Goal: Task Accomplishment & Management: Use online tool/utility

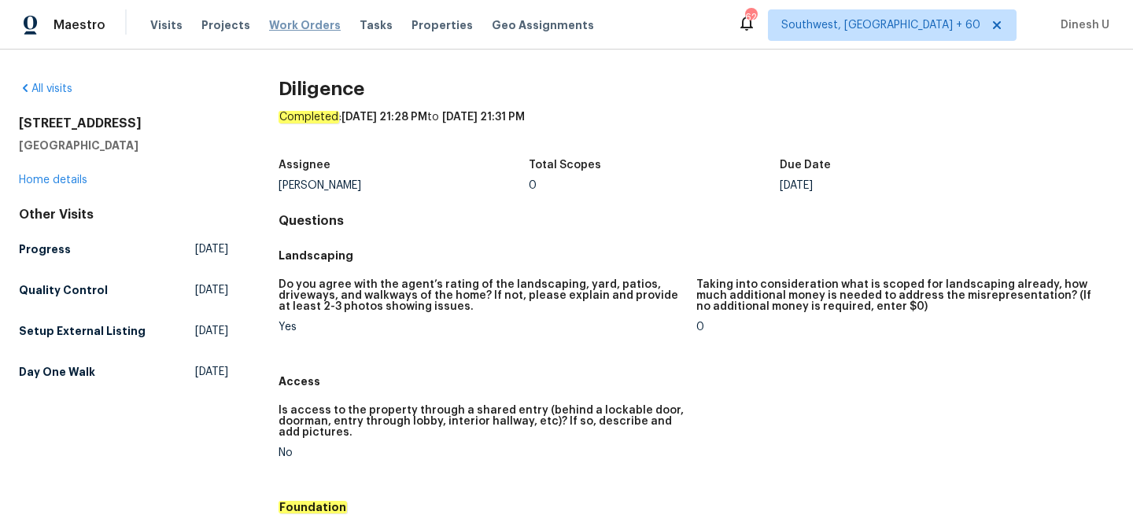
click at [280, 21] on span "Work Orders" at bounding box center [305, 25] width 72 height 16
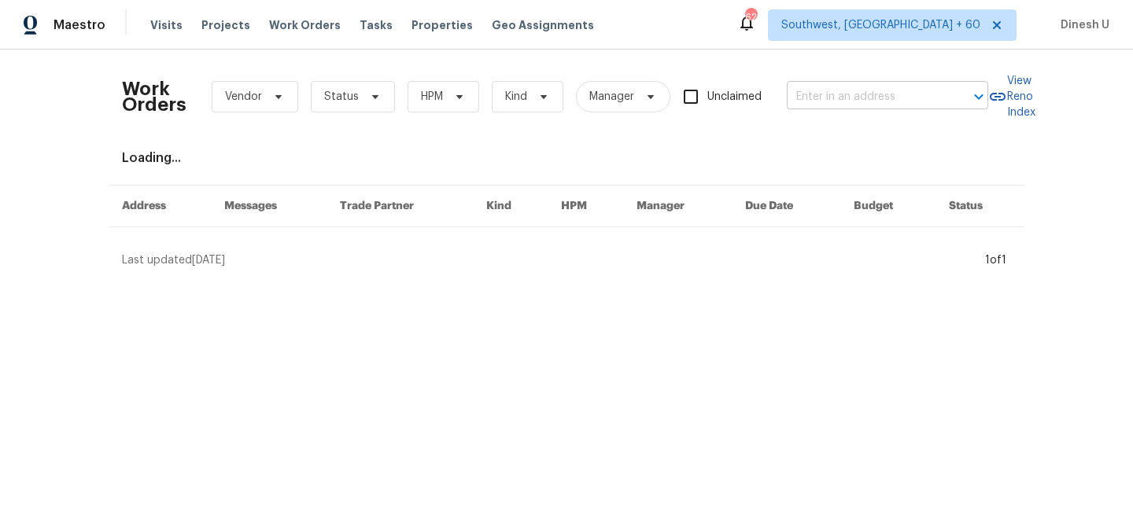
click at [844, 105] on input "text" at bounding box center [865, 97] width 157 height 24
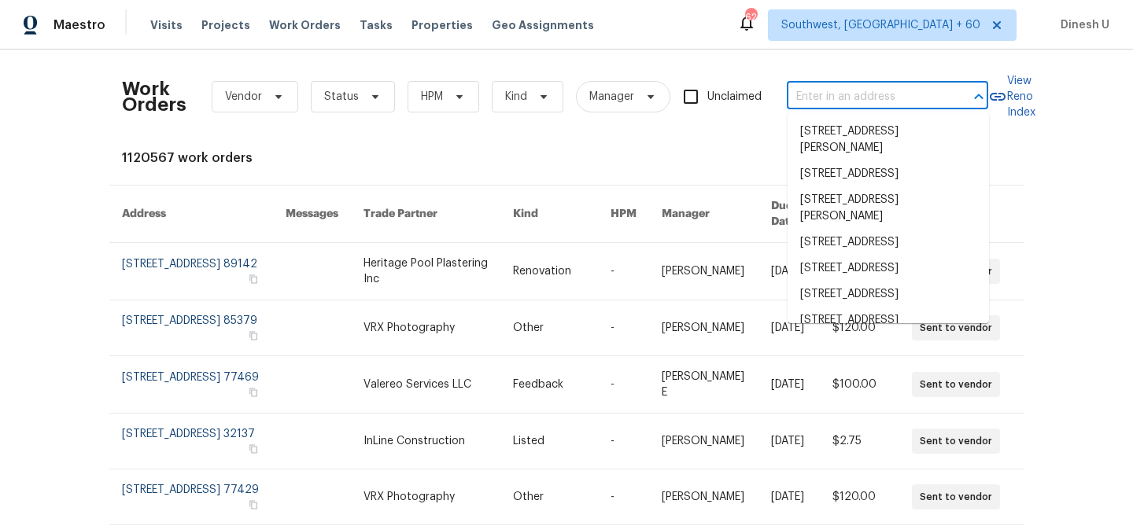
paste input "[STREET_ADDRESS]"
type input "[STREET_ADDRESS]"
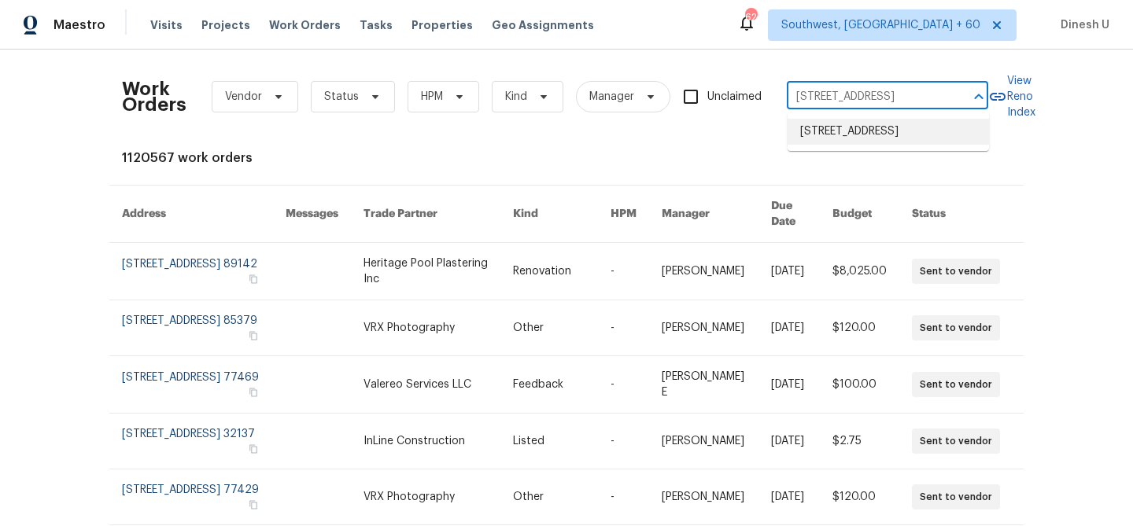
click at [829, 128] on li "[STREET_ADDRESS]" at bounding box center [888, 132] width 201 height 26
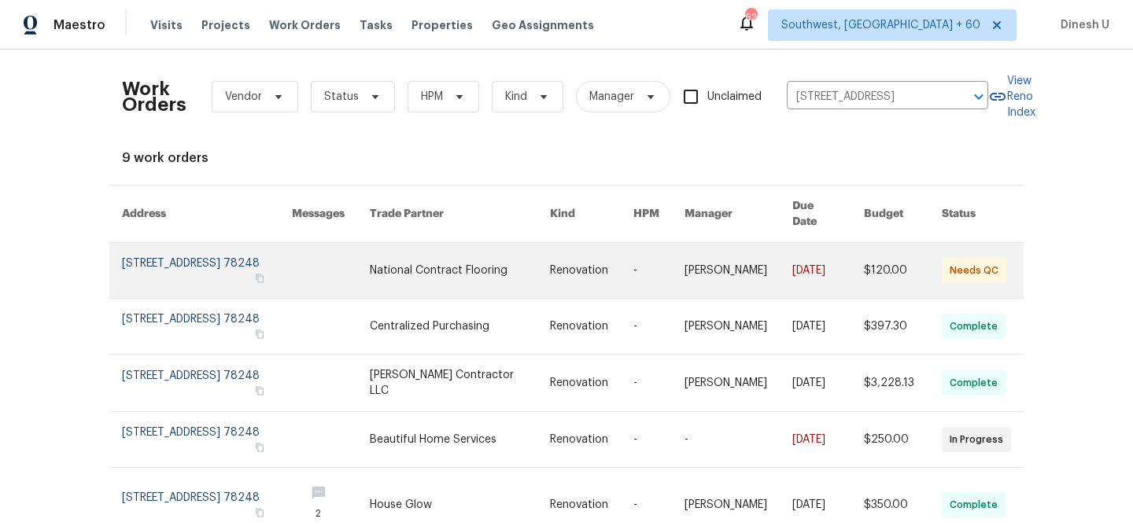
click at [157, 246] on link at bounding box center [207, 270] width 170 height 55
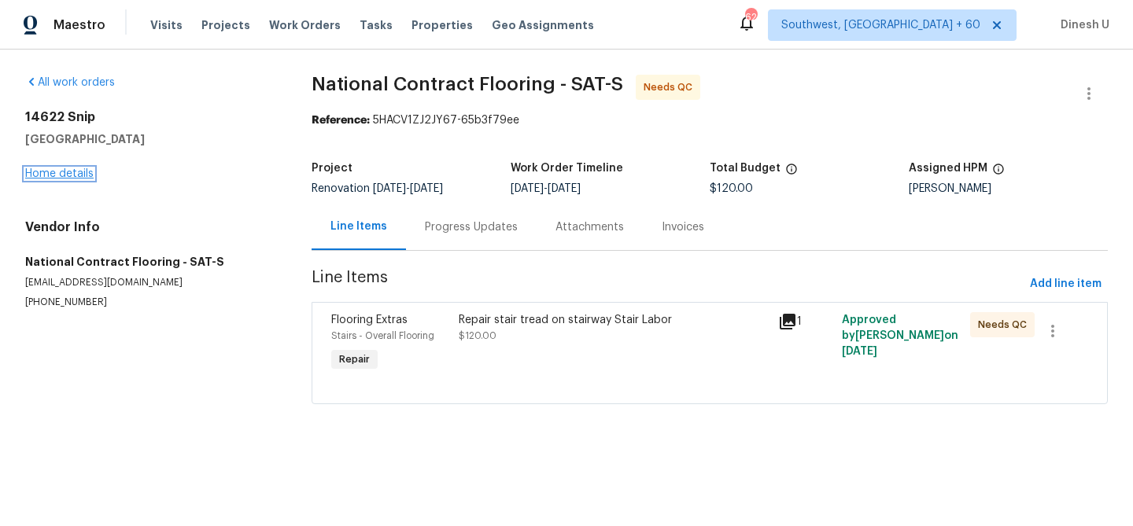
click at [47, 176] on link "Home details" at bounding box center [59, 173] width 68 height 11
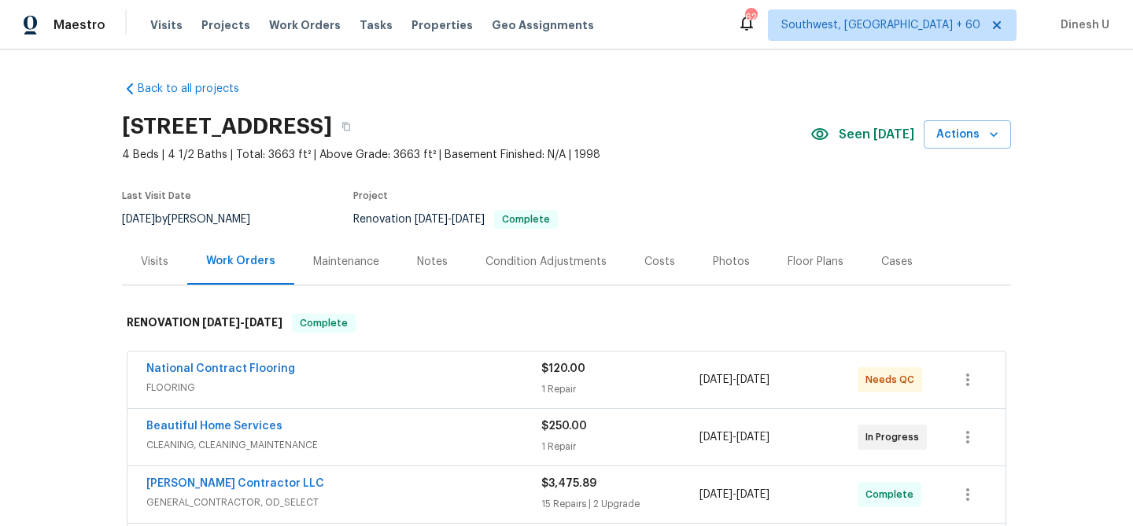
click at [560, 375] on div "$120.00" at bounding box center [620, 369] width 158 height 16
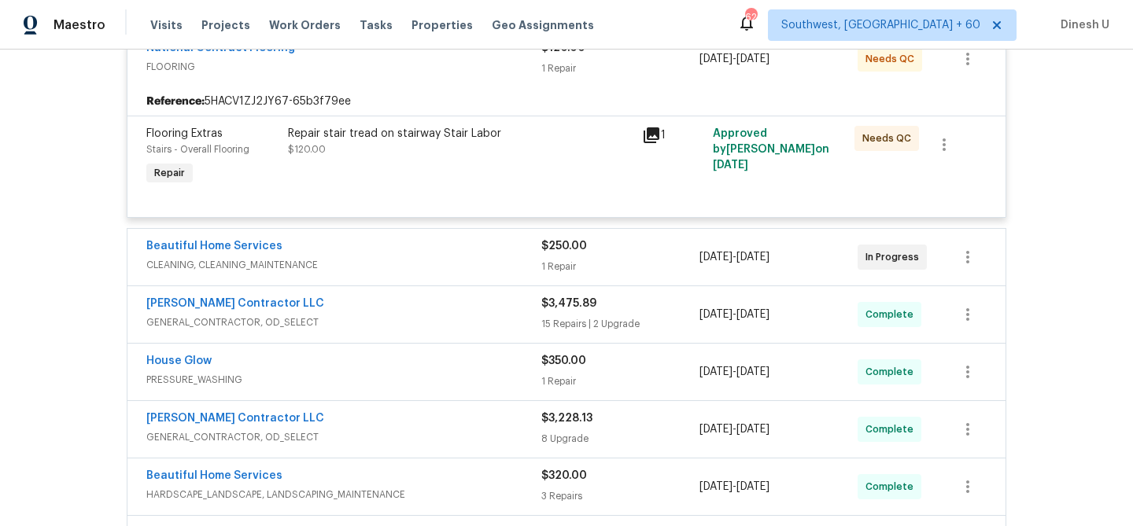
scroll to position [339, 0]
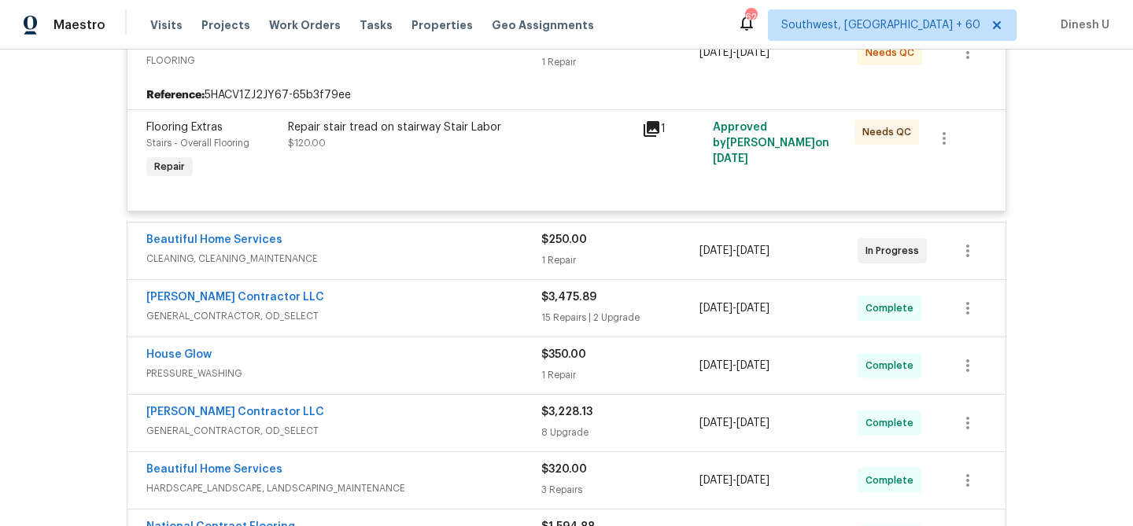
click at [559, 261] on div "1 Repair" at bounding box center [620, 261] width 158 height 16
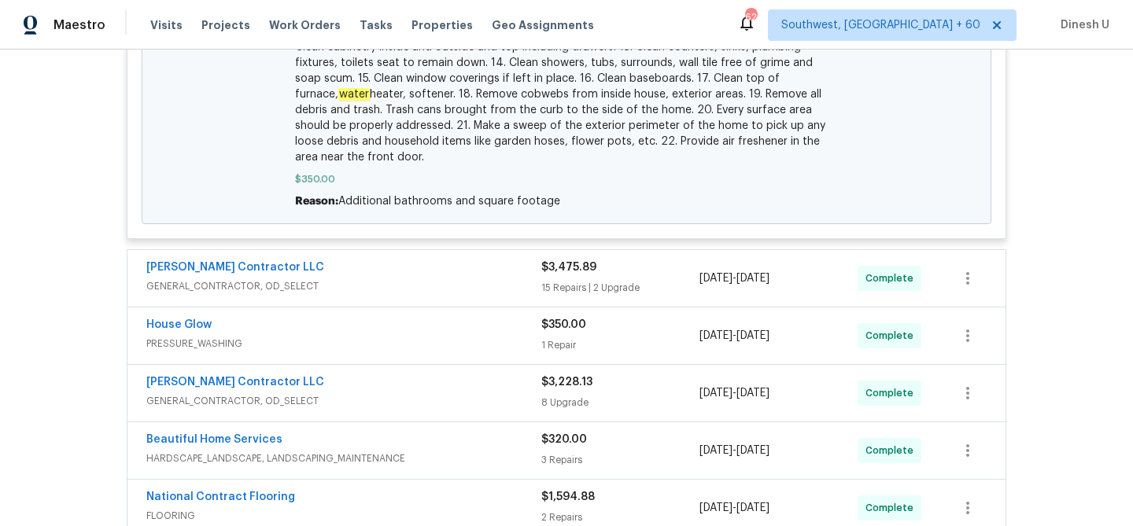
scroll to position [1085, 0]
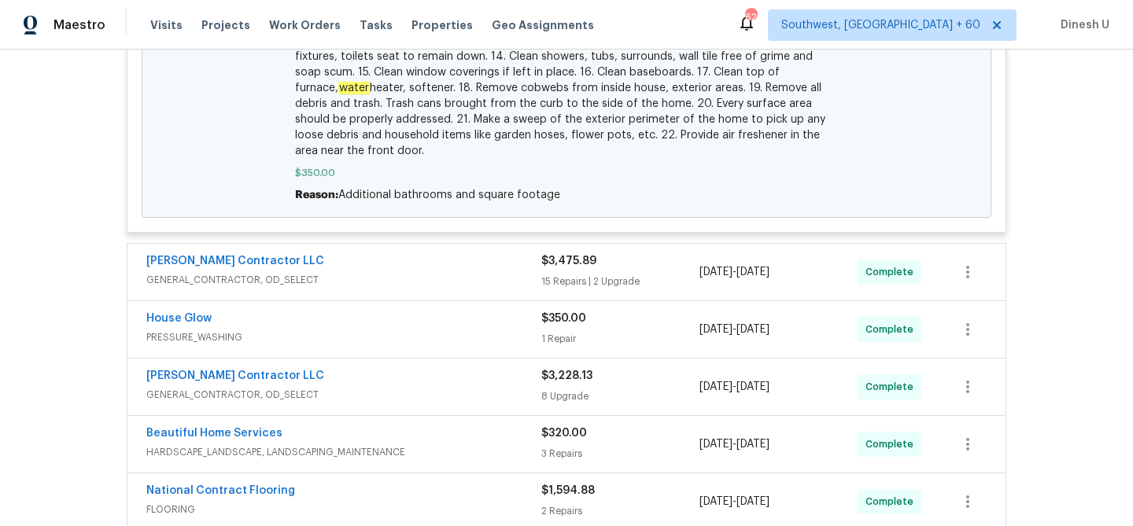
click at [573, 279] on div "15 Repairs | 2 Upgrade" at bounding box center [620, 282] width 158 height 16
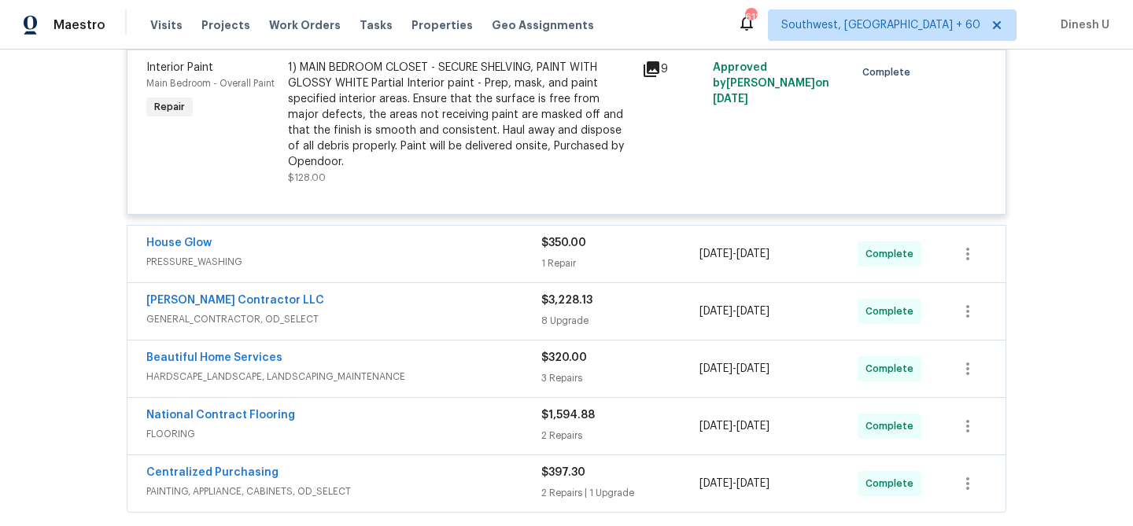
scroll to position [3691, 0]
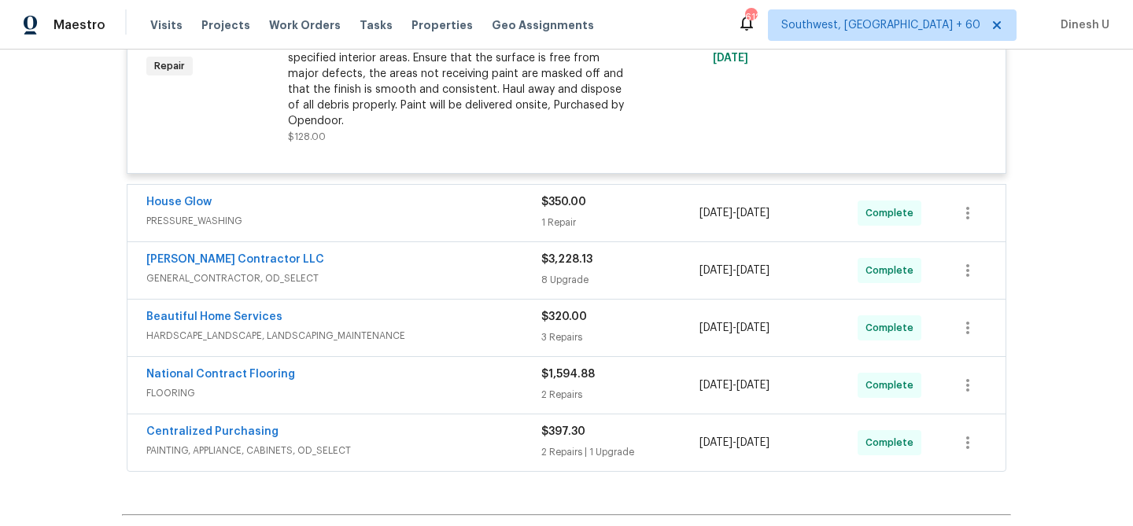
click at [559, 206] on div "$350.00 1 Repair" at bounding box center [620, 213] width 158 height 38
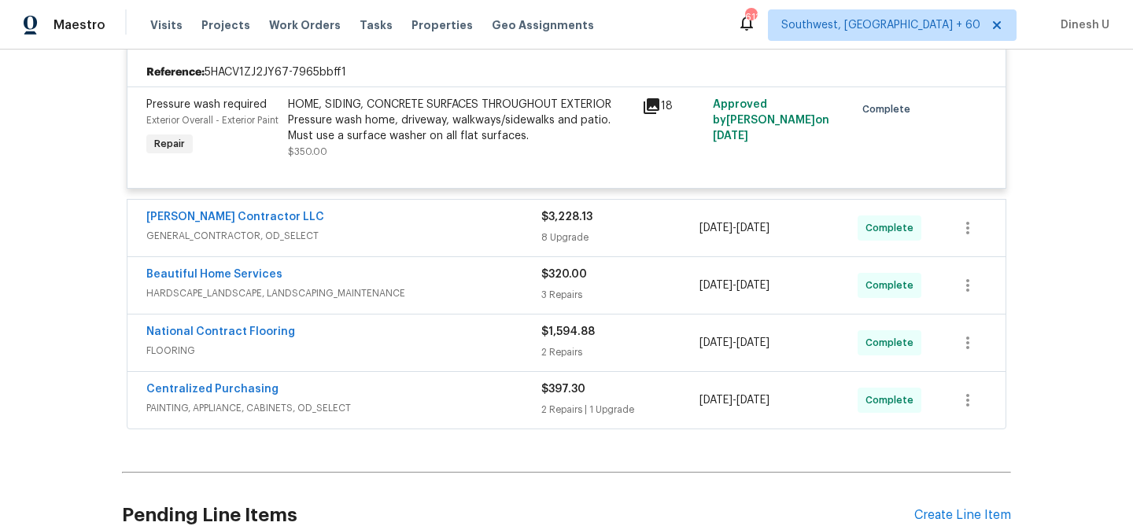
scroll to position [3898, 0]
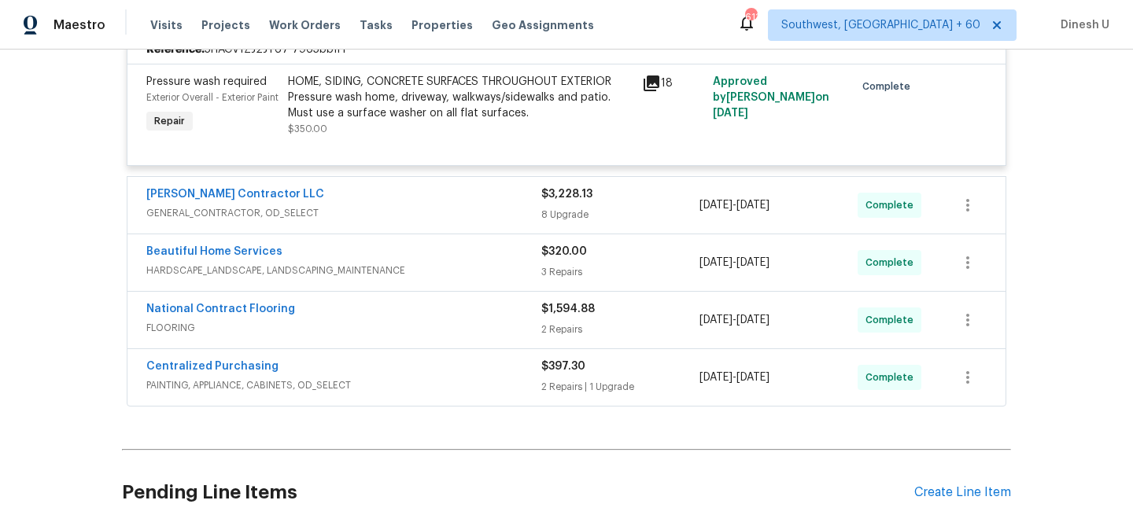
click at [557, 223] on div "8 Upgrade" at bounding box center [620, 215] width 158 height 16
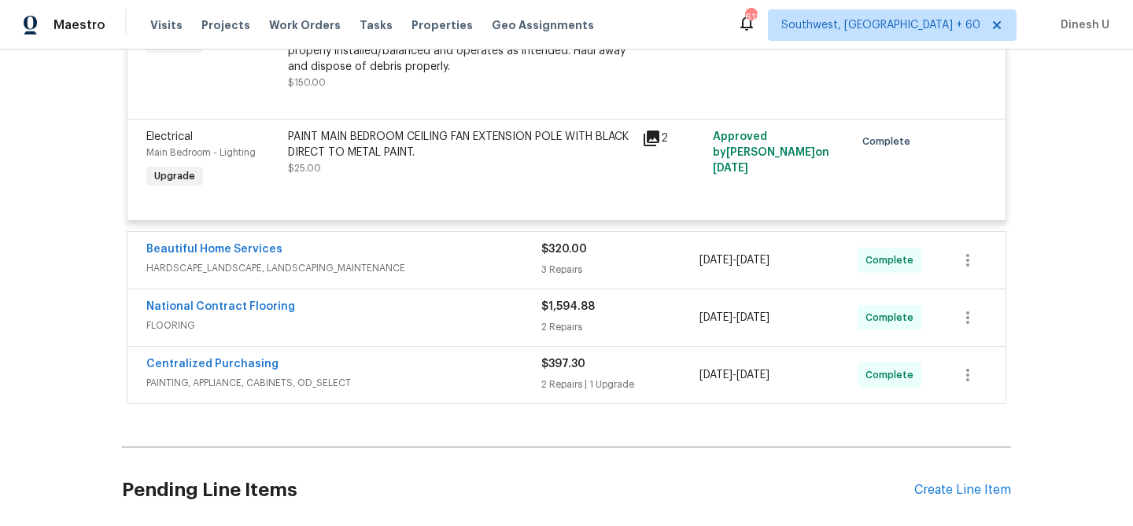
scroll to position [5085, 0]
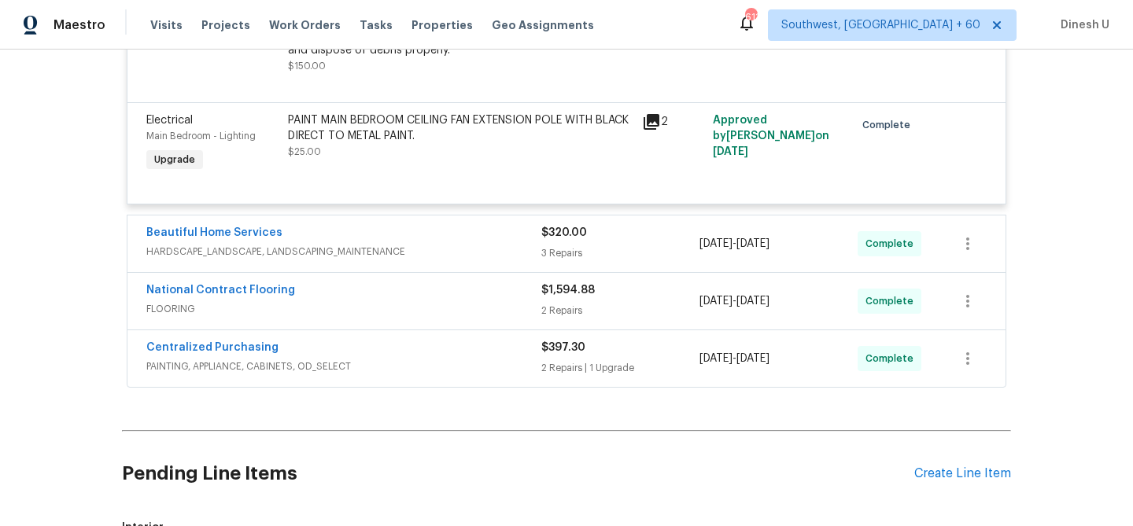
click at [577, 261] on div "3 Repairs" at bounding box center [620, 253] width 158 height 16
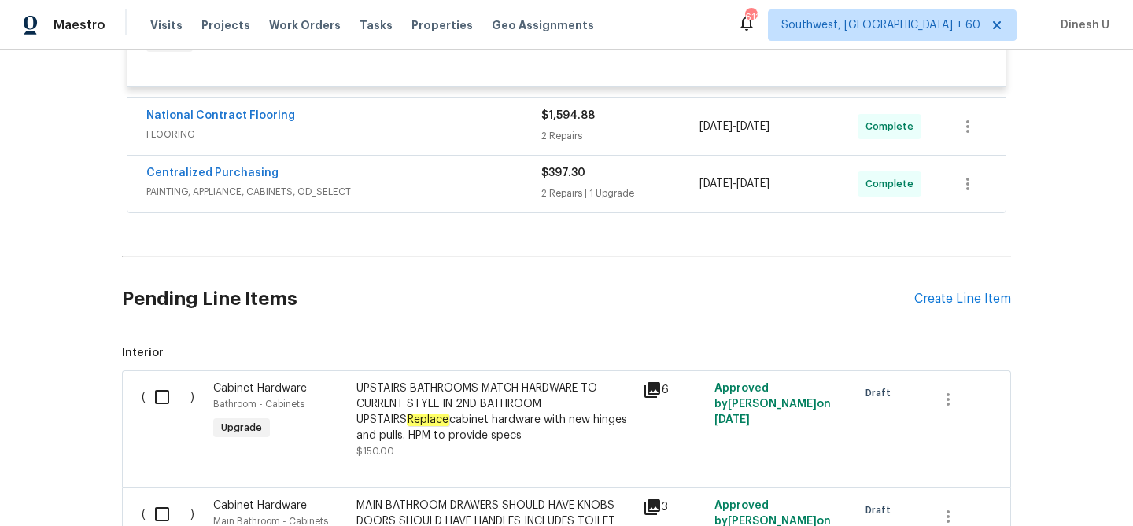
scroll to position [5782, 0]
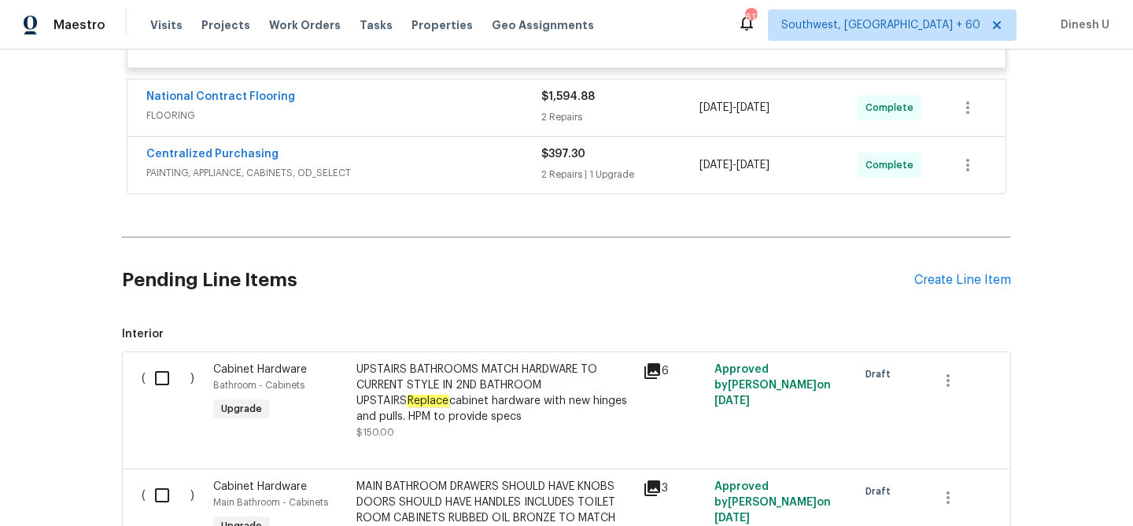
click at [578, 125] on div "2 Repairs" at bounding box center [620, 117] width 158 height 16
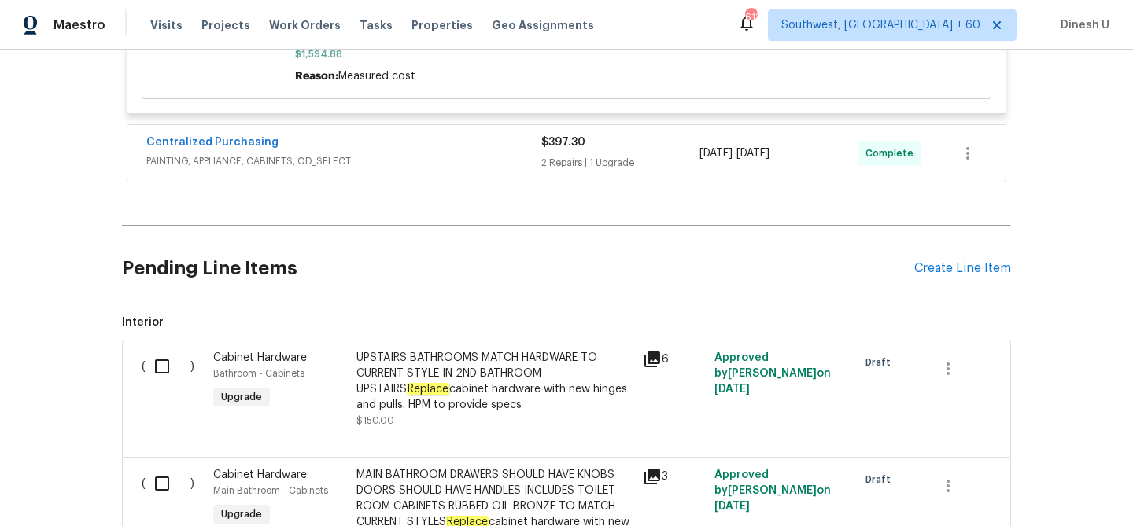
scroll to position [6222, 0]
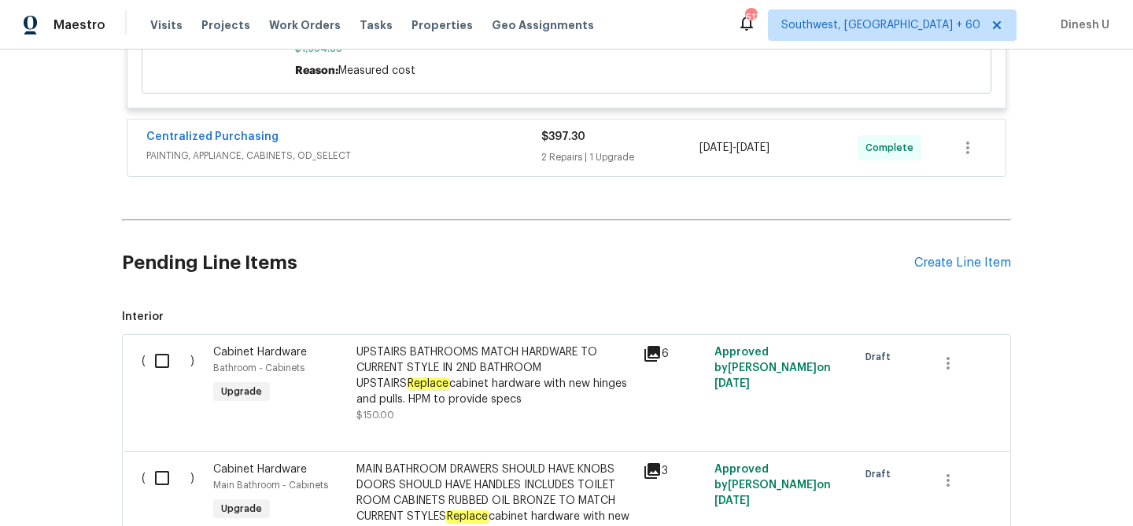
click at [543, 145] on div "$397.30" at bounding box center [620, 137] width 158 height 16
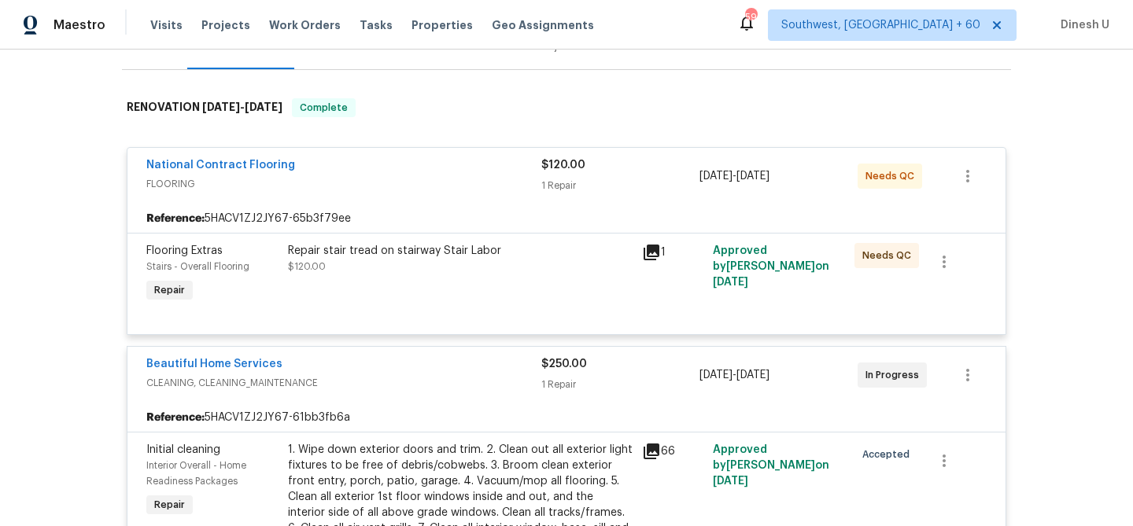
scroll to position [0, 0]
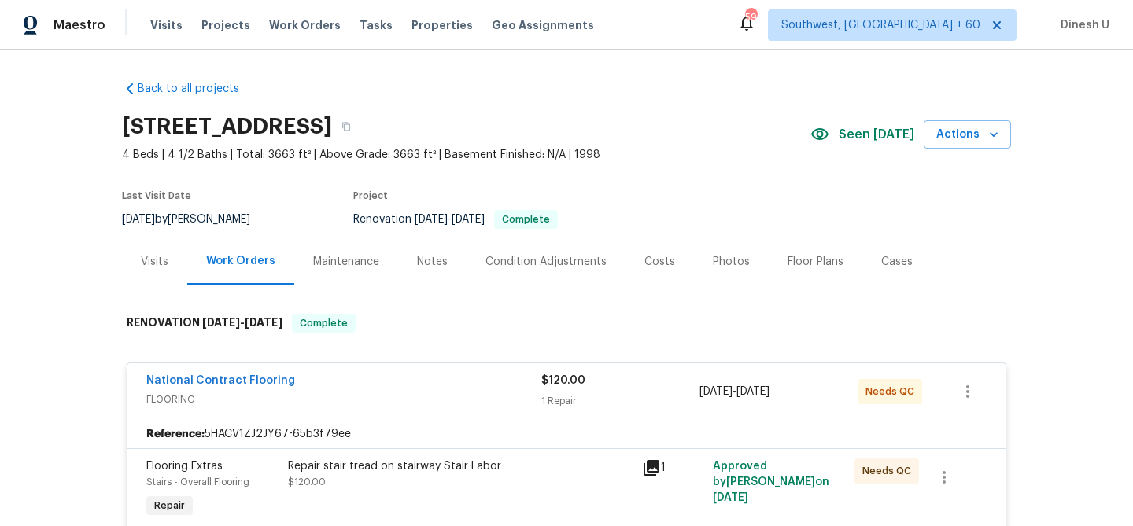
click at [147, 252] on div "Visits" at bounding box center [154, 261] width 65 height 46
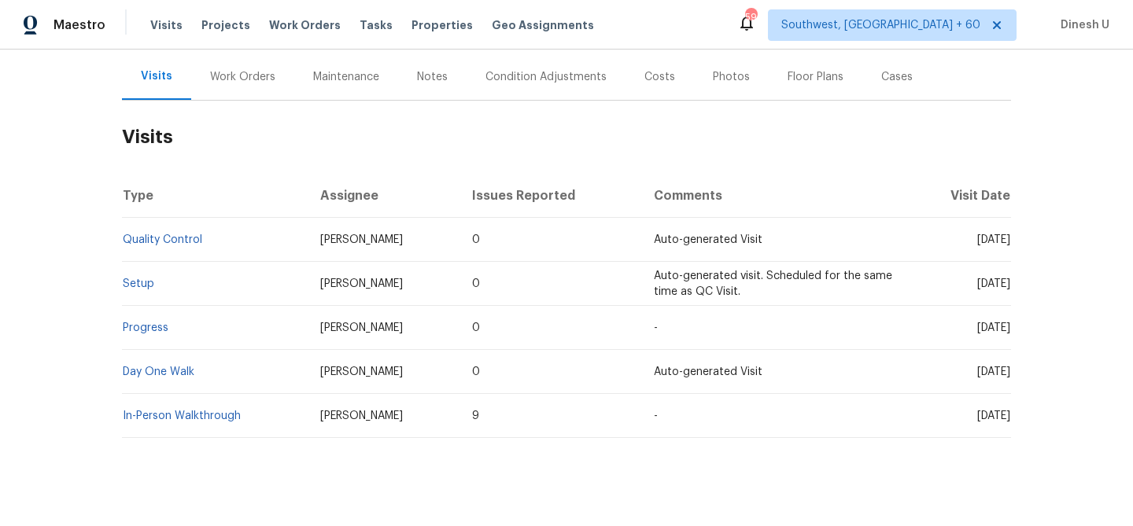
scroll to position [204, 0]
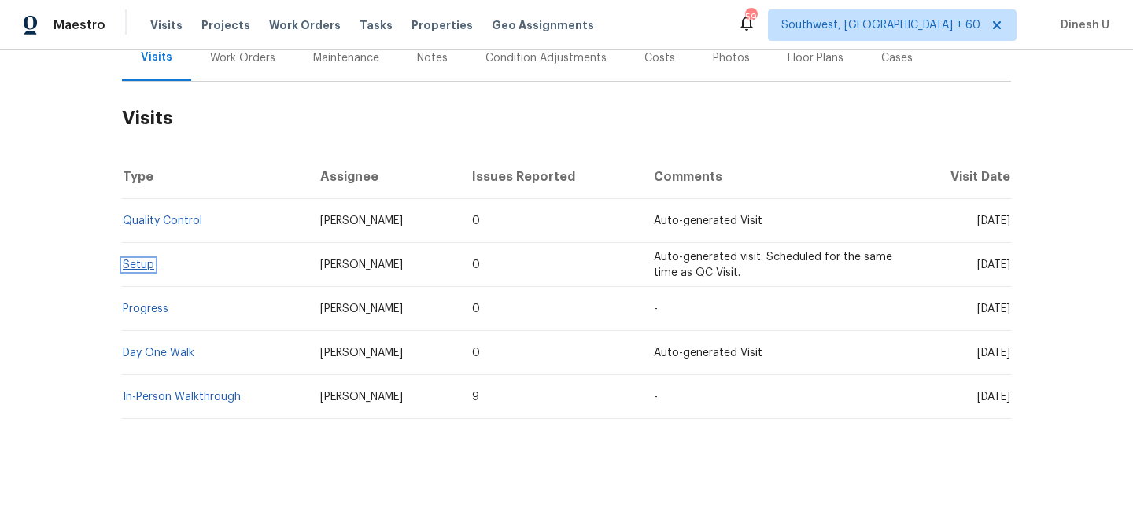
click at [130, 260] on link "Setup" at bounding box center [138, 265] width 31 height 11
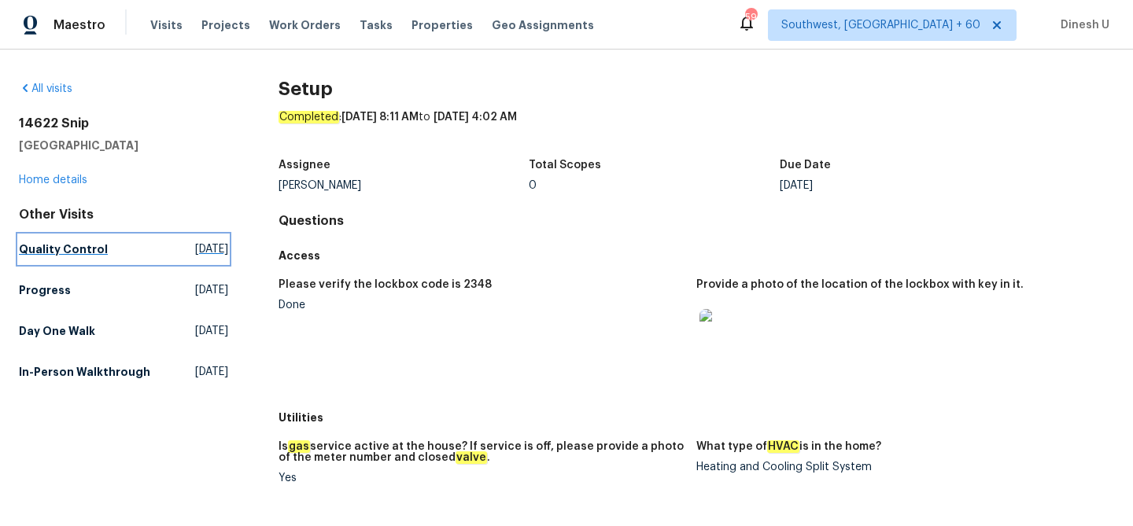
click at [195, 245] on span "[DATE]" at bounding box center [211, 250] width 33 height 16
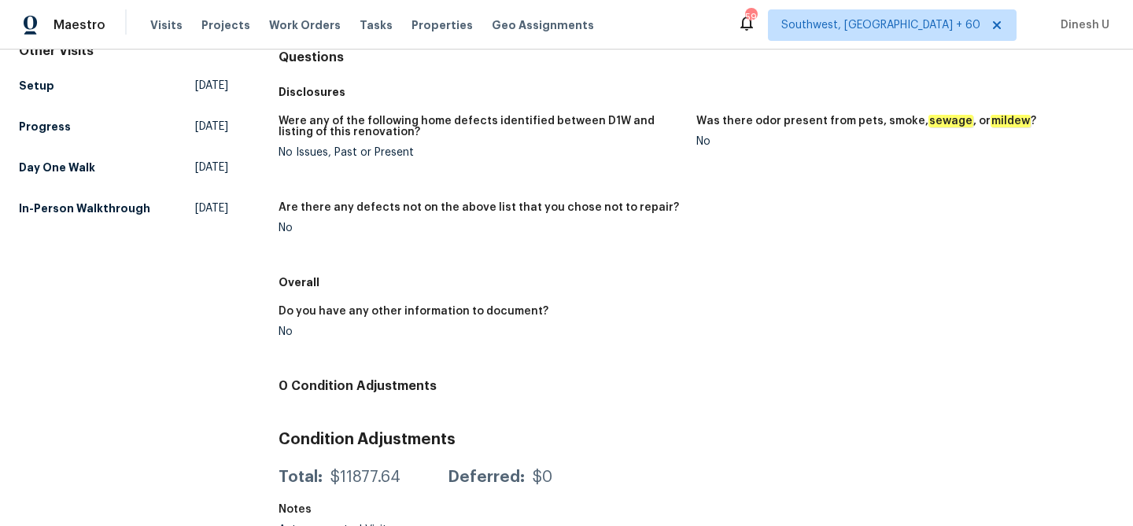
scroll to position [183, 0]
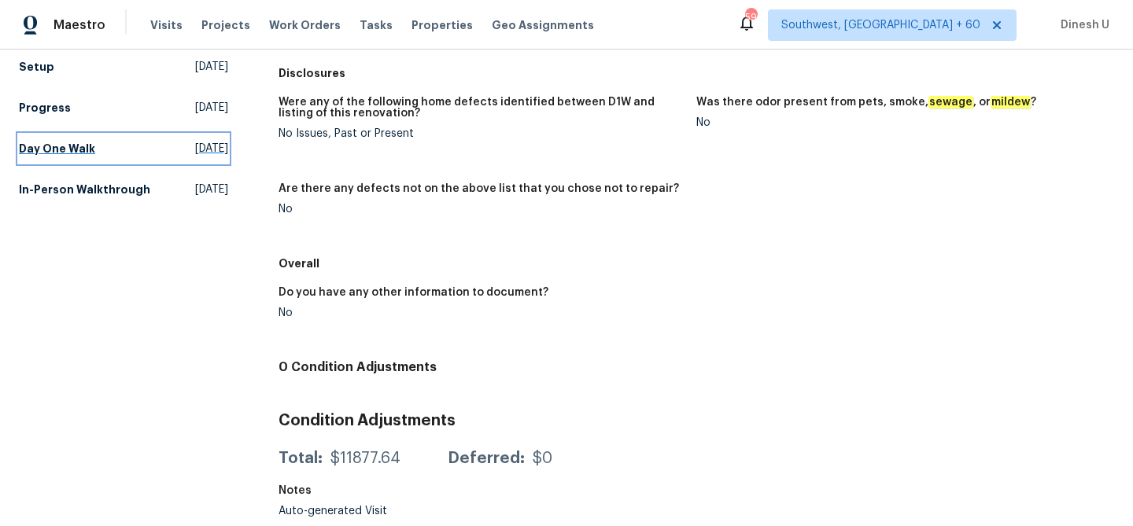
click at [210, 142] on span "[DATE]" at bounding box center [211, 149] width 33 height 16
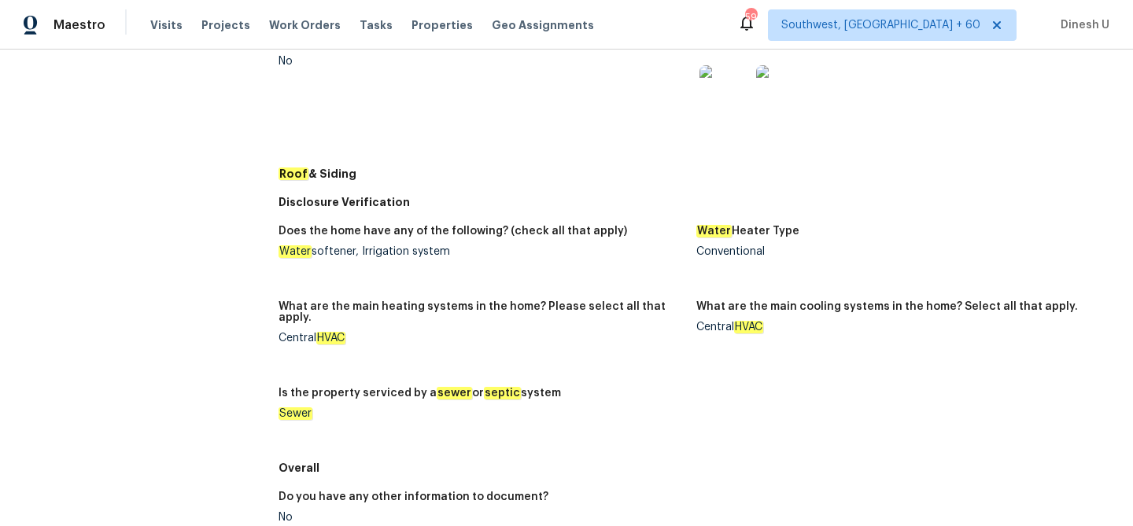
scroll to position [660, 0]
click at [777, 104] on img at bounding box center [781, 90] width 50 height 50
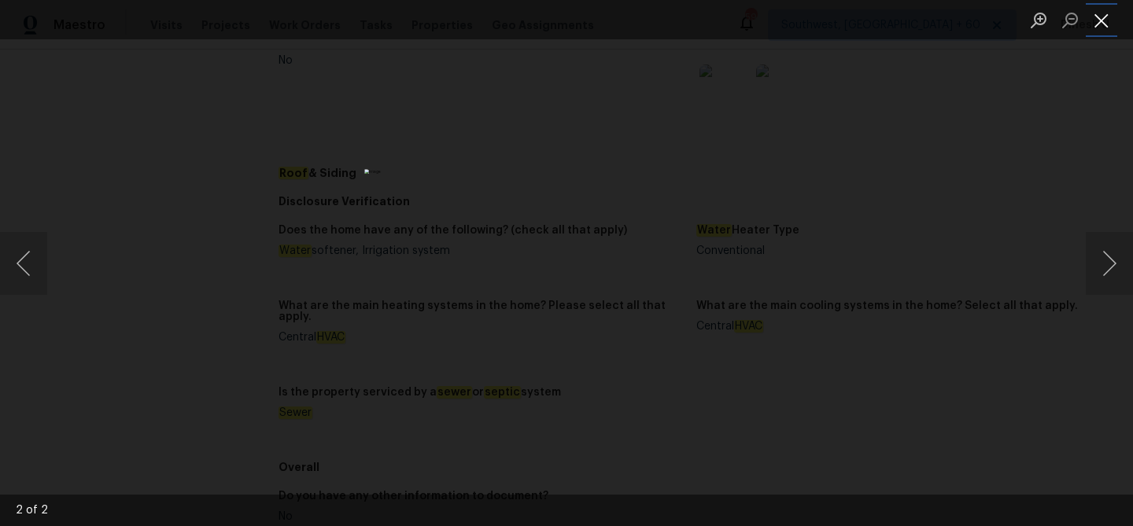
click at [1106, 24] on button "Close lightbox" at bounding box center [1101, 20] width 31 height 28
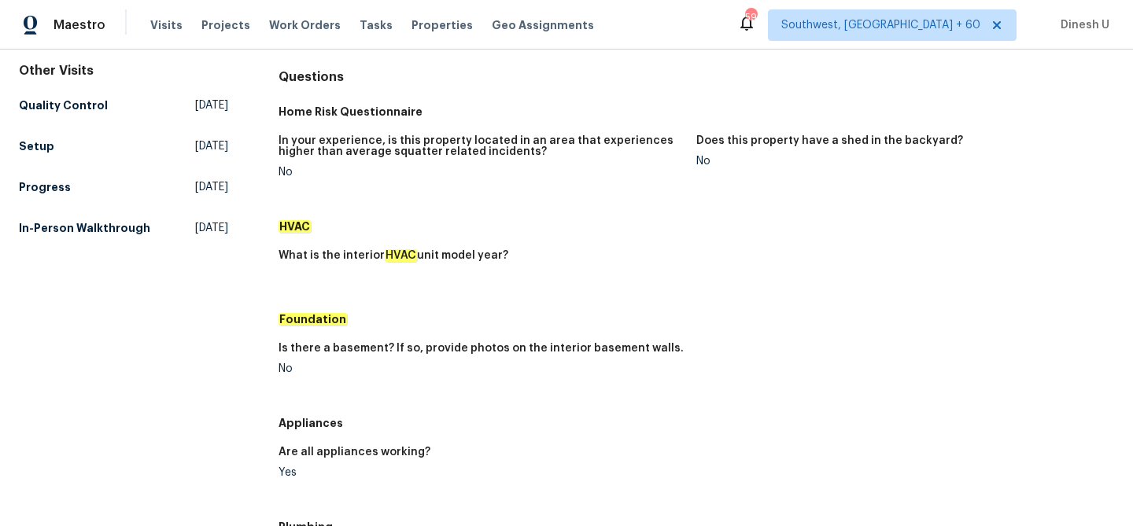
scroll to position [0, 0]
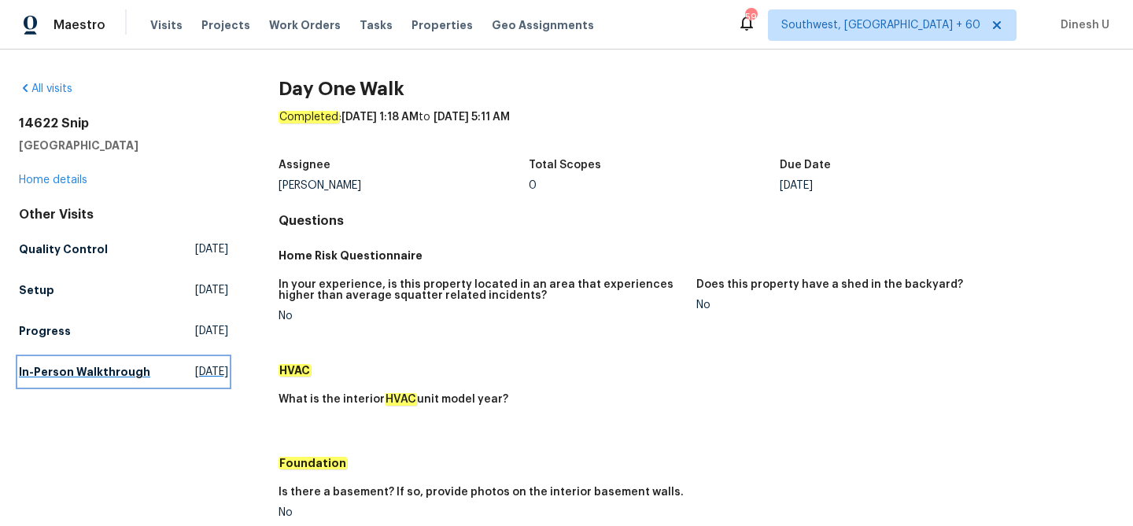
click at [195, 375] on span "[DATE]" at bounding box center [211, 372] width 33 height 16
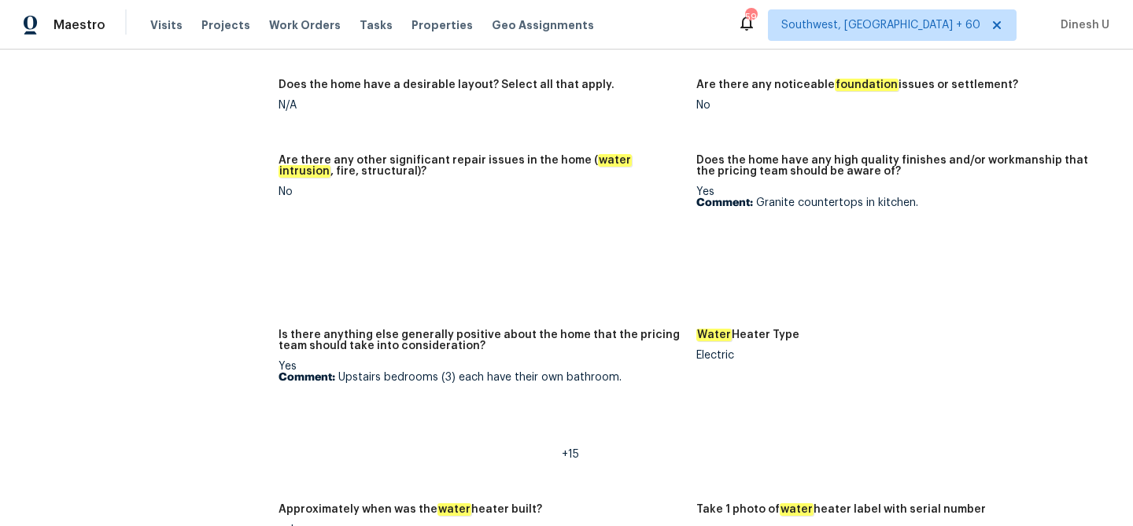
scroll to position [2648, 0]
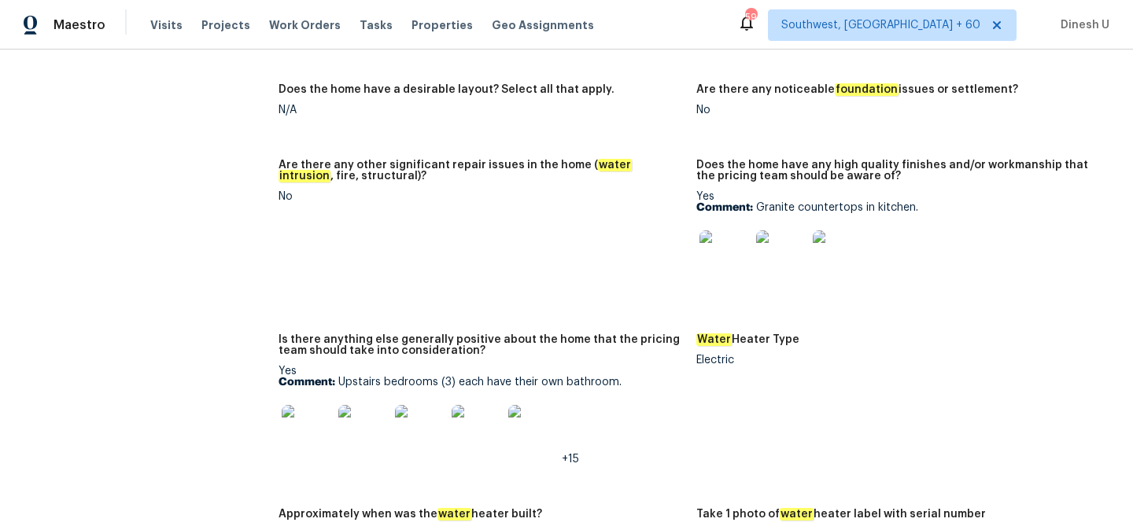
click at [709, 231] on img at bounding box center [724, 256] width 50 height 50
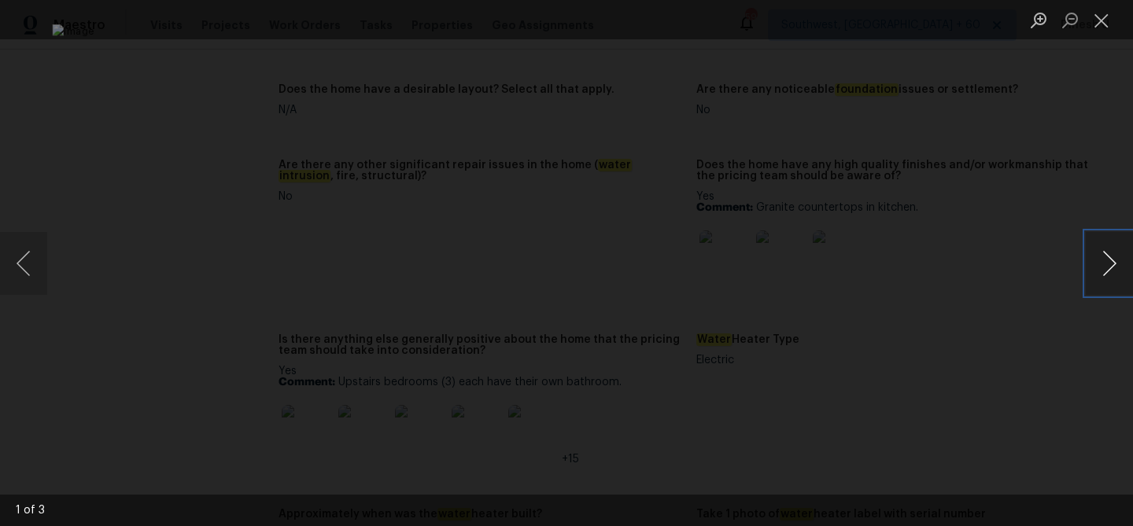
click at [1105, 267] on button "Next image" at bounding box center [1109, 263] width 47 height 63
click at [1110, 24] on button "Close lightbox" at bounding box center [1101, 20] width 31 height 28
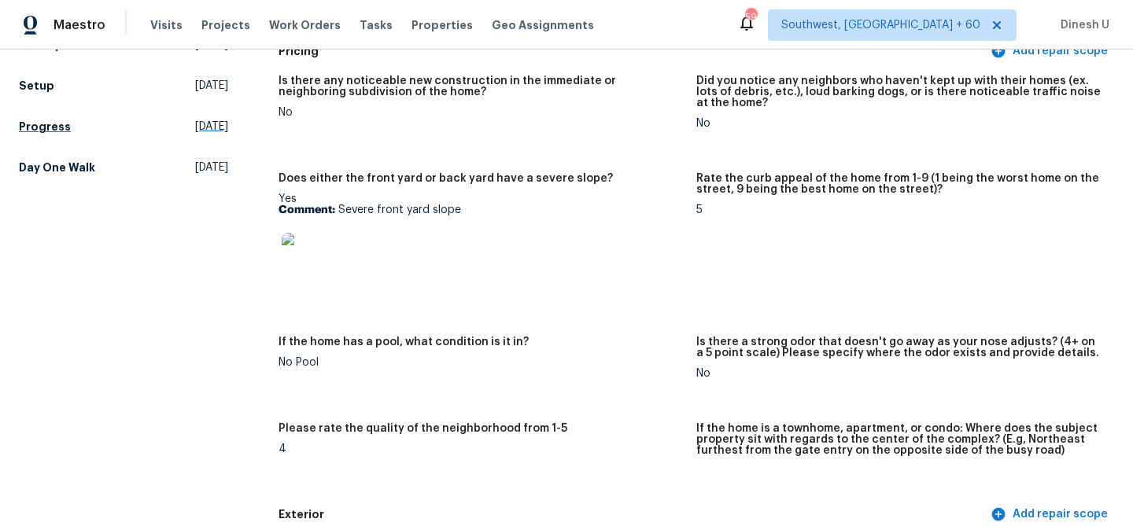
scroll to position [0, 0]
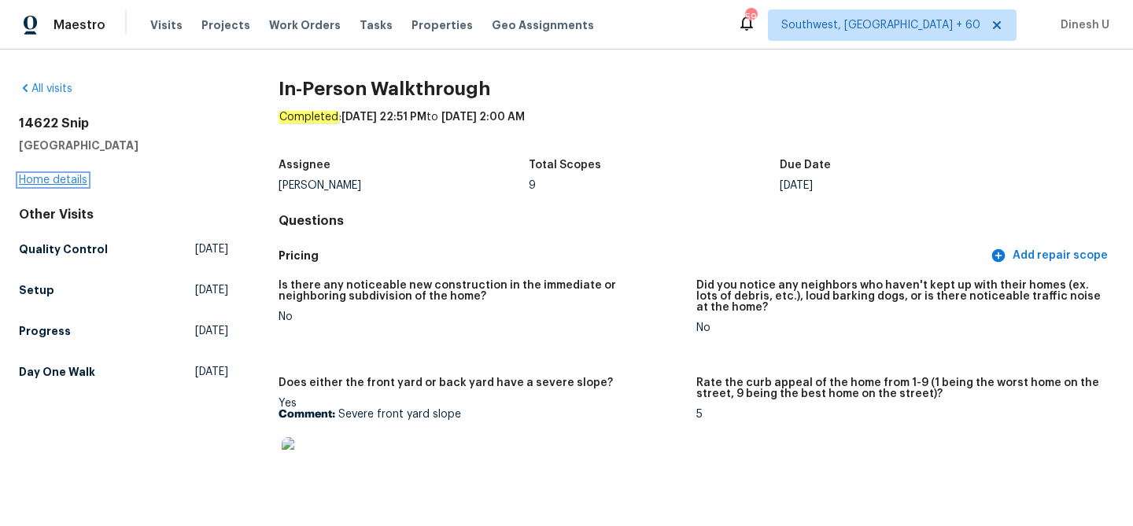
click at [61, 176] on link "Home details" at bounding box center [53, 180] width 68 height 11
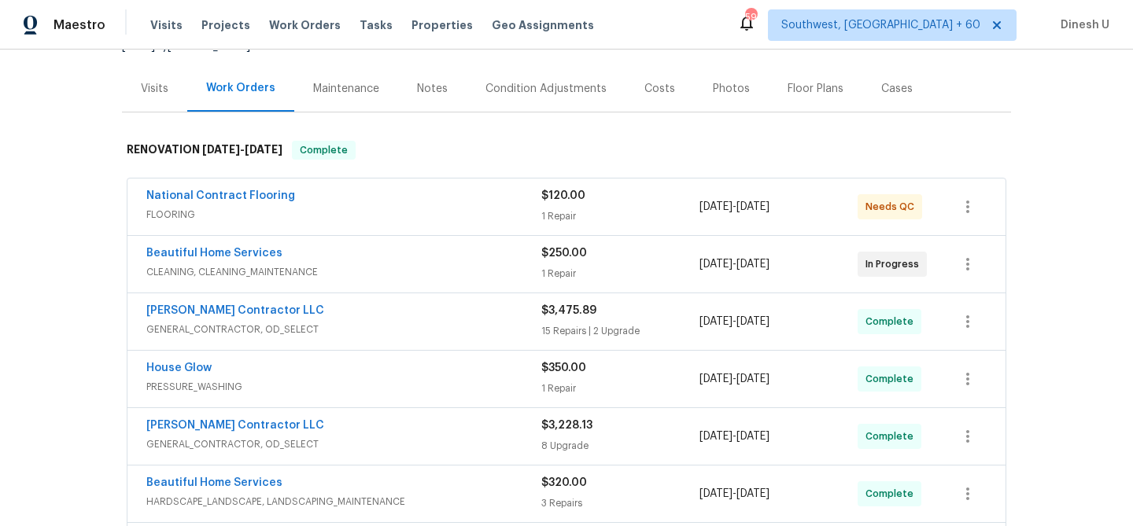
scroll to position [179, 0]
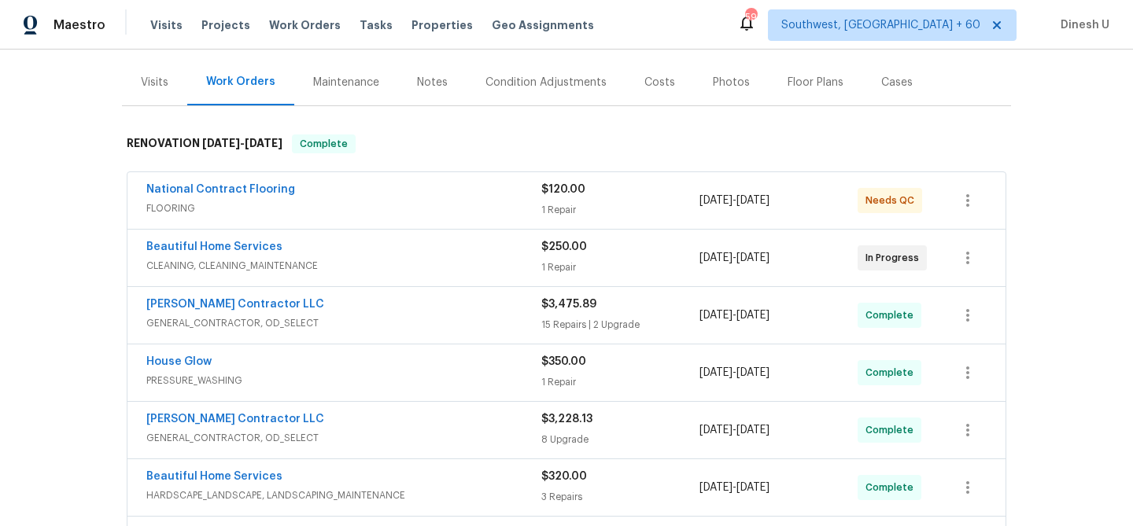
click at [537, 205] on span "FLOORING" at bounding box center [343, 209] width 395 height 16
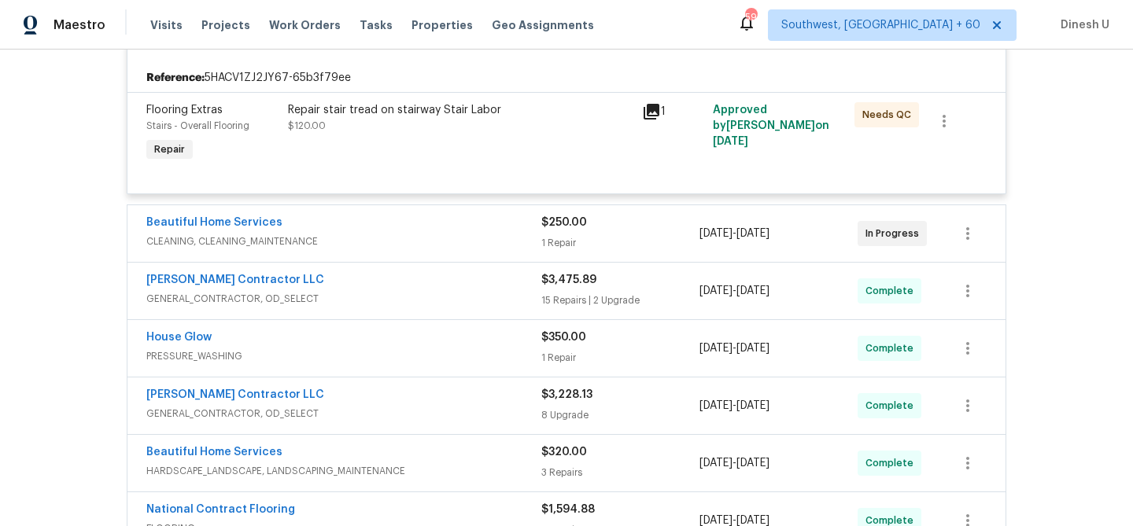
scroll to position [368, 0]
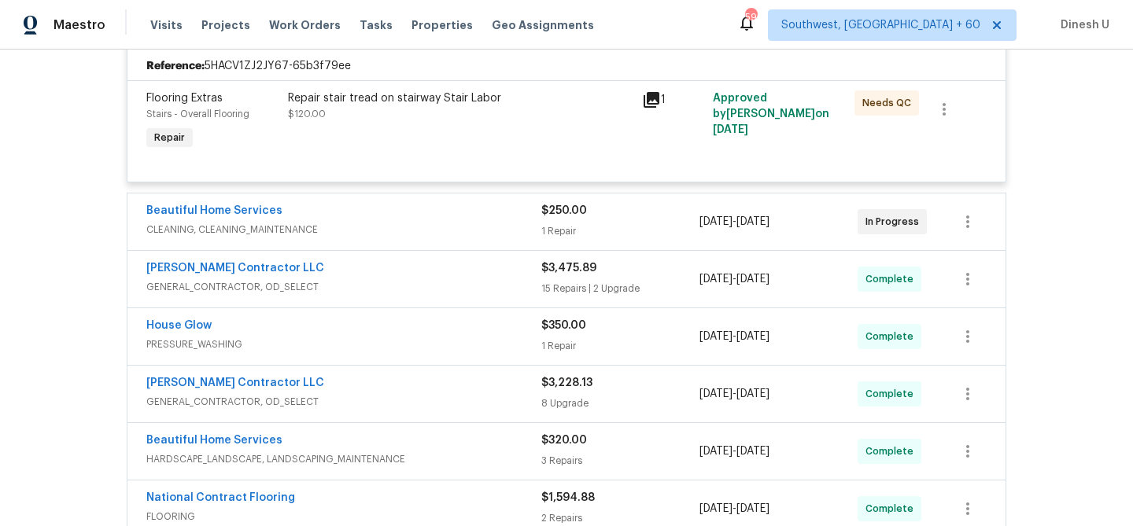
click at [555, 221] on div "$250.00 1 Repair" at bounding box center [620, 222] width 158 height 38
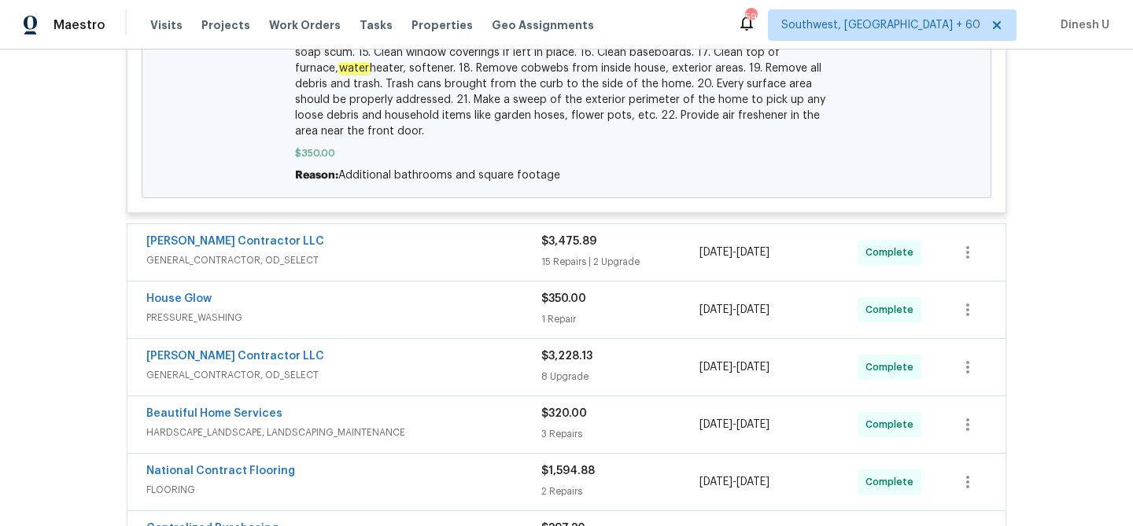
scroll to position [1120, 0]
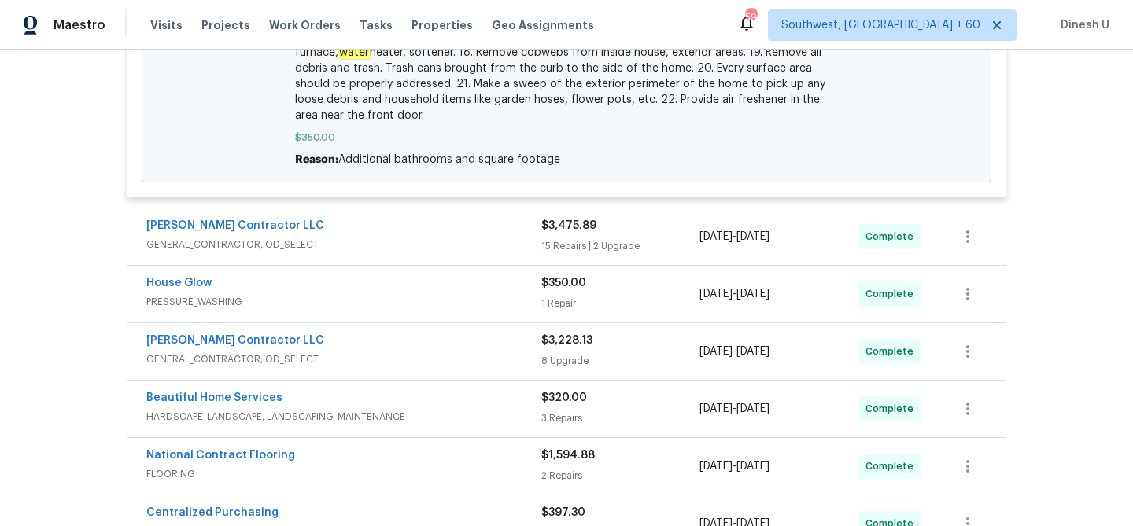
click at [564, 241] on div "15 Repairs | 2 Upgrade" at bounding box center [620, 246] width 158 height 16
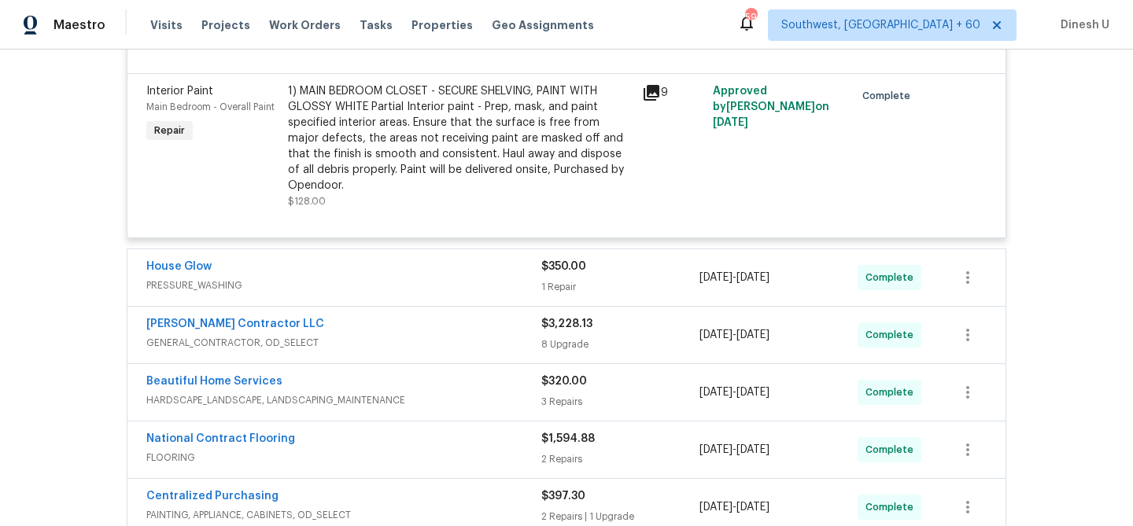
scroll to position [3633, 0]
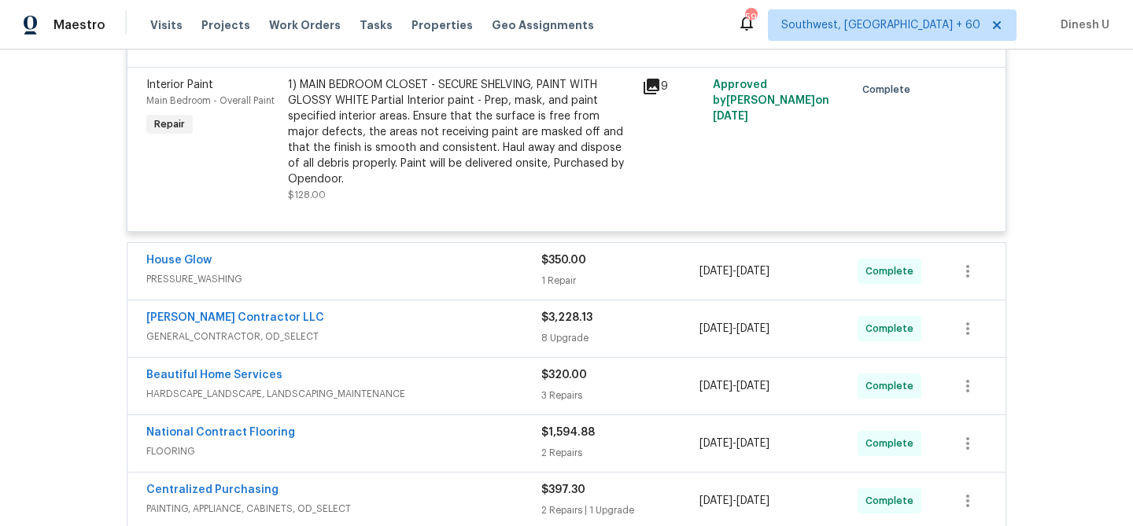
click at [559, 273] on div "1 Repair" at bounding box center [620, 281] width 158 height 16
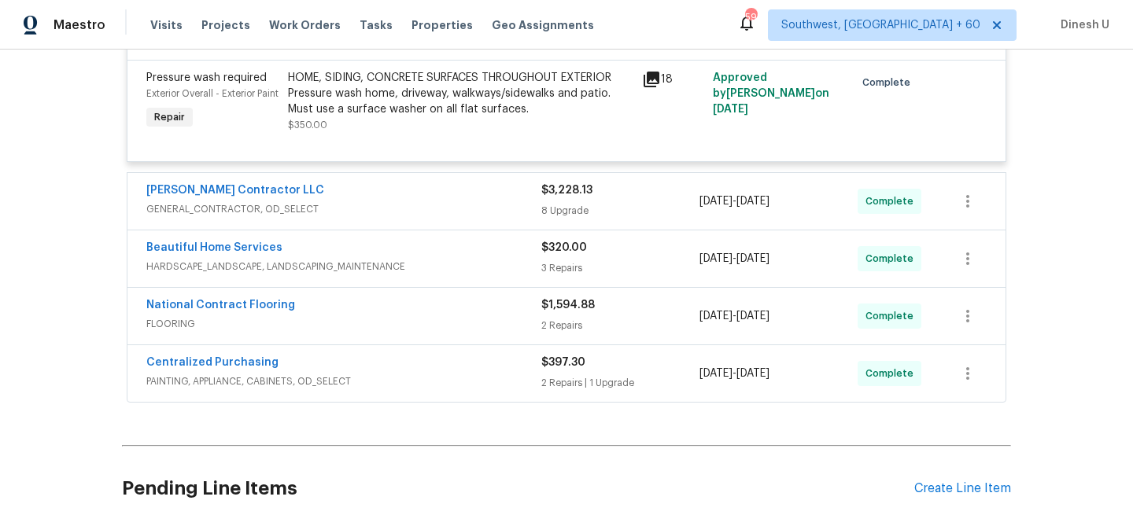
scroll to position [3916, 0]
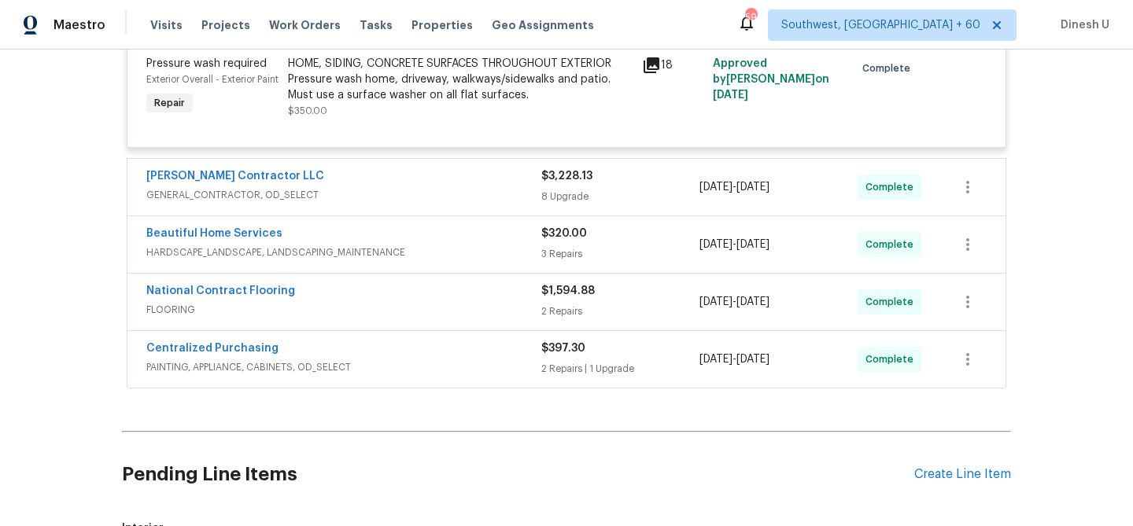
click at [562, 205] on div "8 Upgrade" at bounding box center [620, 197] width 158 height 16
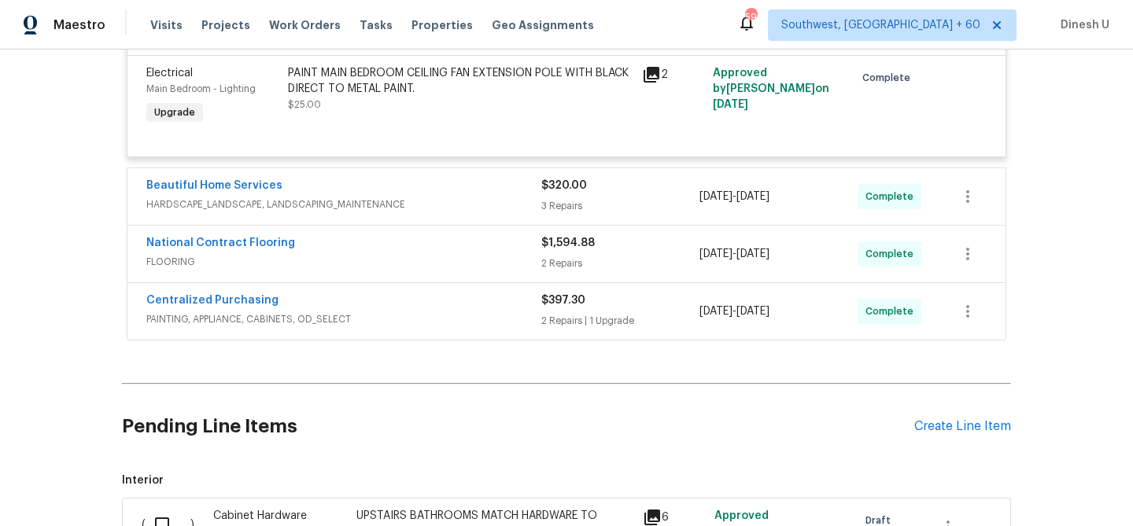
scroll to position [5151, 0]
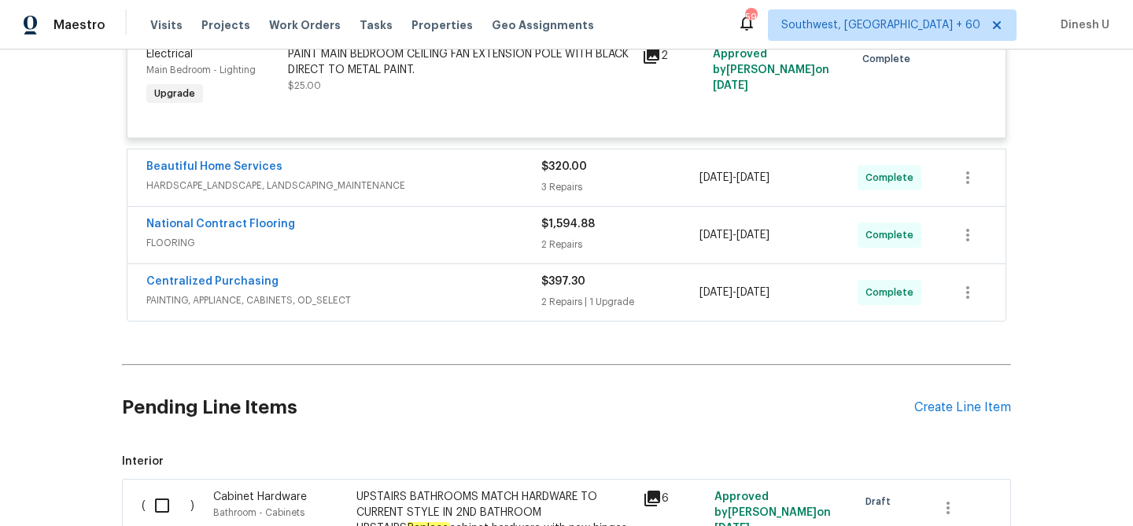
click at [579, 195] on div "3 Repairs" at bounding box center [620, 187] width 158 height 16
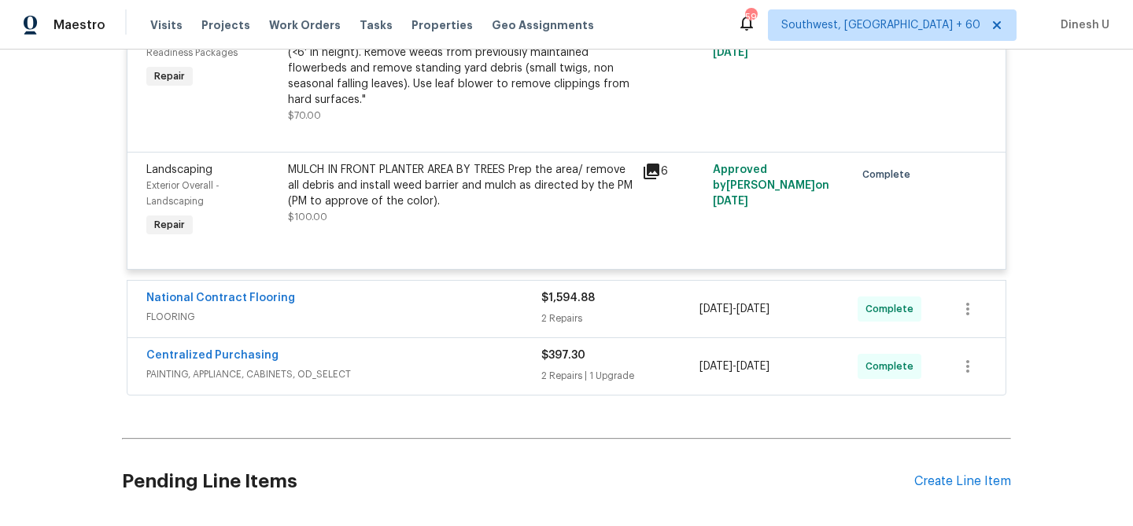
scroll to position [5600, 0]
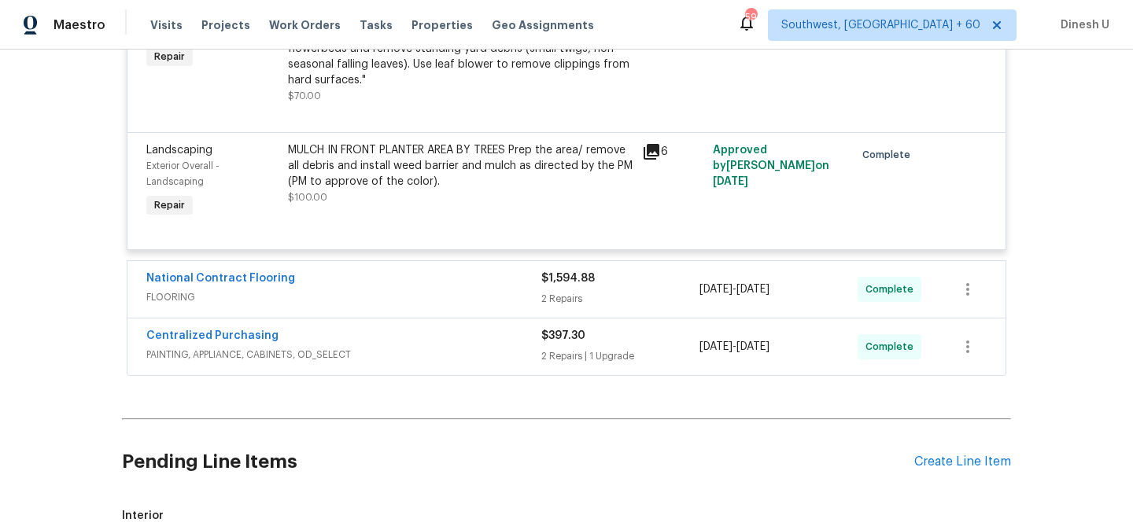
click at [551, 307] on div "2 Repairs" at bounding box center [620, 299] width 158 height 16
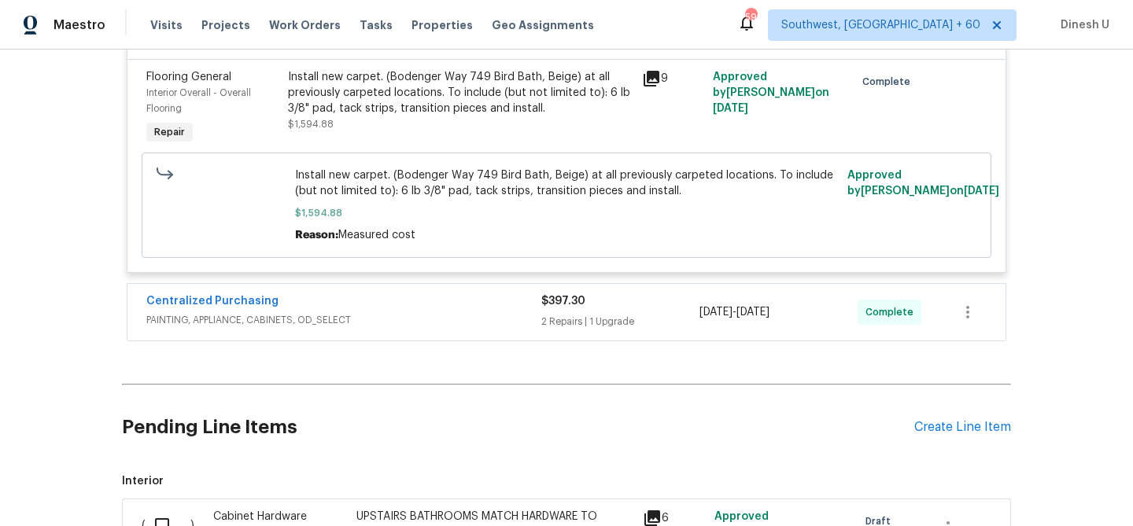
scroll to position [6113, 0]
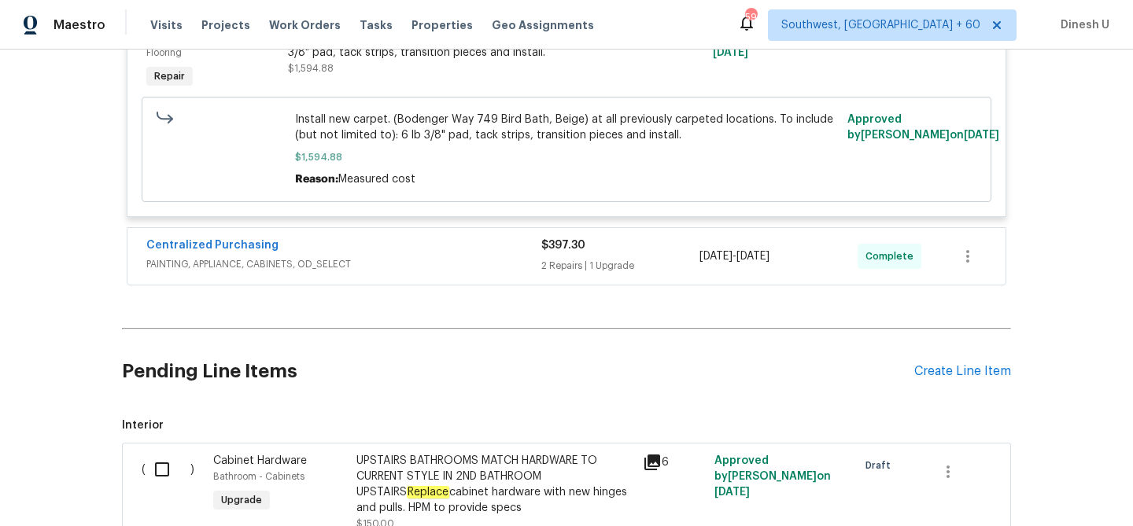
click at [579, 274] on div "2 Repairs | 1 Upgrade" at bounding box center [620, 266] width 158 height 16
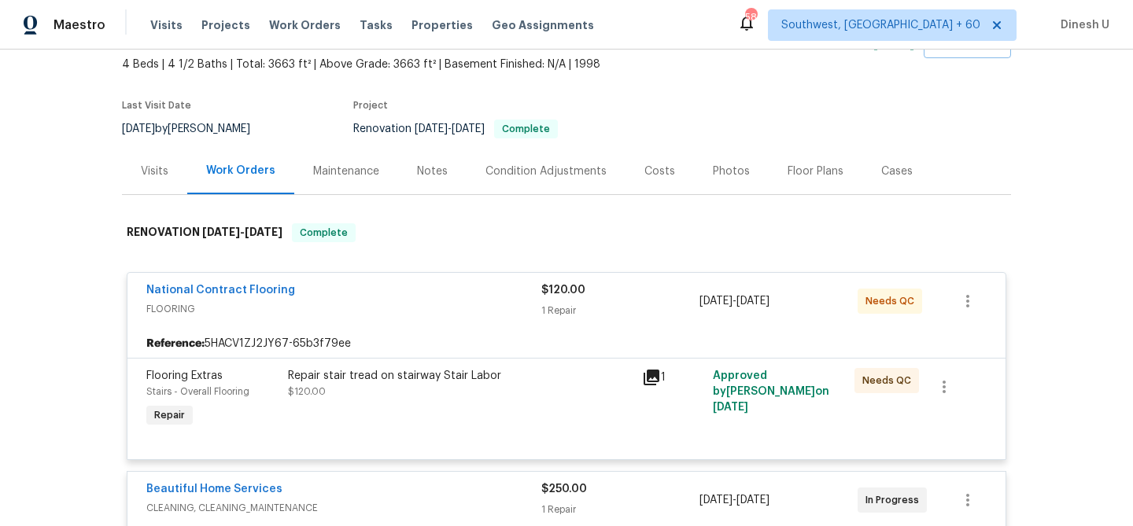
scroll to position [0, 0]
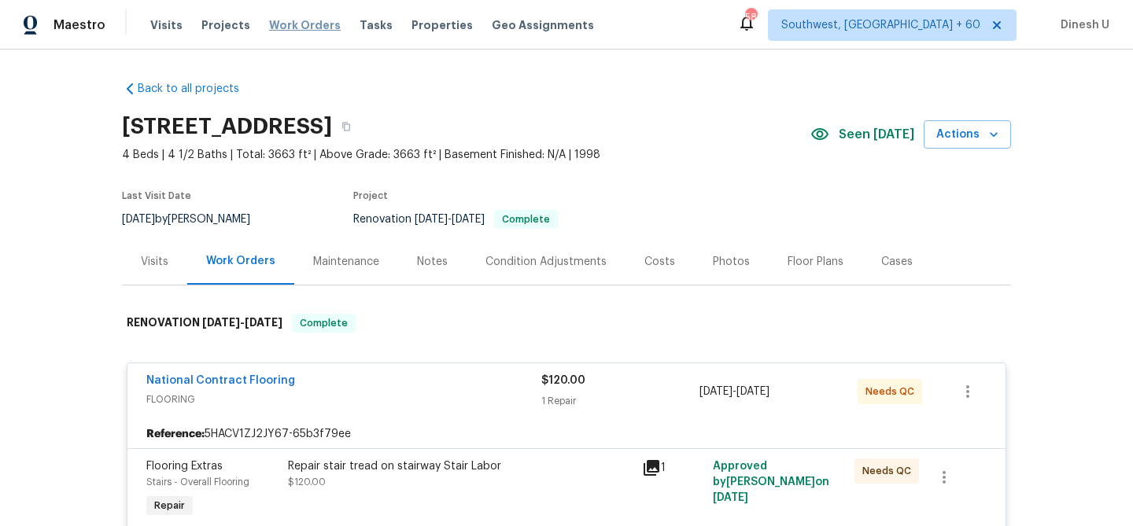
click at [302, 23] on span "Work Orders" at bounding box center [305, 25] width 72 height 16
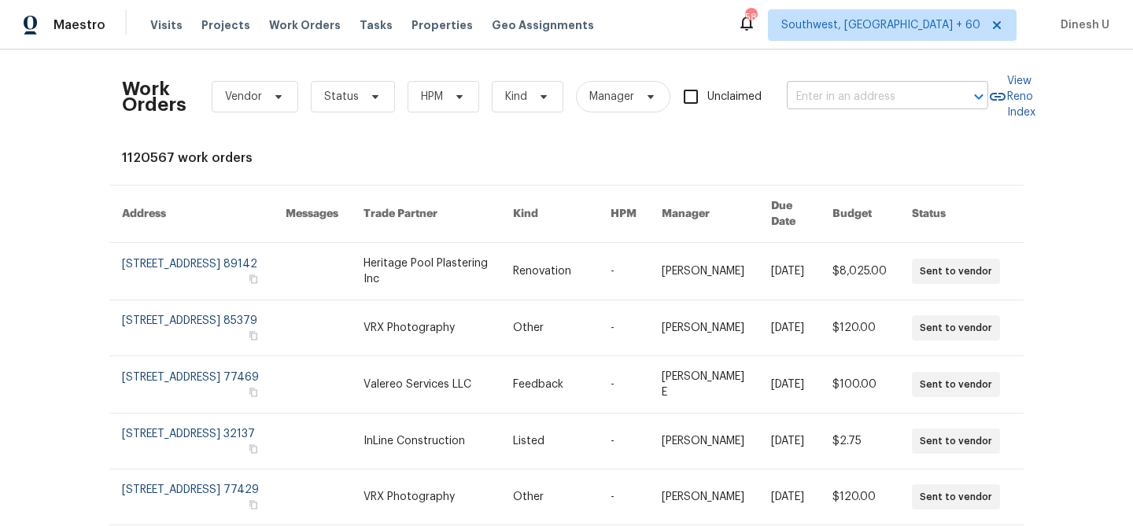
click at [843, 96] on input "text" at bounding box center [865, 97] width 157 height 24
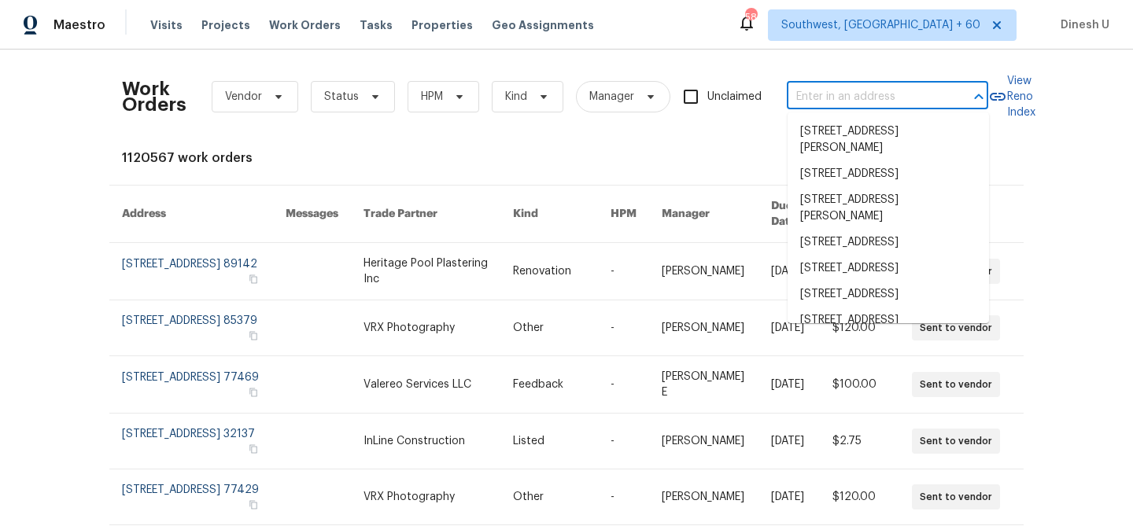
paste input "[STREET_ADDRESS][PERSON_NAME]"
type input "[STREET_ADDRESS][PERSON_NAME]"
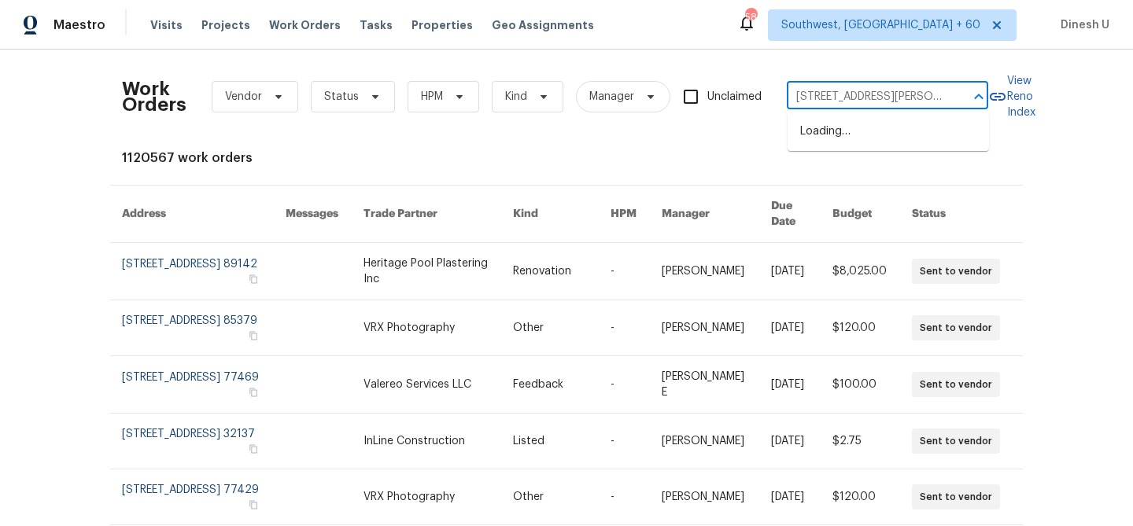
scroll to position [0, 39]
click at [831, 133] on li "[STREET_ADDRESS][PERSON_NAME]" at bounding box center [888, 140] width 201 height 42
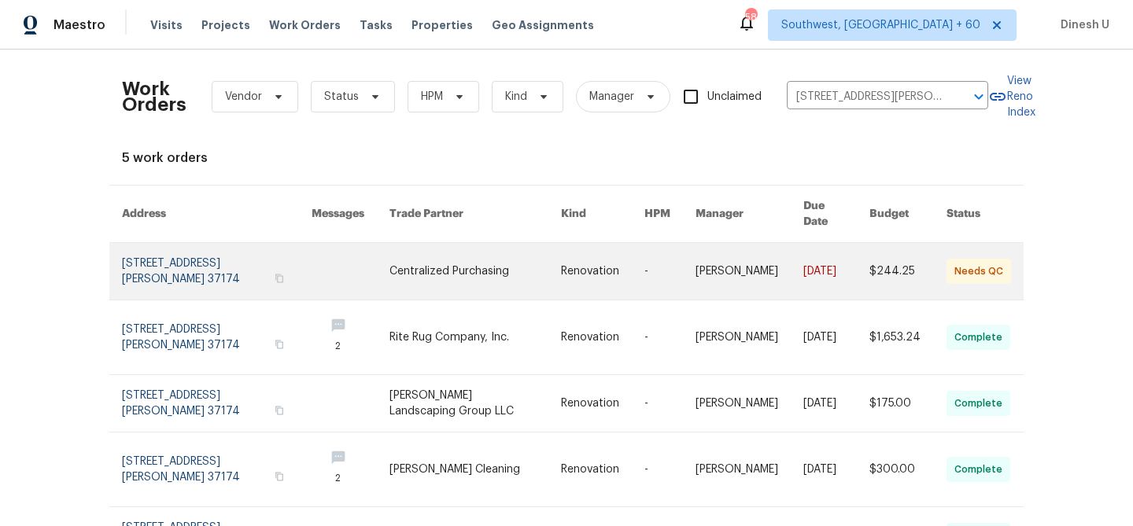
click at [135, 249] on link at bounding box center [217, 271] width 190 height 57
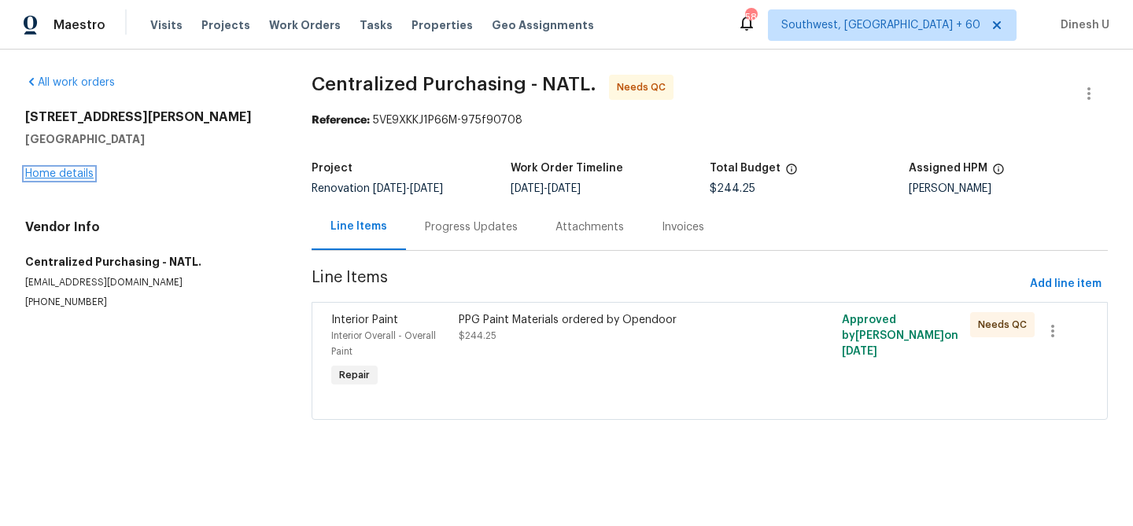
click at [84, 176] on link "Home details" at bounding box center [59, 173] width 68 height 11
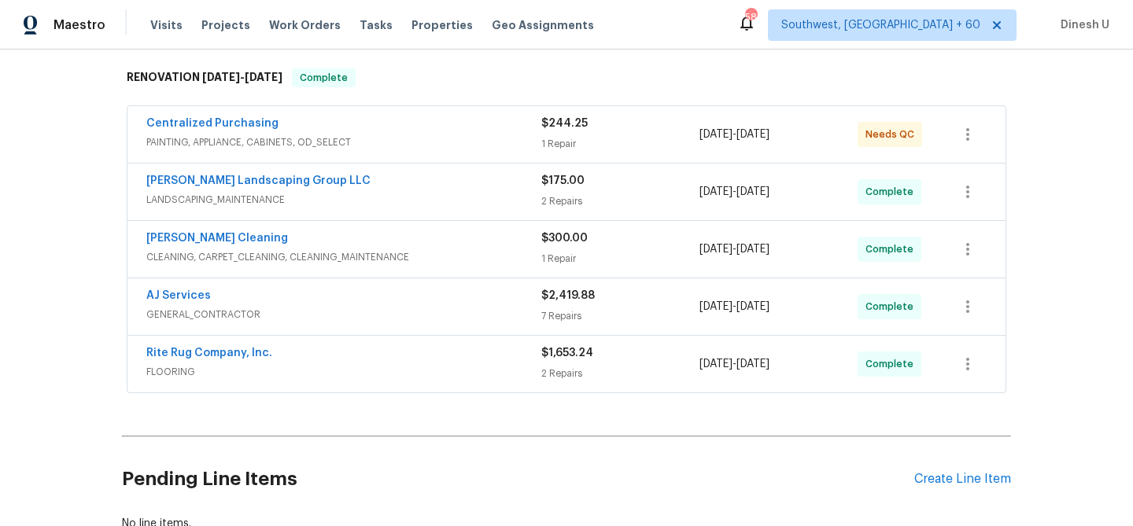
scroll to position [256, 0]
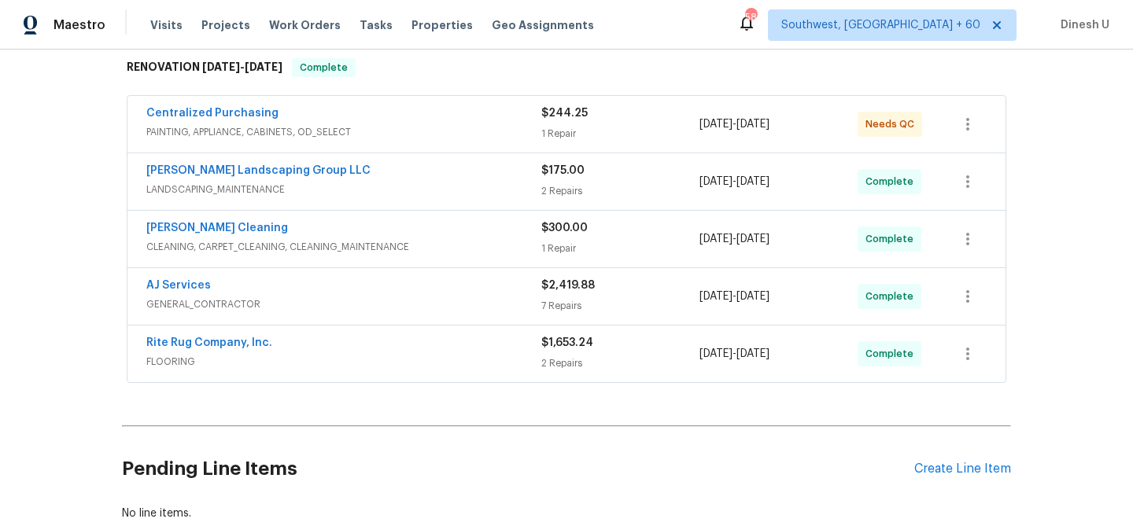
click at [546, 124] on div "$244.25 1 Repair" at bounding box center [620, 124] width 158 height 38
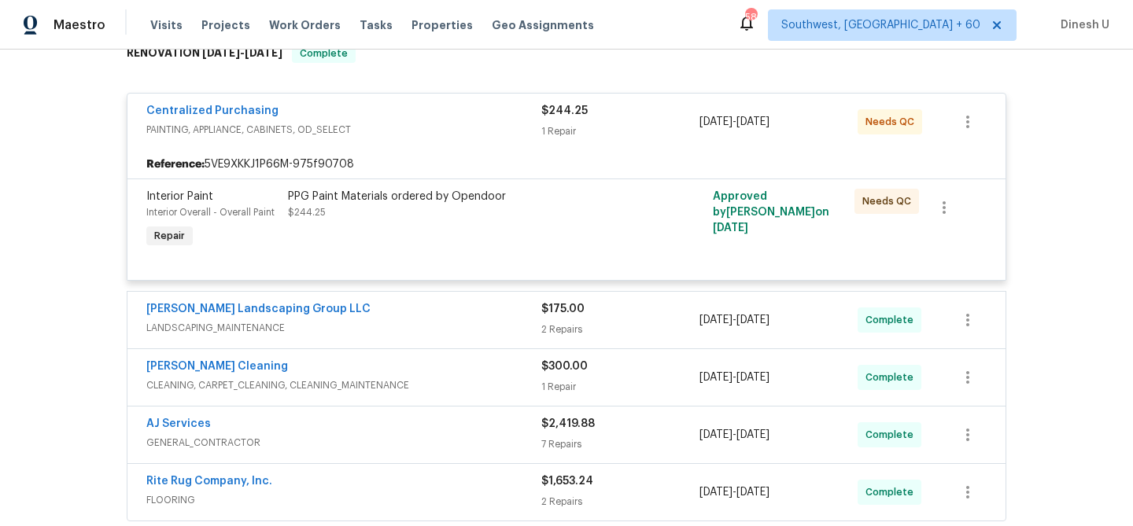
scroll to position [289, 0]
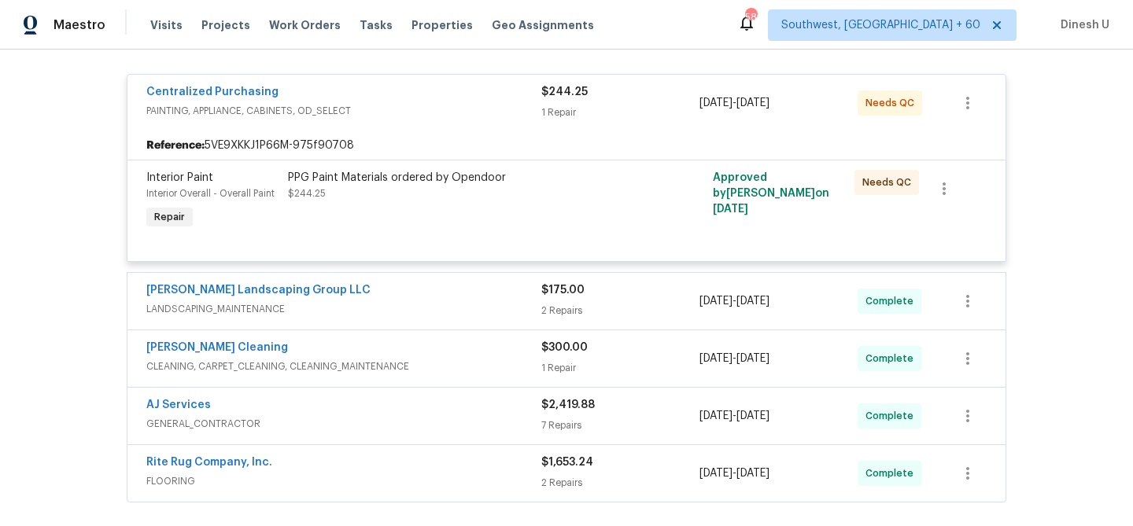
click at [568, 312] on div "2 Repairs" at bounding box center [620, 311] width 158 height 16
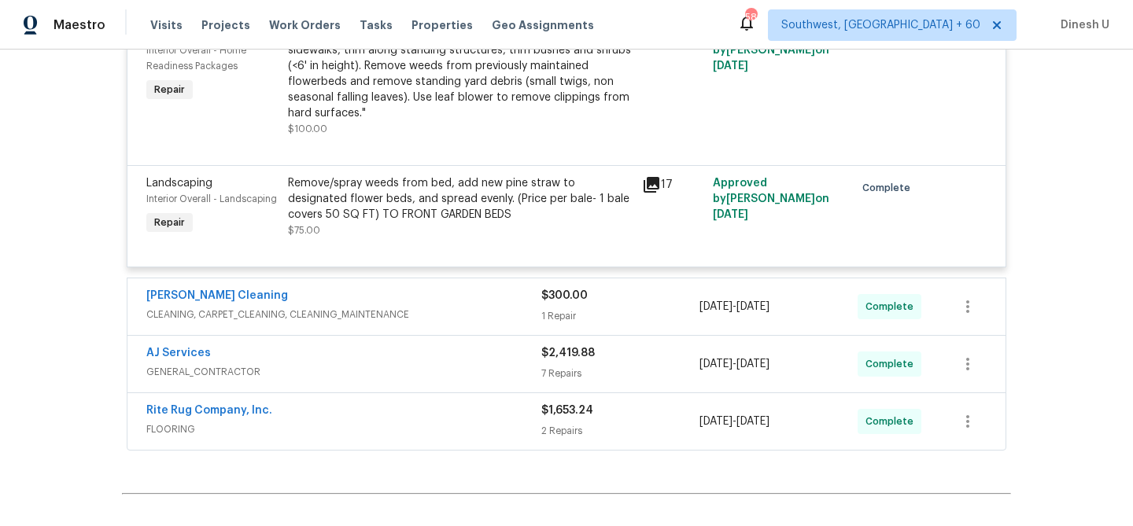
scroll to position [653, 0]
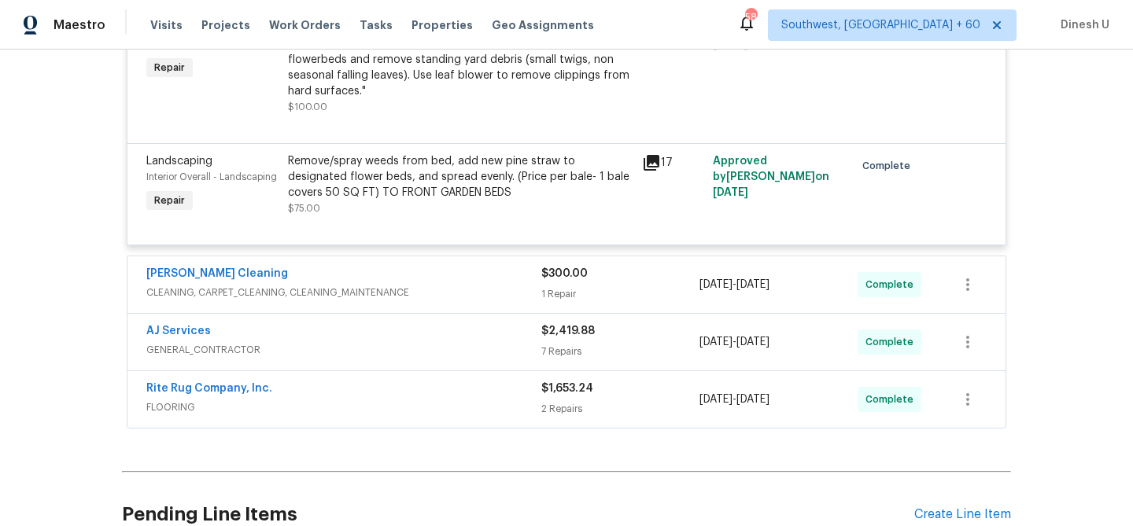
click at [549, 302] on div "1 Repair" at bounding box center [620, 294] width 158 height 16
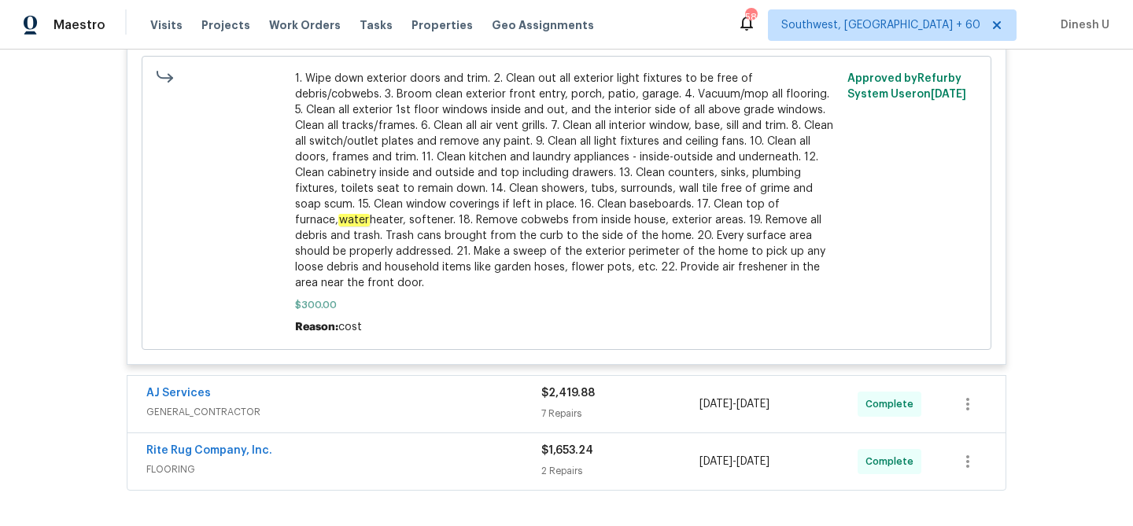
scroll to position [1329, 0]
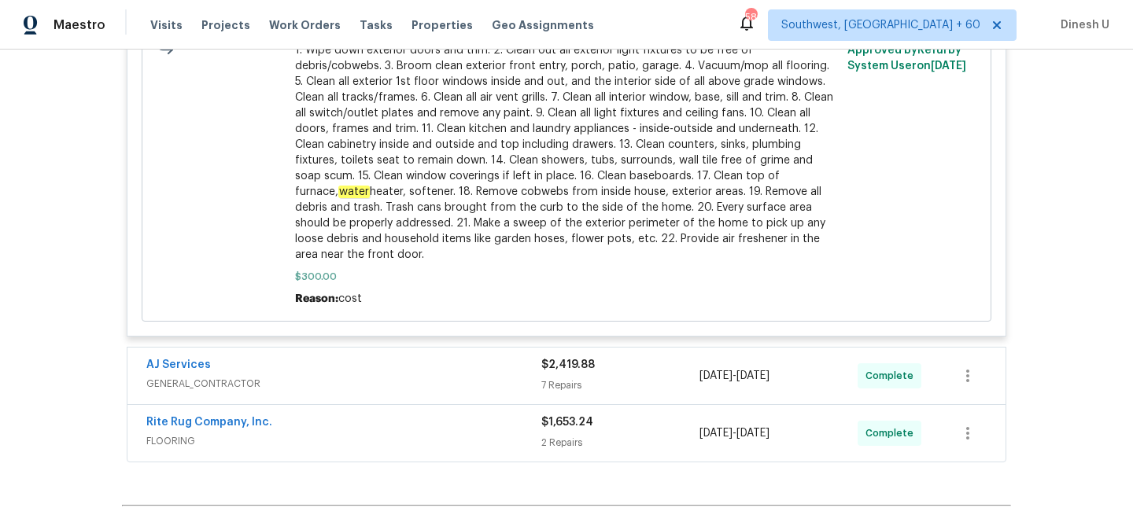
click at [570, 382] on div "7 Repairs" at bounding box center [620, 386] width 158 height 16
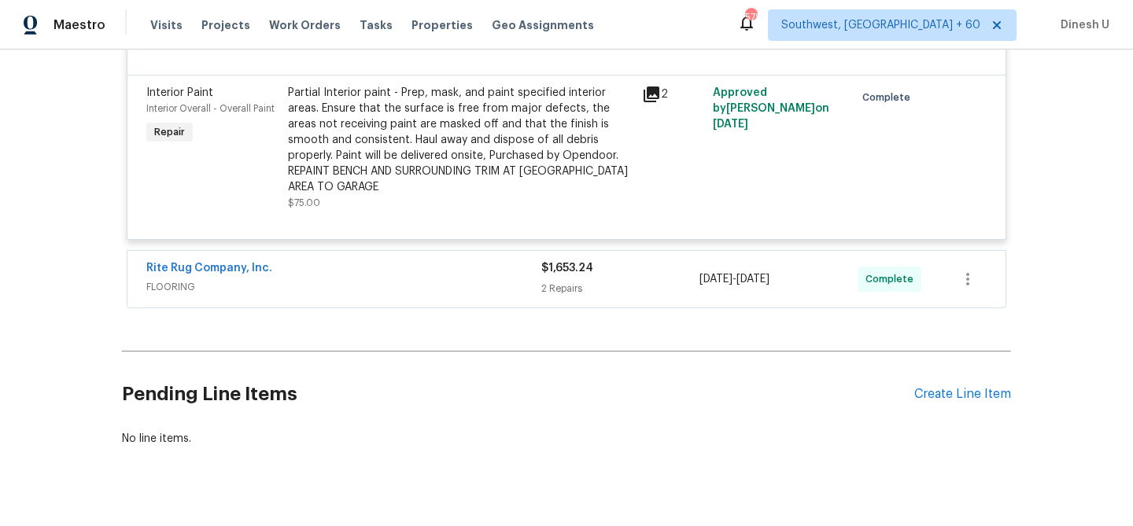
scroll to position [2460, 0]
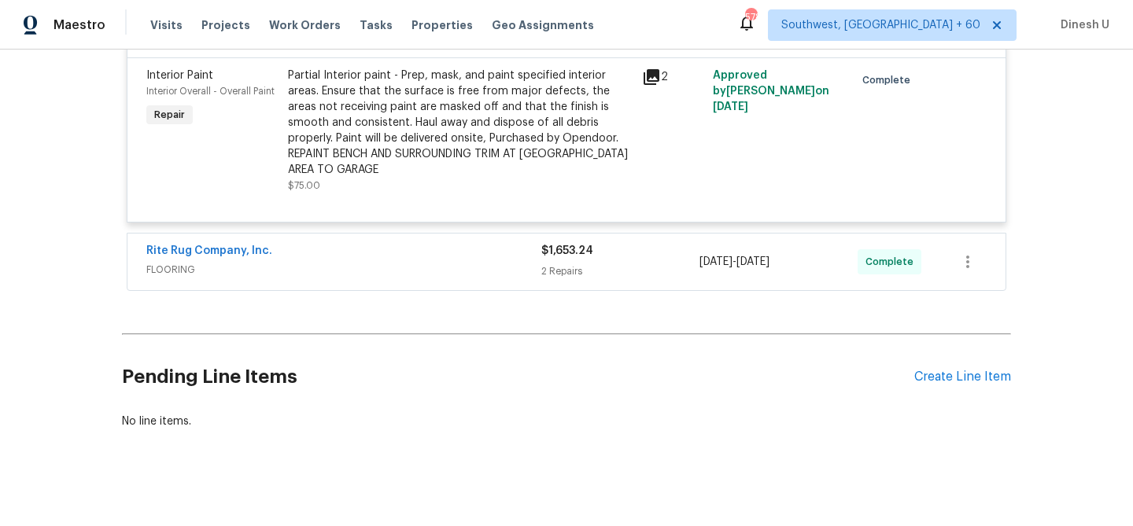
click at [563, 264] on div "2 Repairs" at bounding box center [620, 272] width 158 height 16
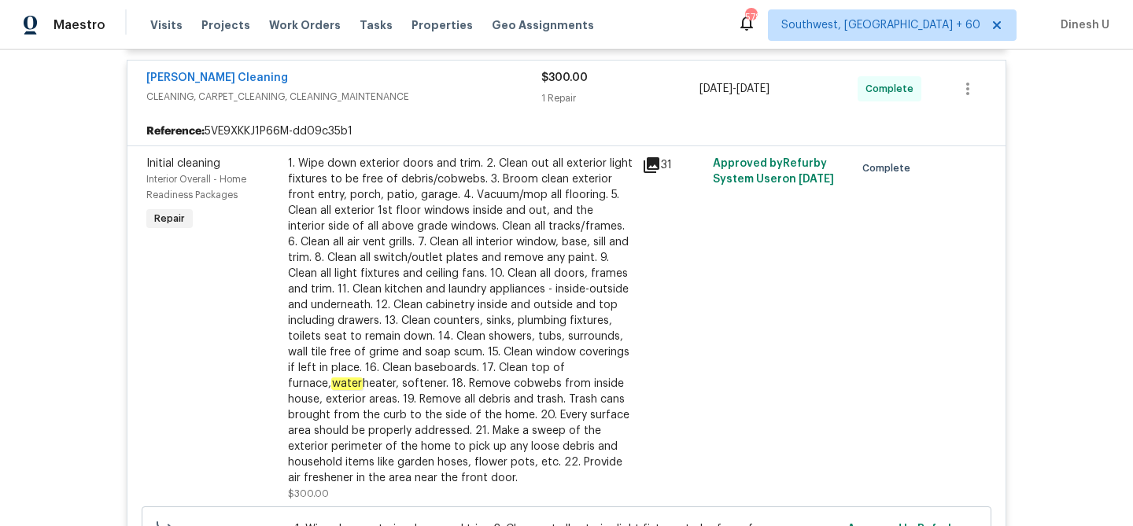
scroll to position [0, 0]
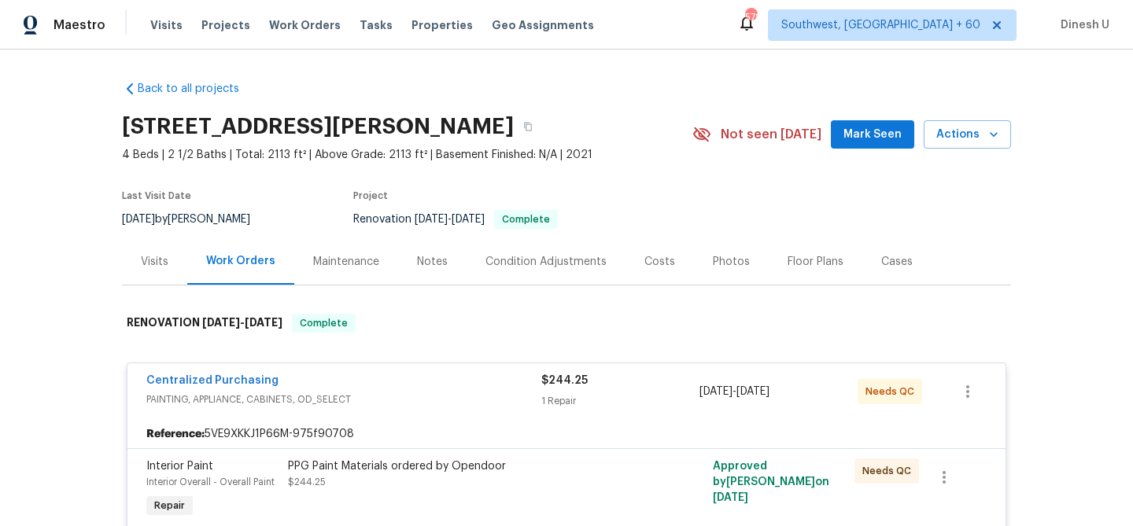
click at [151, 273] on div "Visits" at bounding box center [154, 261] width 65 height 46
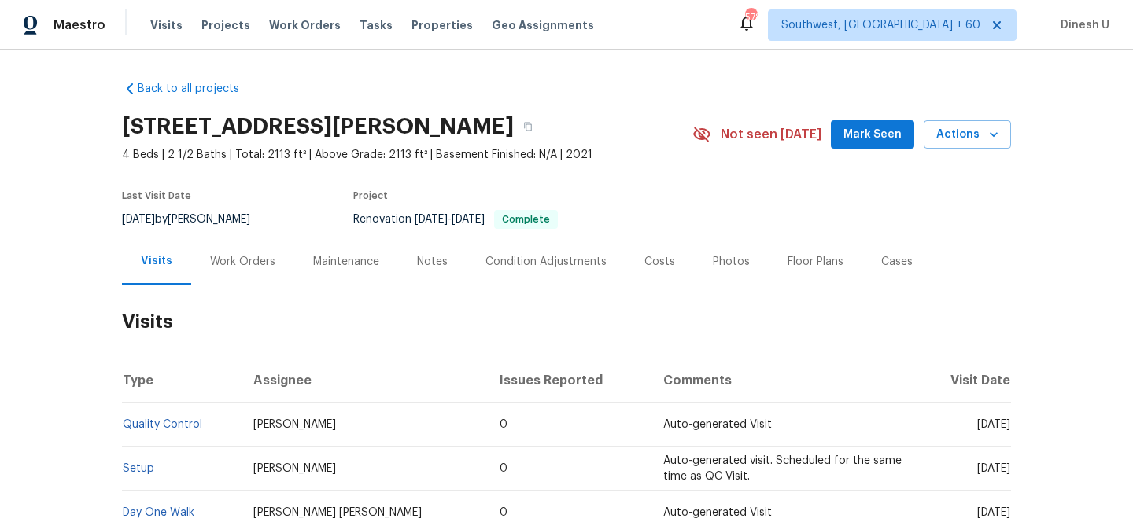
scroll to position [160, 0]
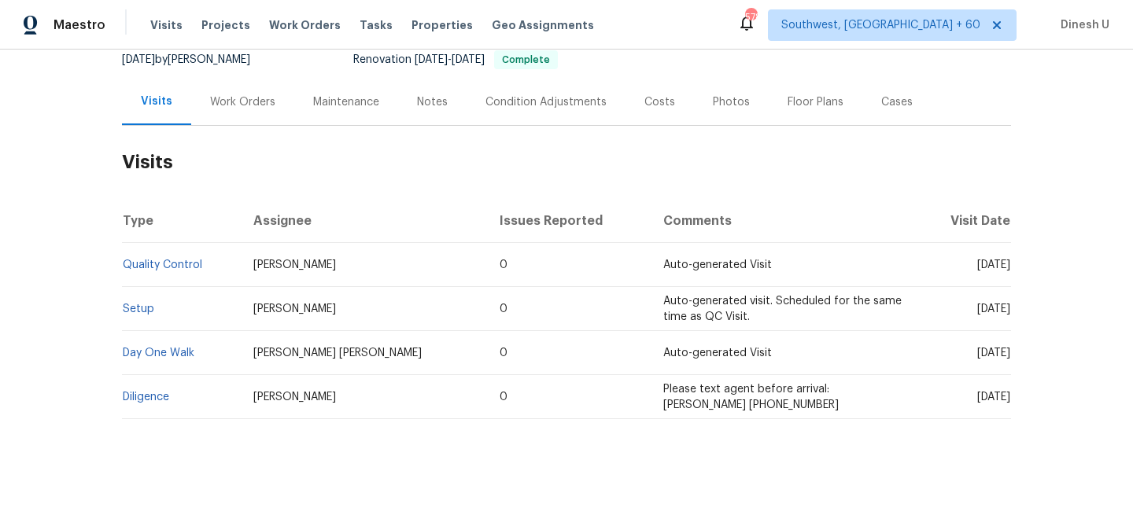
click at [140, 301] on td "Setup" at bounding box center [181, 309] width 119 height 44
click at [136, 308] on link "Setup" at bounding box center [138, 309] width 31 height 11
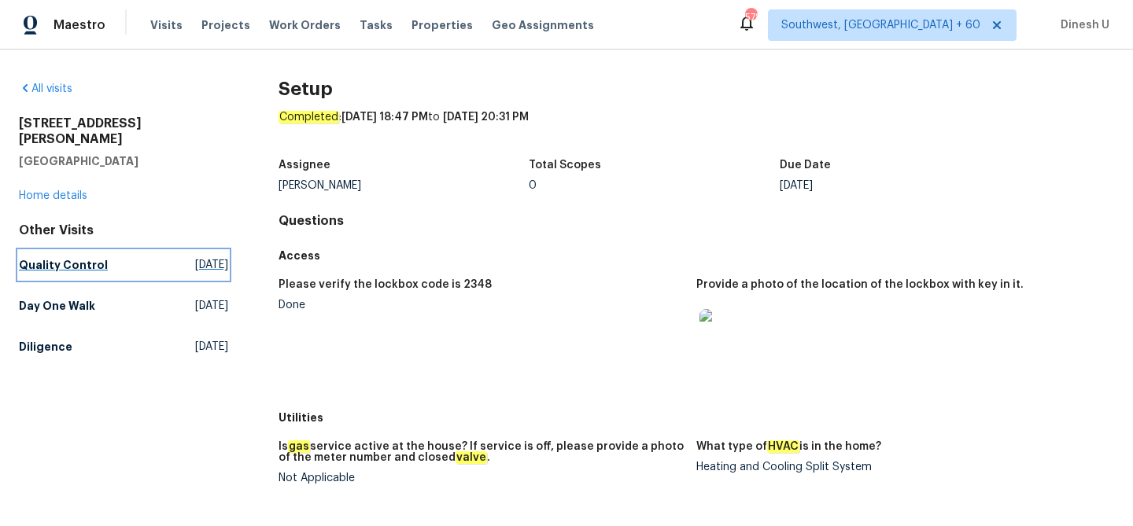
click at [195, 257] on span "[DATE]" at bounding box center [211, 265] width 33 height 16
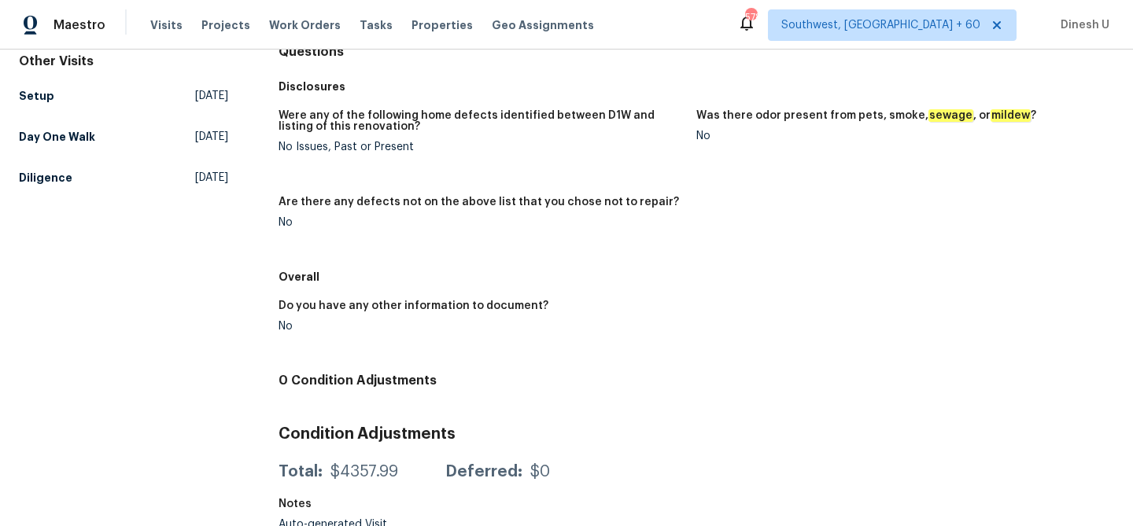
scroll to position [183, 0]
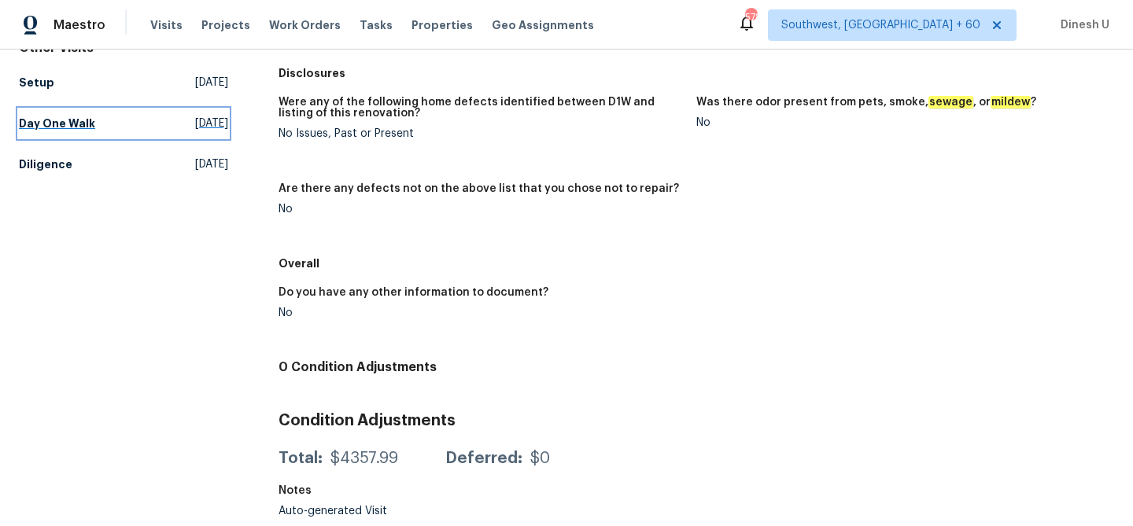
click at [226, 116] on span "[DATE]" at bounding box center [211, 124] width 33 height 16
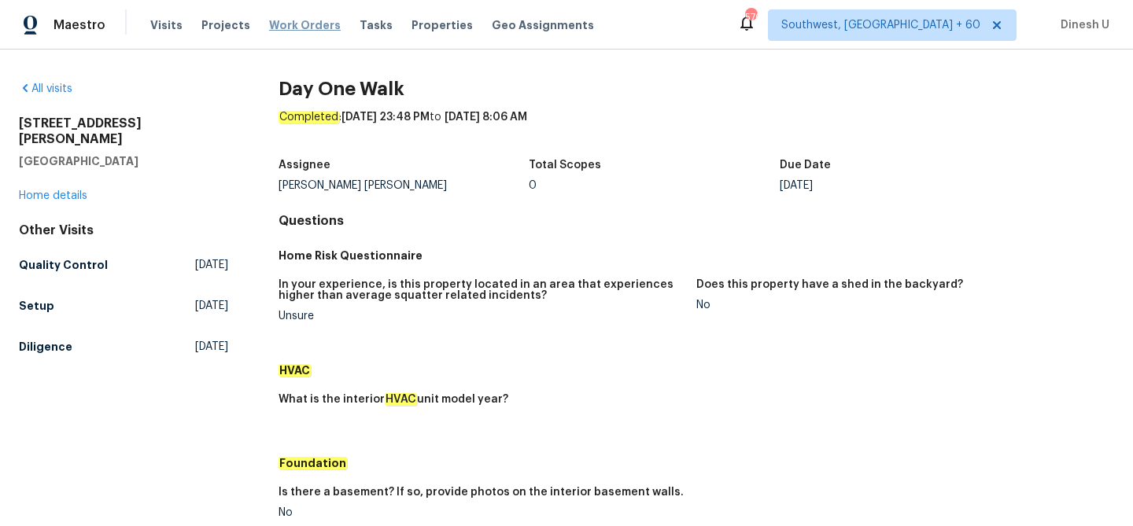
click at [286, 20] on span "Work Orders" at bounding box center [305, 25] width 72 height 16
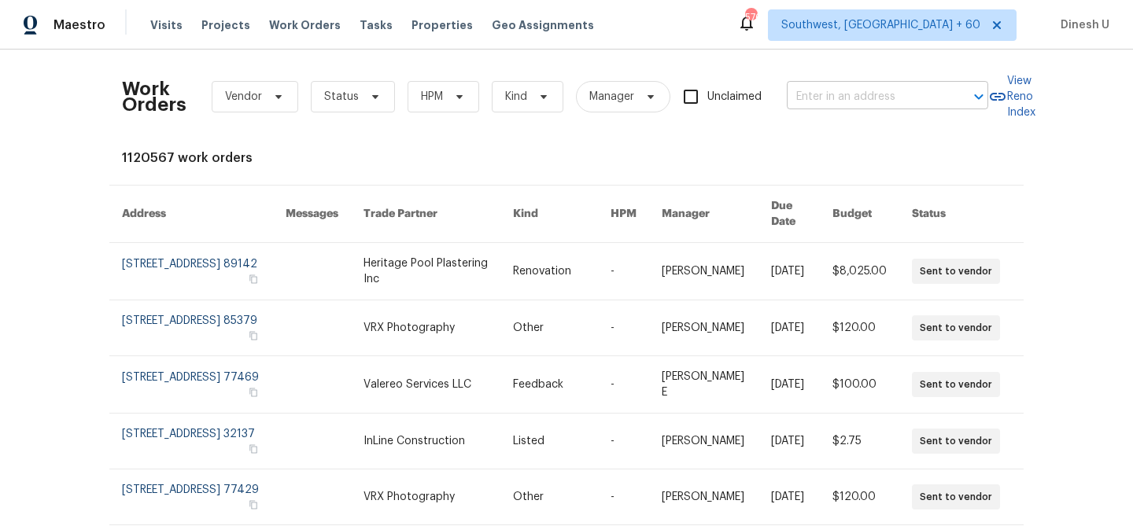
click at [861, 101] on input "text" at bounding box center [865, 97] width 157 height 24
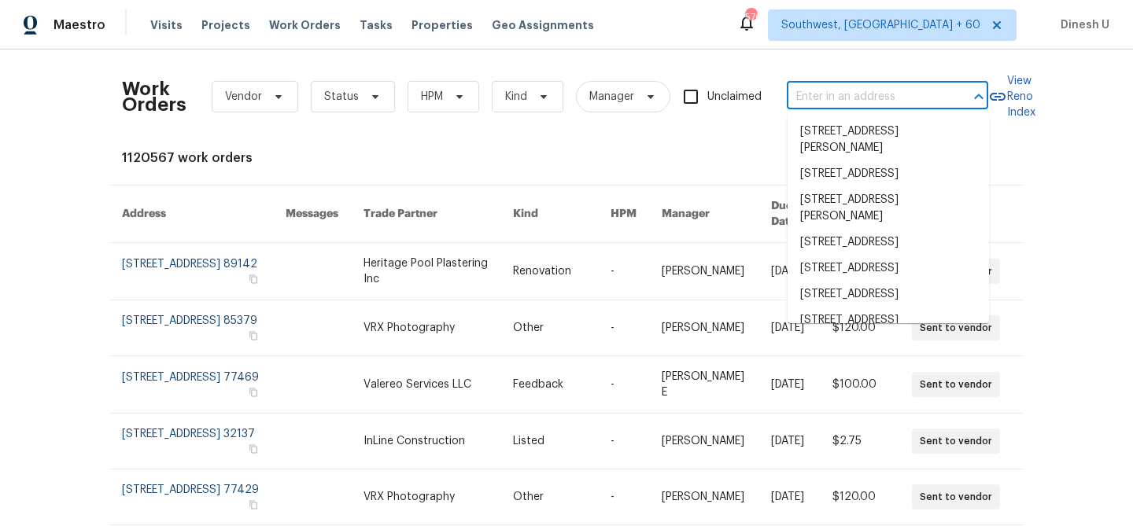
paste input "[STREET_ADDRESS]"
type input "[STREET_ADDRESS]"
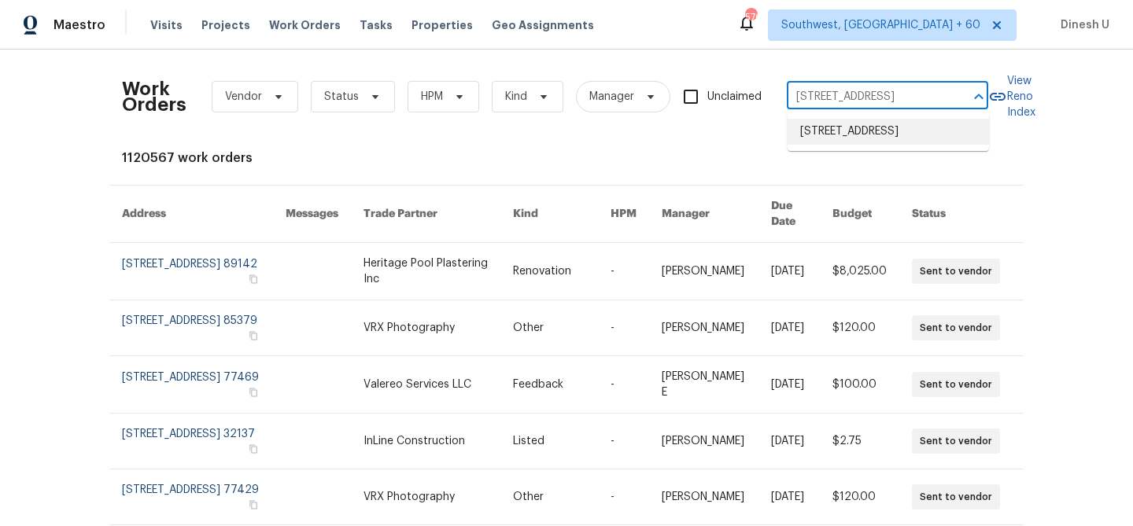
click at [825, 137] on li "[STREET_ADDRESS]" at bounding box center [888, 132] width 201 height 26
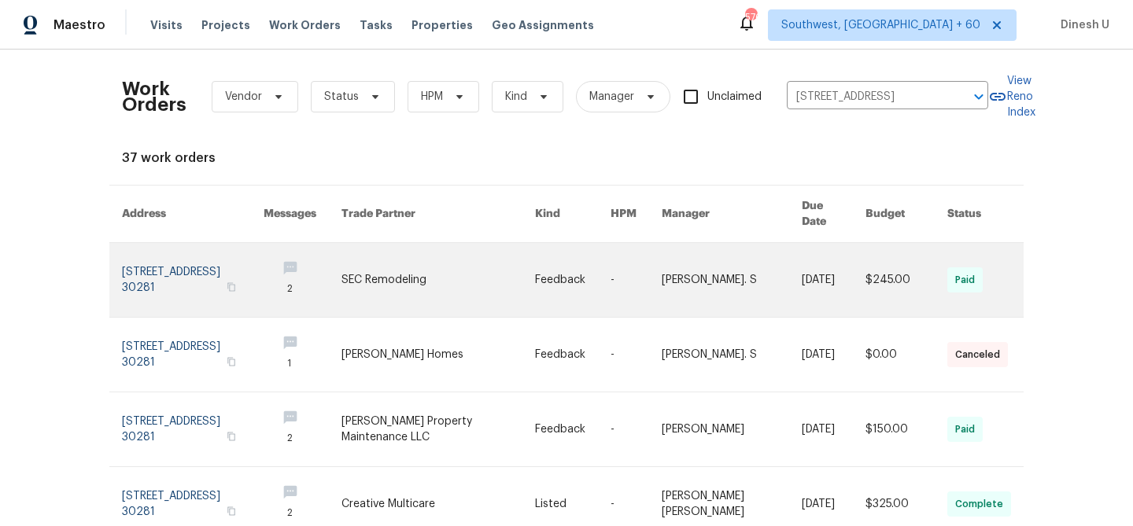
click at [139, 266] on link at bounding box center [193, 280] width 142 height 74
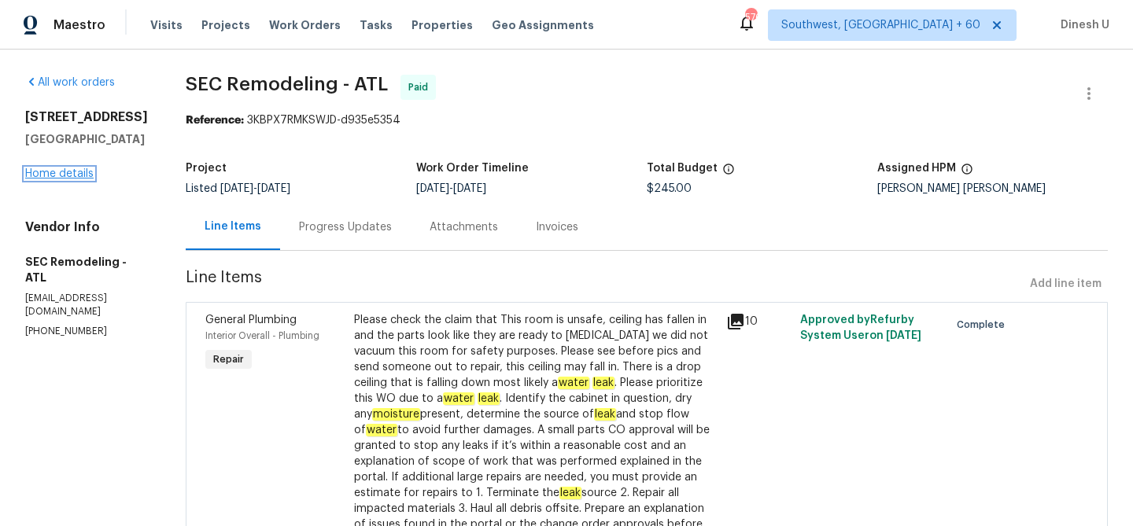
click at [64, 179] on link "Home details" at bounding box center [59, 173] width 68 height 11
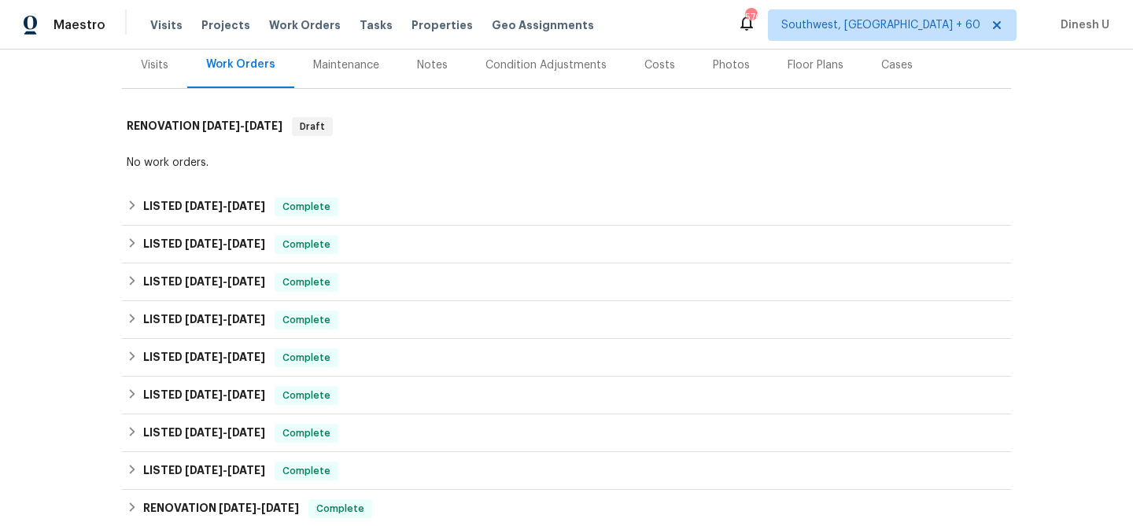
scroll to position [216, 0]
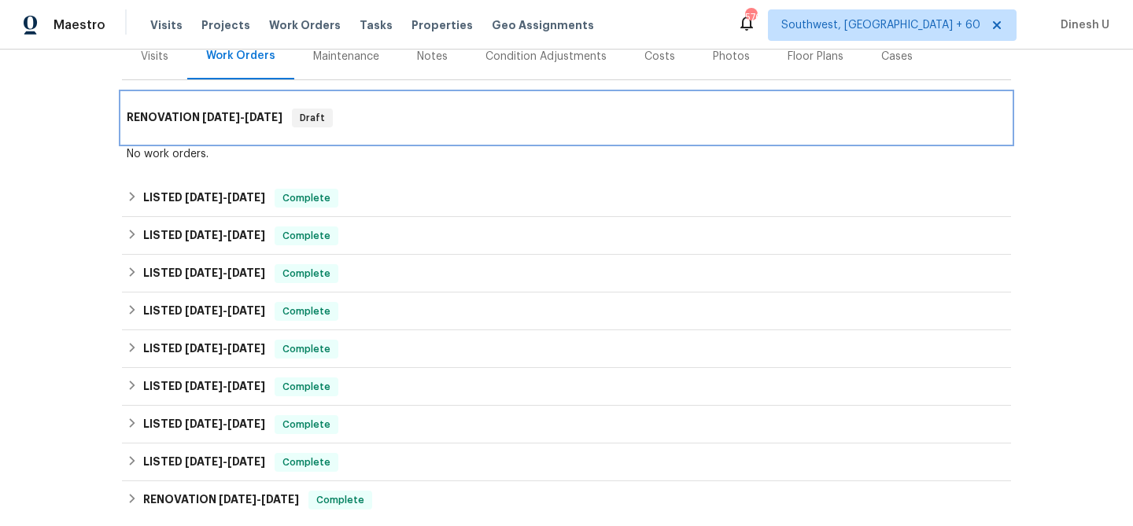
click at [225, 112] on span "[DATE]" at bounding box center [221, 117] width 38 height 11
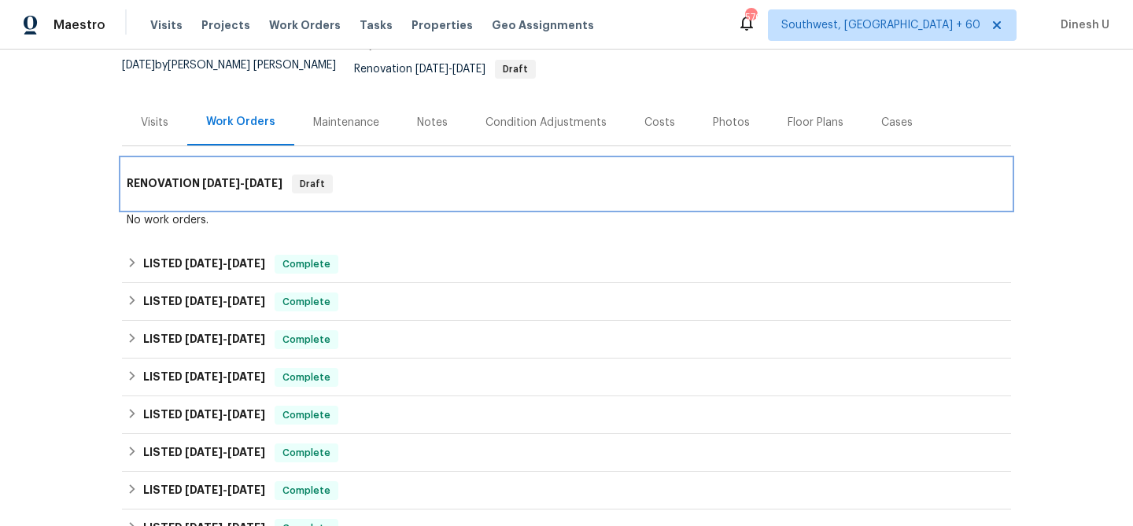
scroll to position [189, 0]
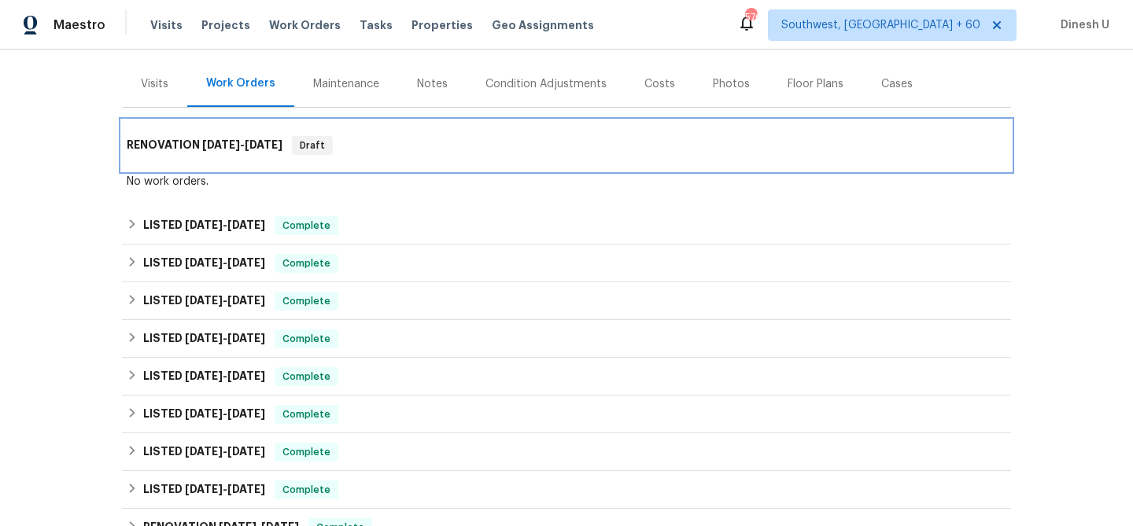
click at [205, 139] on span "[DATE]" at bounding box center [221, 144] width 38 height 11
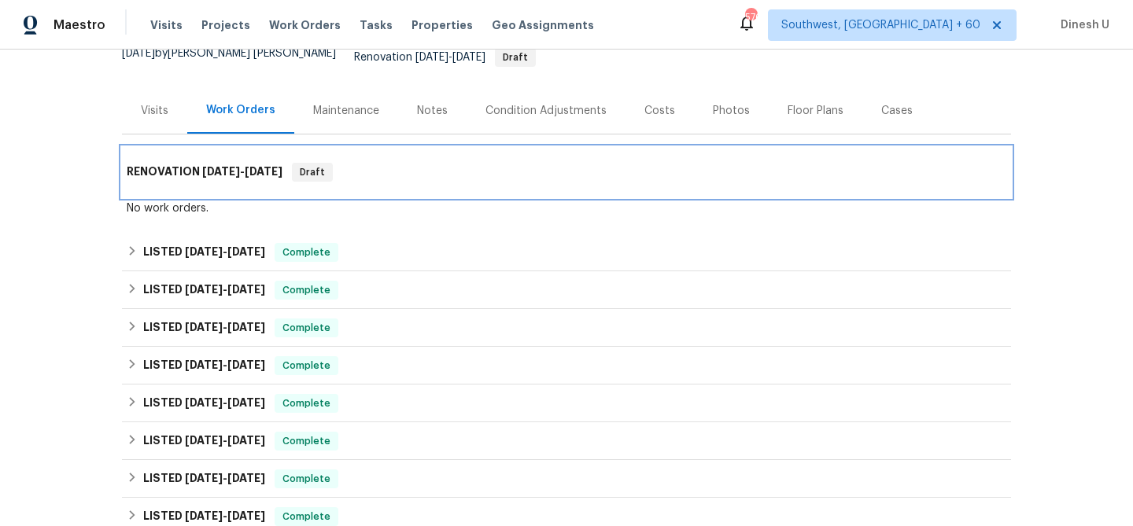
scroll to position [75, 0]
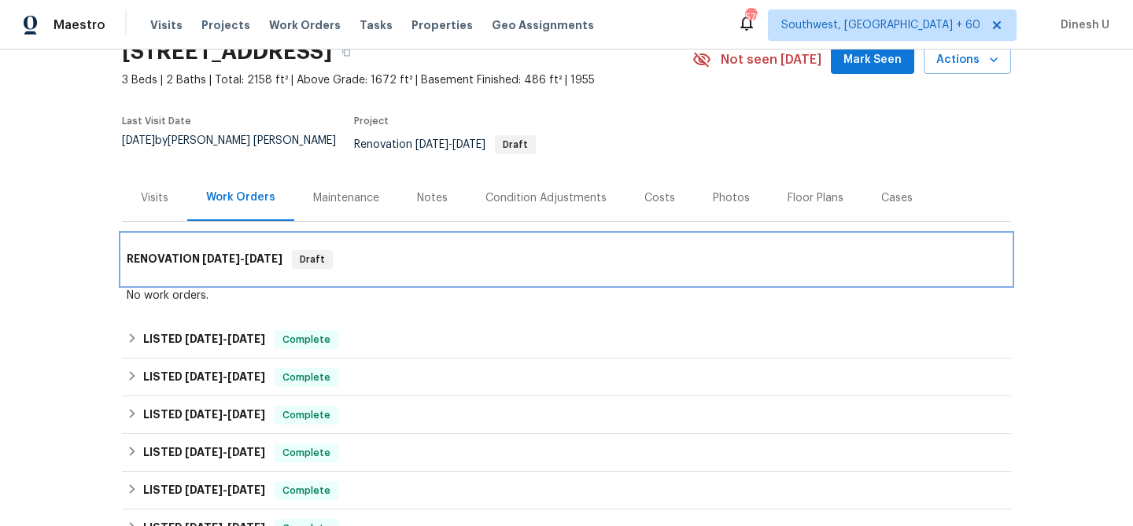
click at [210, 253] on span "[DATE]" at bounding box center [221, 258] width 38 height 11
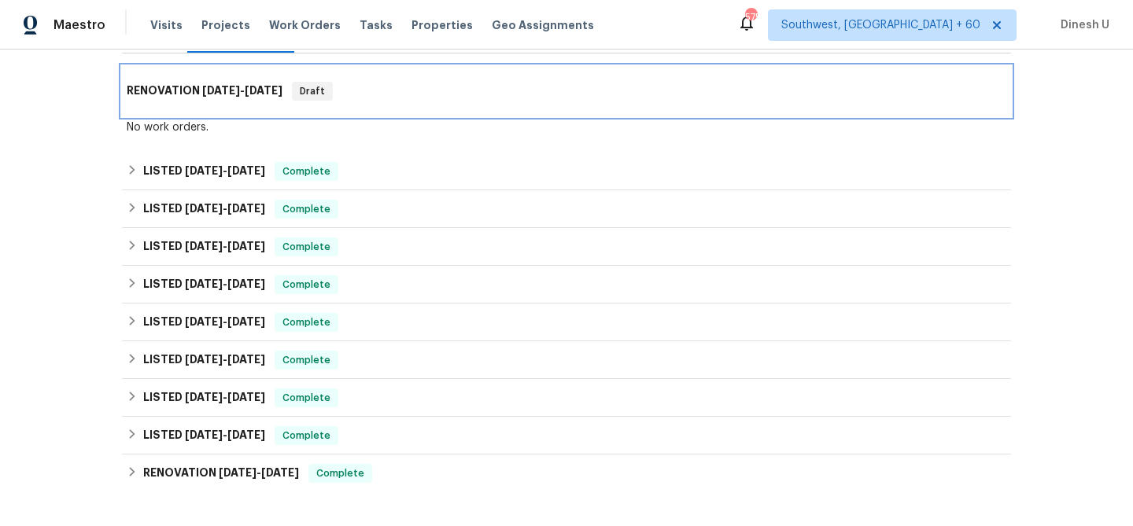
scroll to position [271, 0]
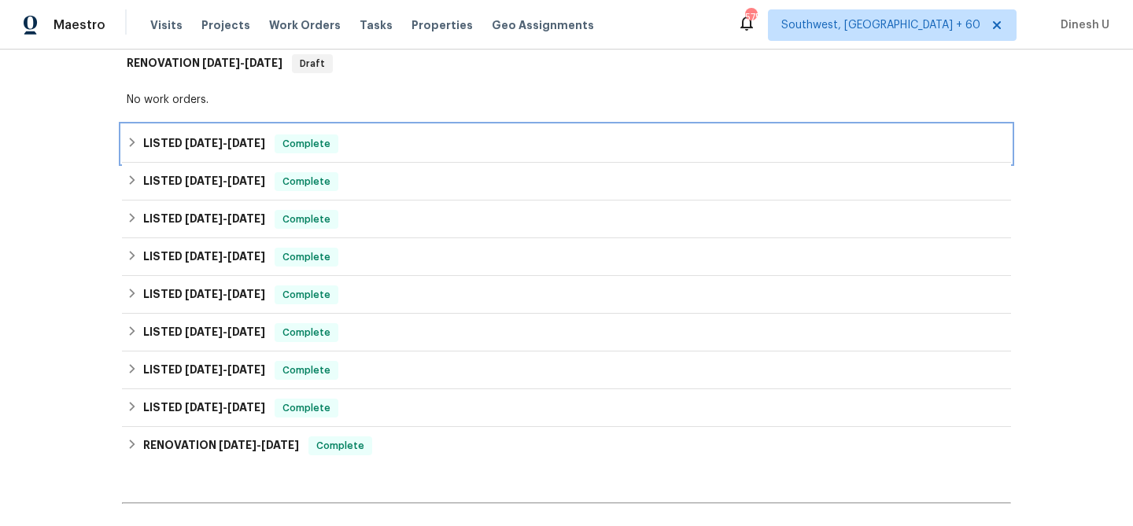
click at [238, 138] on span "[DATE]" at bounding box center [246, 143] width 38 height 11
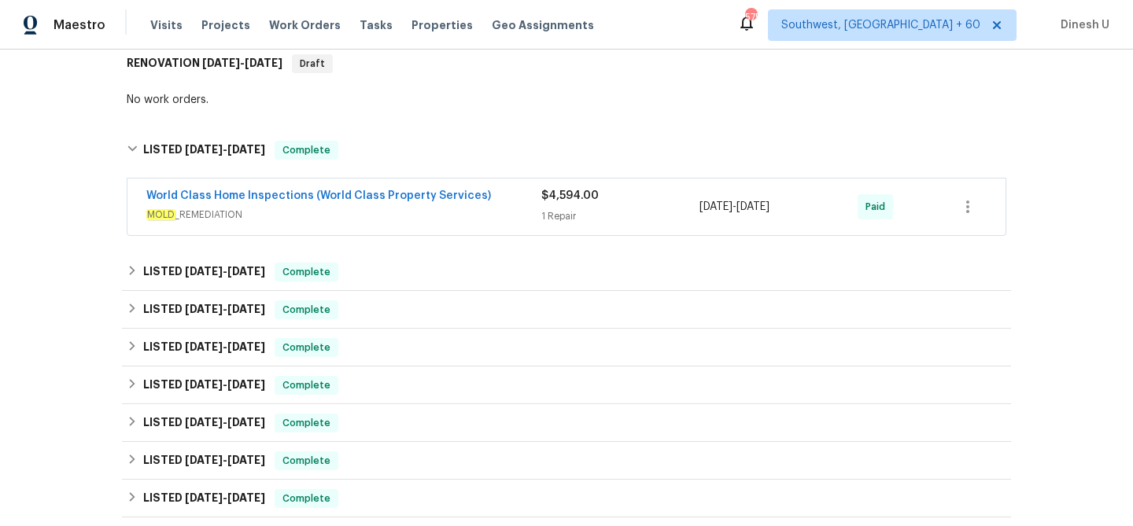
click at [576, 209] on div "1 Repair" at bounding box center [620, 217] width 158 height 16
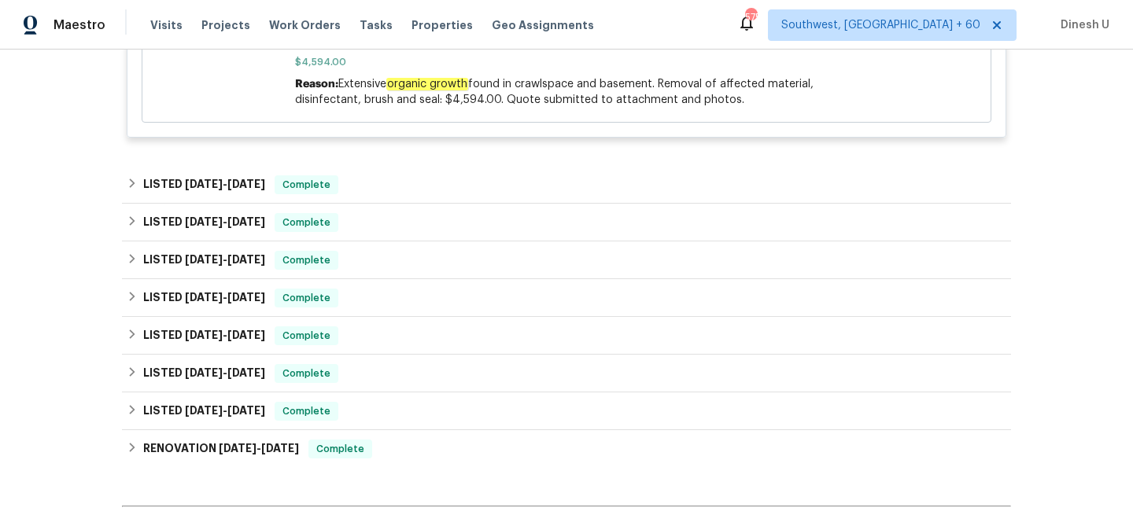
scroll to position [685, 0]
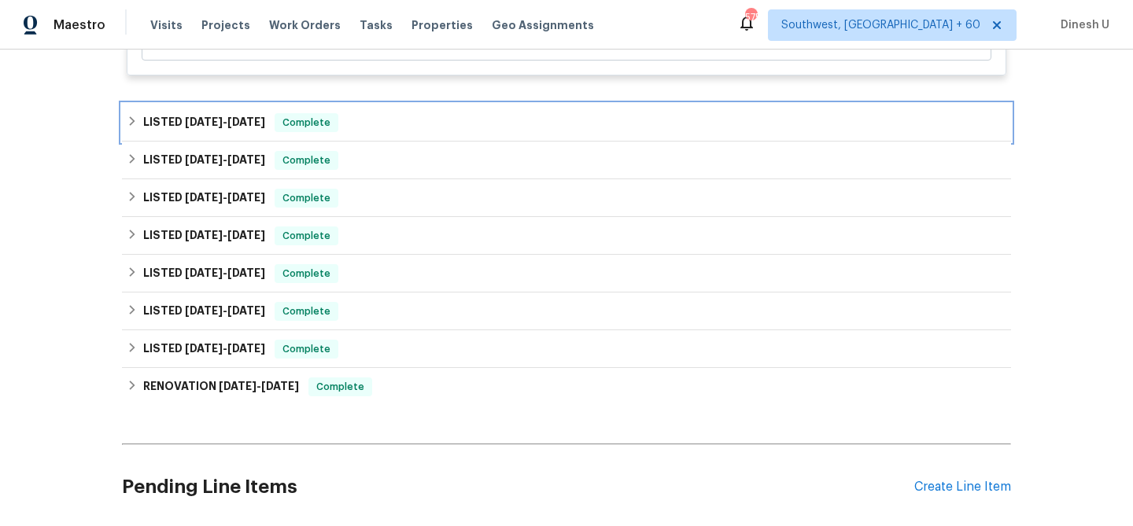
click at [265, 113] on h6 "LISTED [DATE] - [DATE]" at bounding box center [204, 122] width 122 height 19
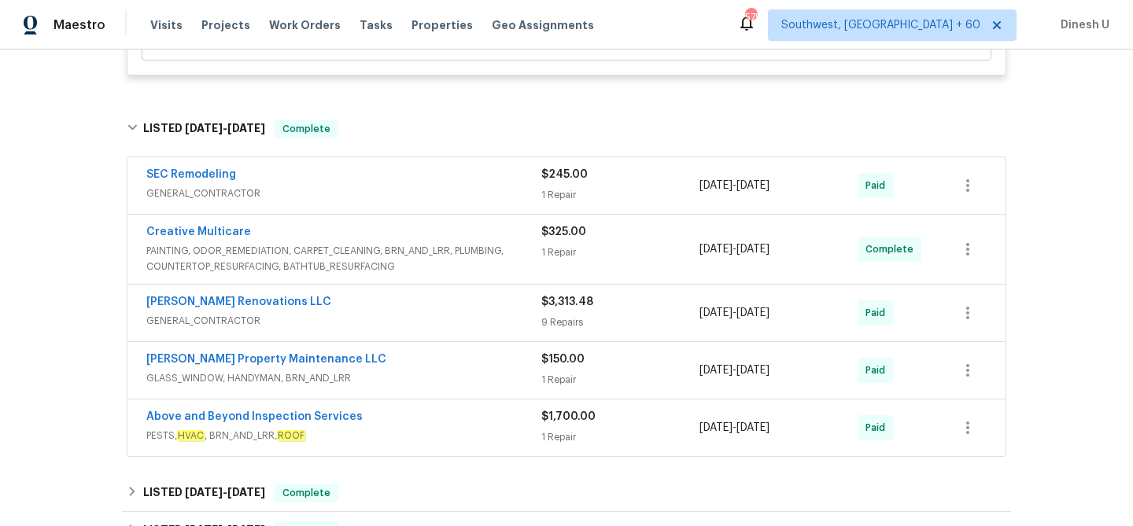
click at [554, 187] on div "1 Repair" at bounding box center [620, 195] width 158 height 16
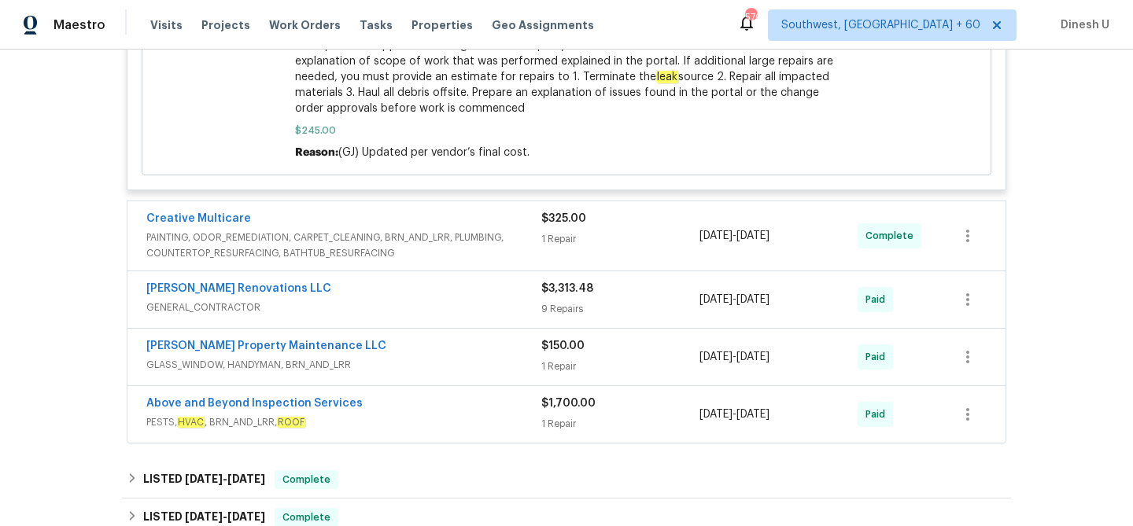
scroll to position [1493, 0]
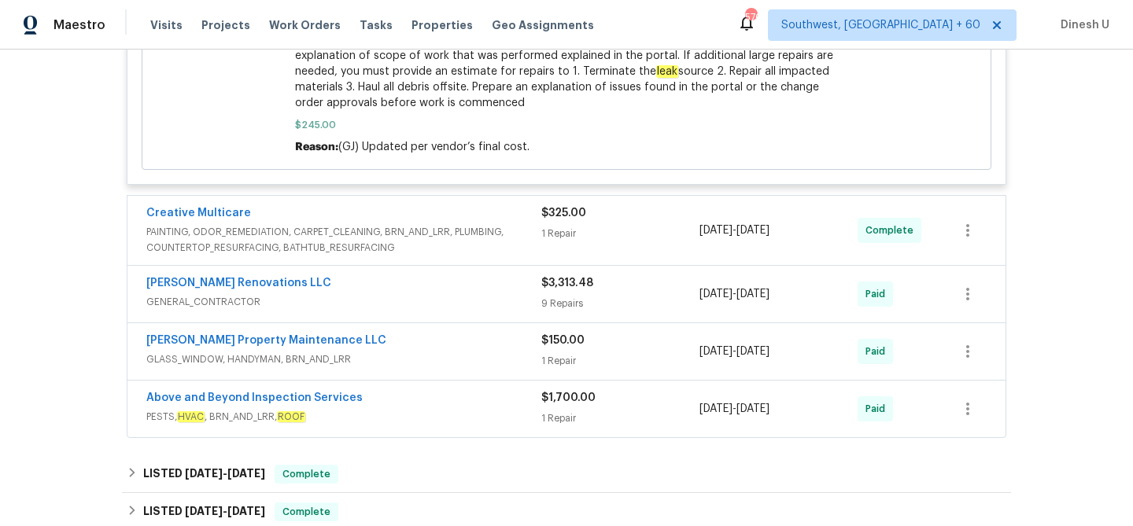
click at [547, 228] on div "1 Repair" at bounding box center [620, 234] width 158 height 16
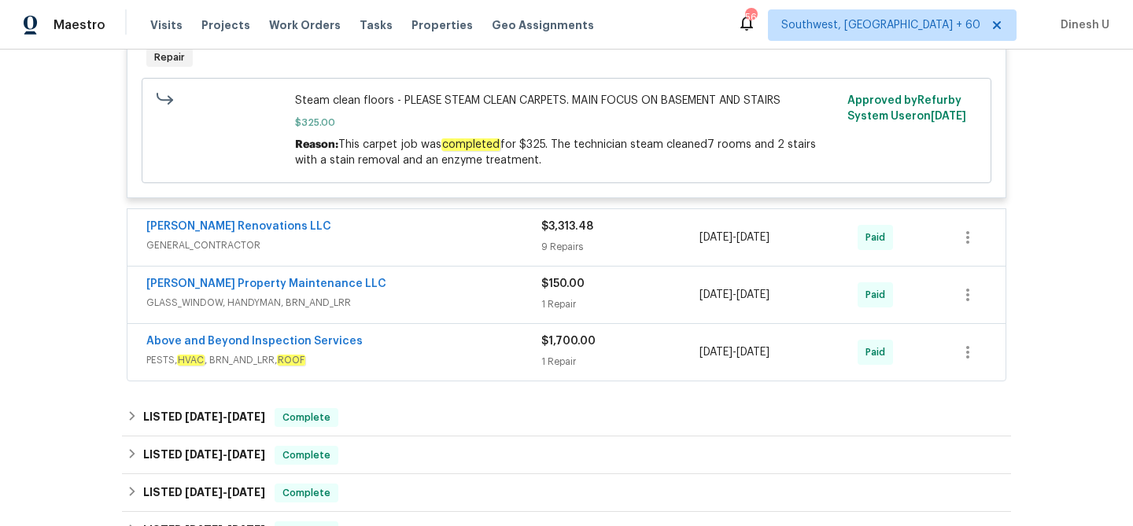
scroll to position [1879, 0]
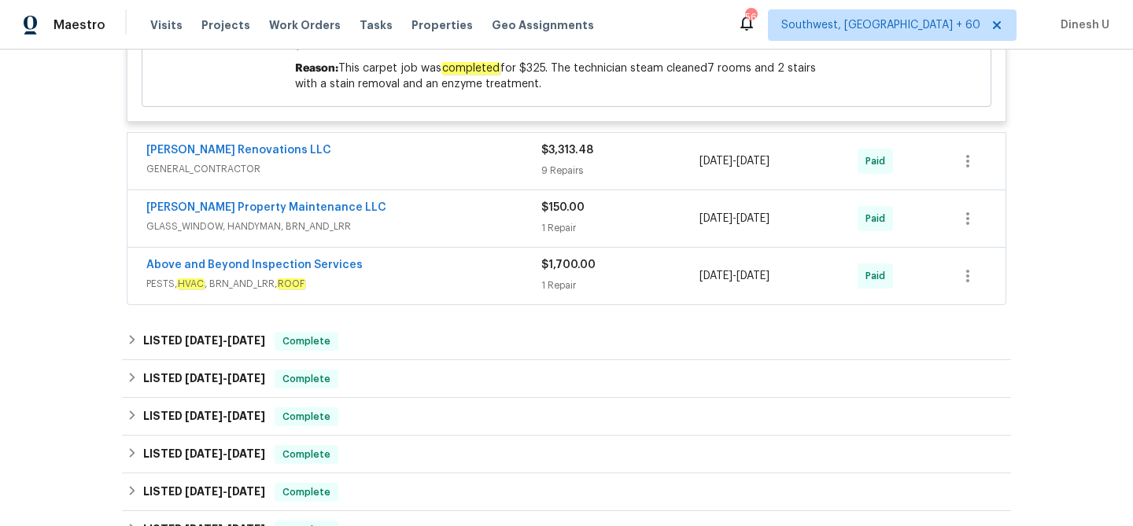
click at [556, 154] on div "$3,313.48 9 Repairs" at bounding box center [620, 161] width 158 height 38
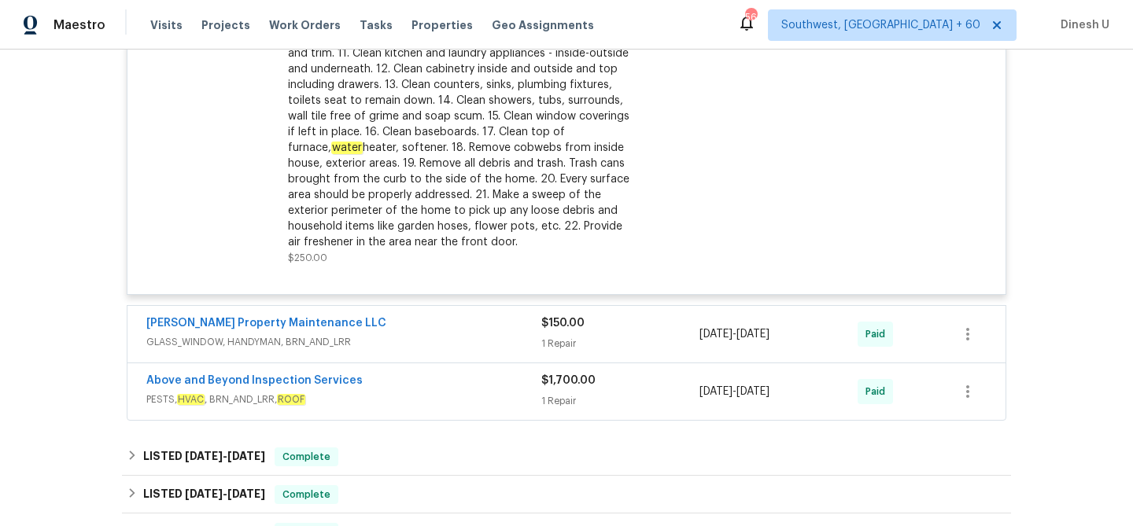
scroll to position [3796, 0]
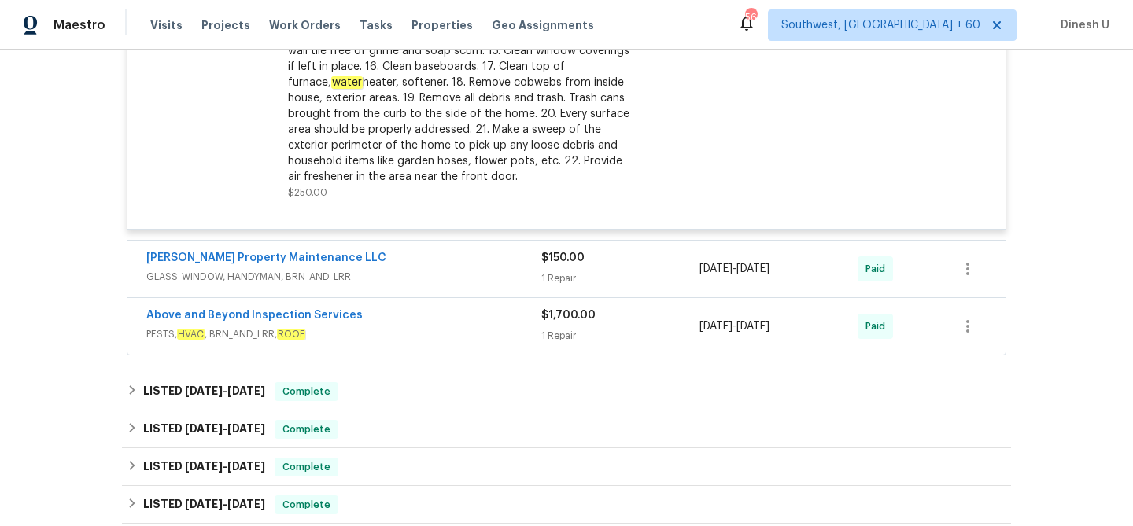
click at [573, 271] on div "1 Repair" at bounding box center [620, 279] width 158 height 16
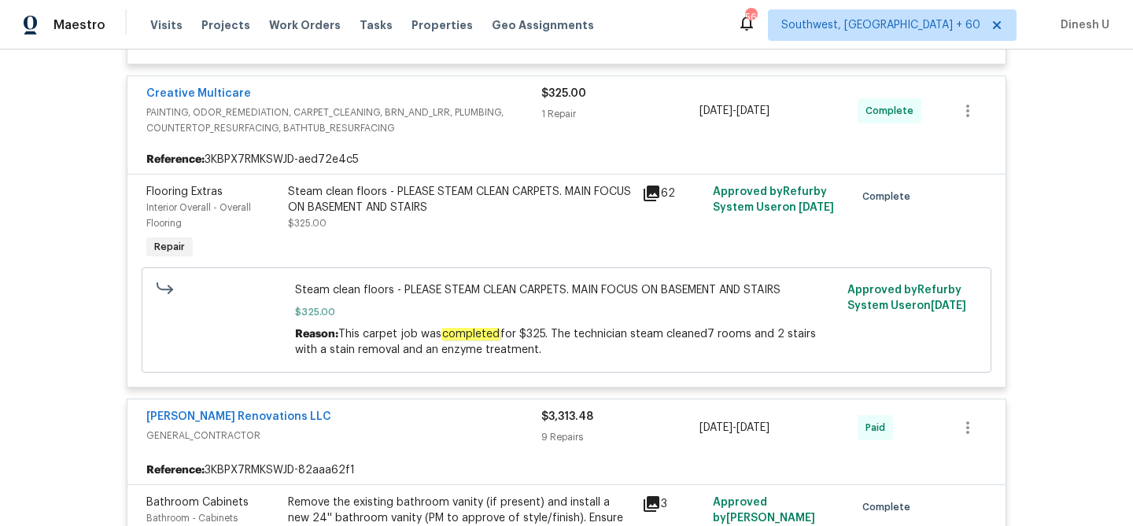
scroll to position [1290, 0]
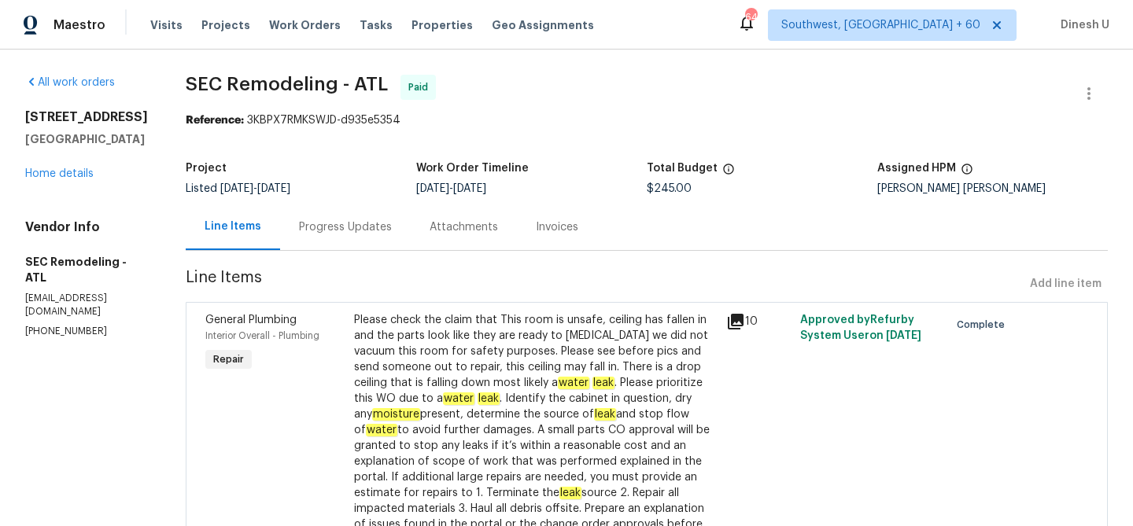
click at [365, 232] on div "Progress Updates" at bounding box center [345, 228] width 93 height 16
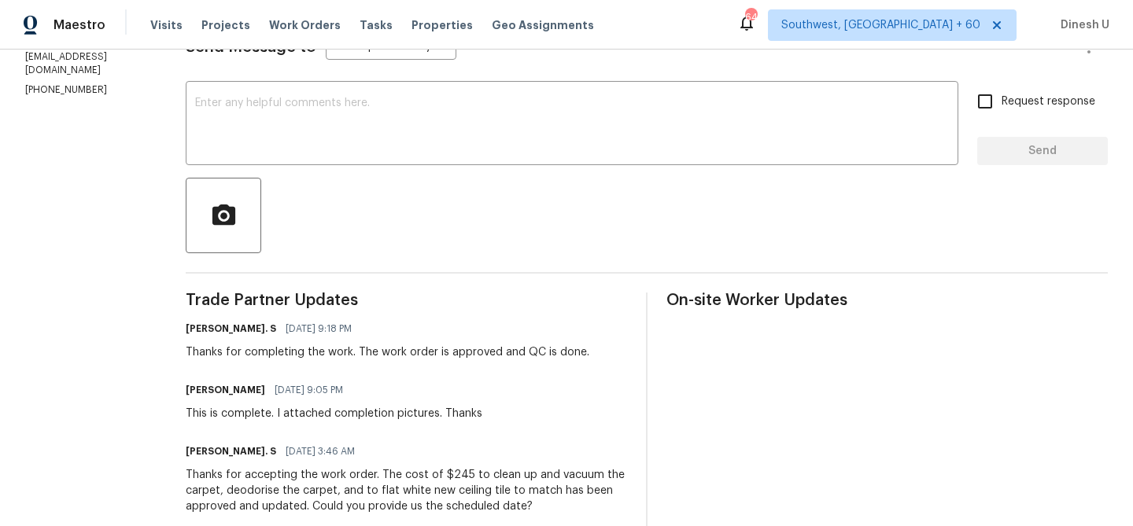
scroll to position [81, 0]
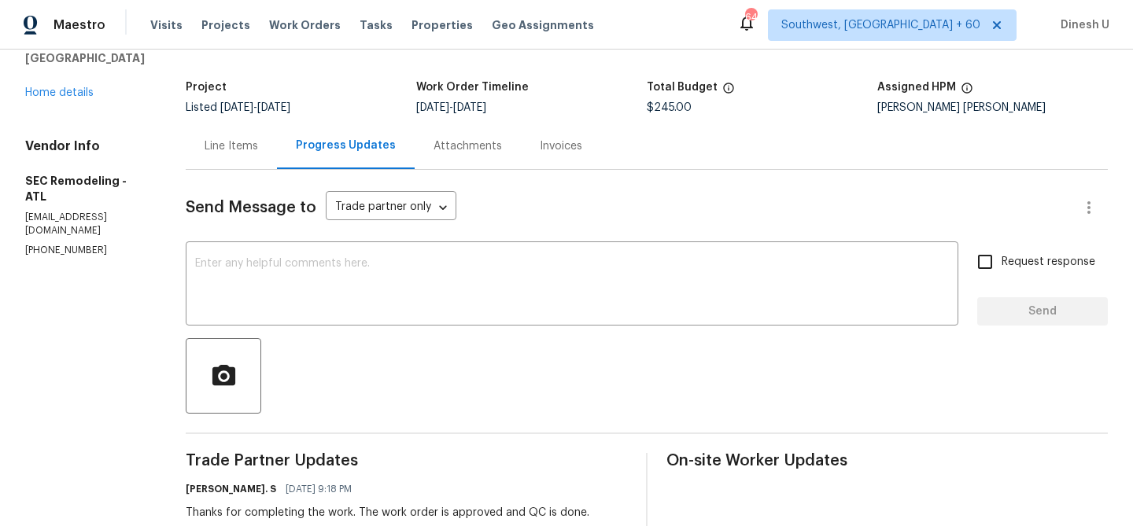
click at [247, 144] on div "Line Items" at bounding box center [232, 146] width 54 height 16
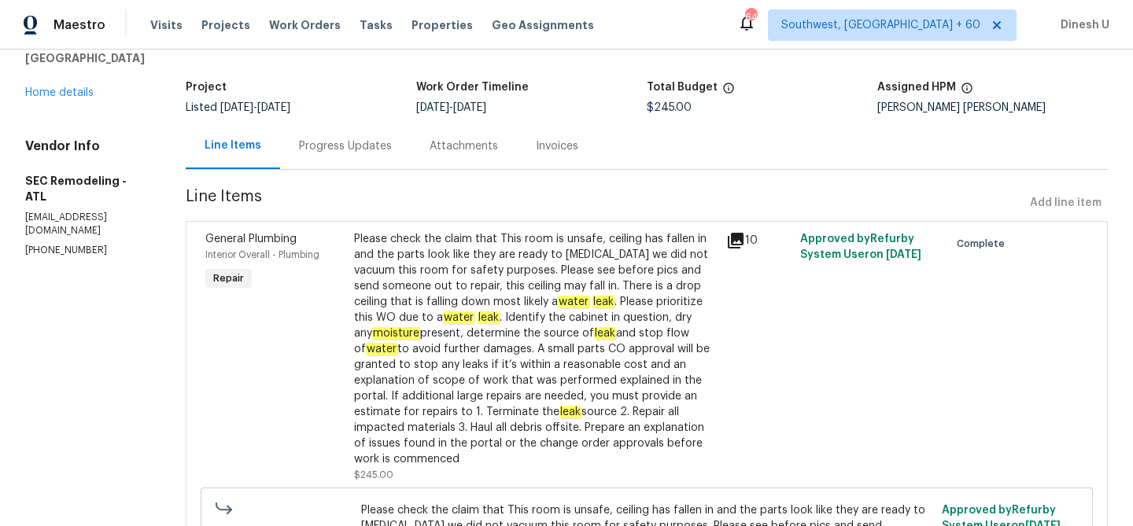
click at [744, 238] on div "10" at bounding box center [758, 240] width 65 height 19
click at [729, 241] on icon at bounding box center [736, 241] width 16 height 16
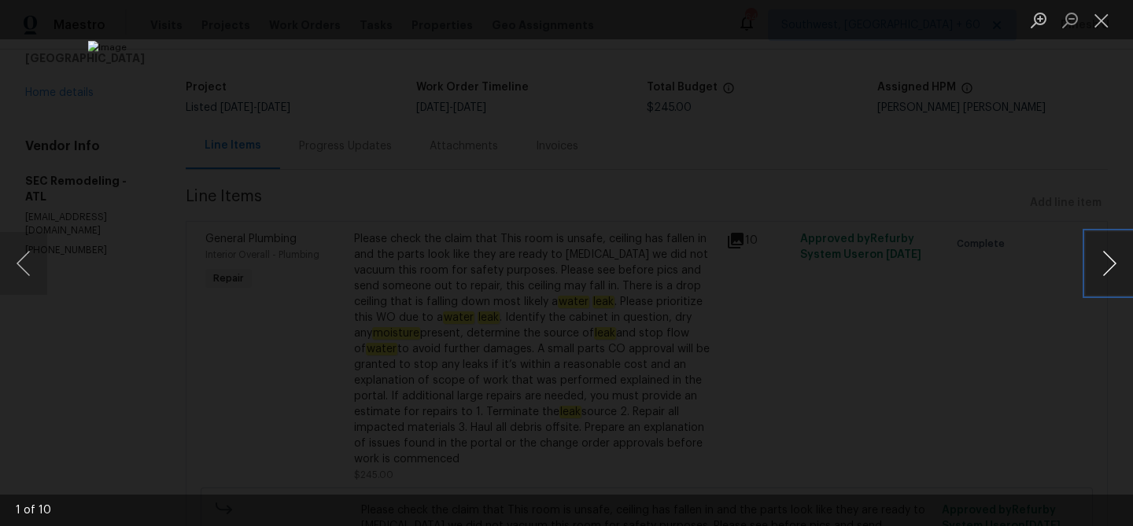
click at [1109, 264] on button "Next image" at bounding box center [1109, 263] width 47 height 63
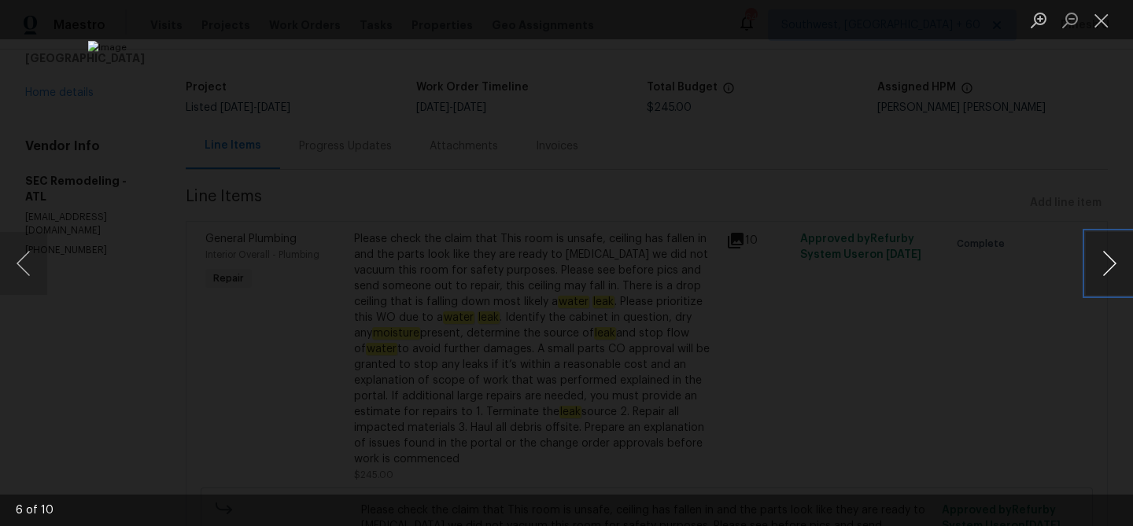
click at [1109, 264] on button "Next image" at bounding box center [1109, 263] width 47 height 63
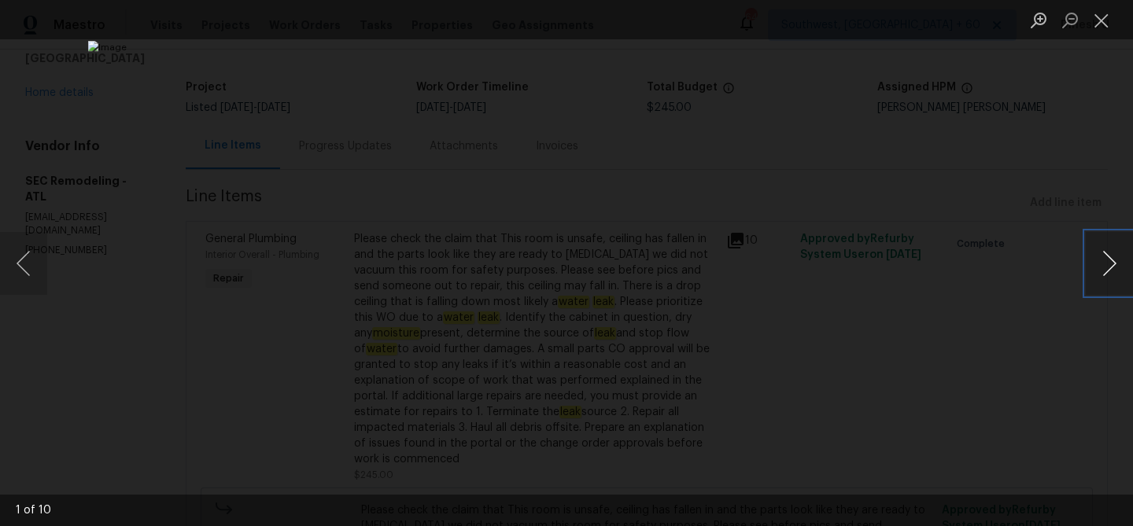
click at [1109, 264] on button "Next image" at bounding box center [1109, 263] width 47 height 63
click at [1096, 15] on button "Close lightbox" at bounding box center [1101, 20] width 31 height 28
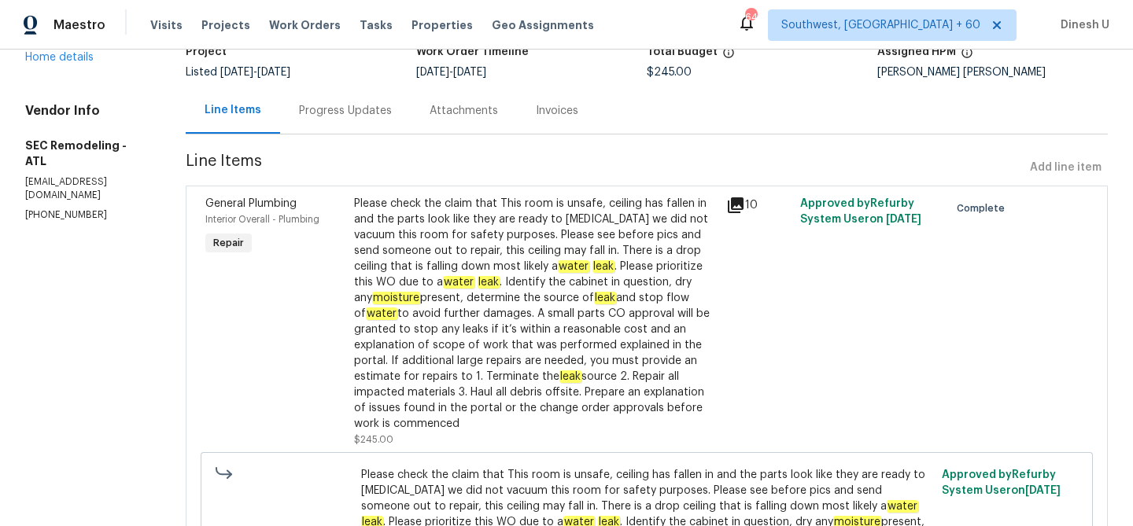
scroll to position [117, 0]
click at [360, 111] on div "Progress Updates" at bounding box center [345, 110] width 93 height 16
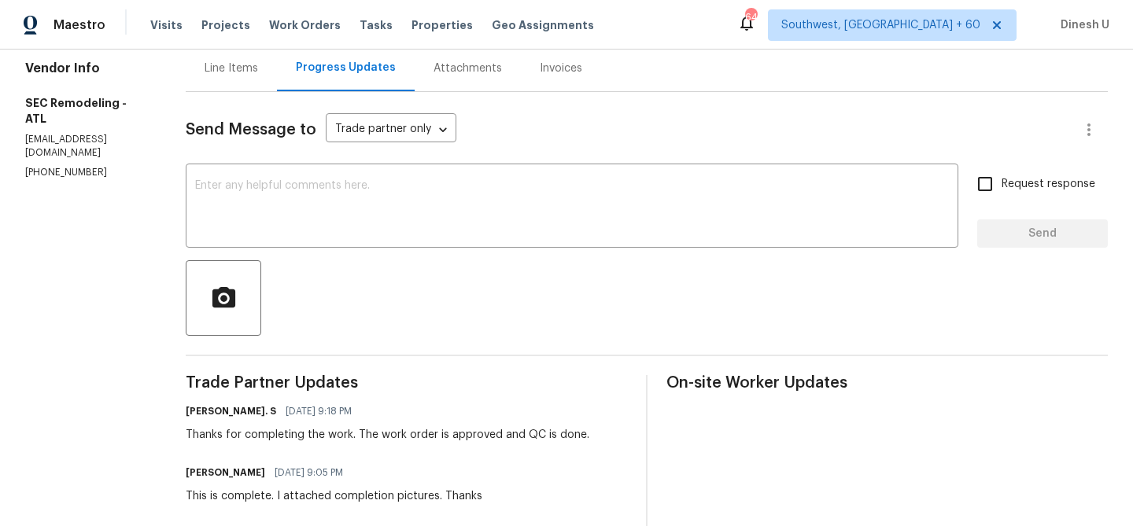
scroll to position [103, 0]
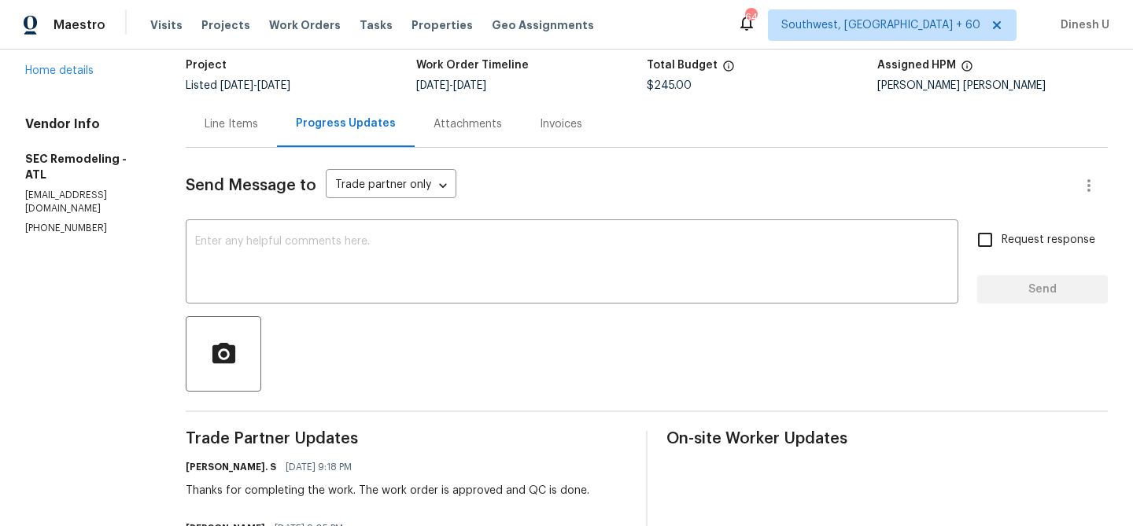
click at [213, 125] on div "Line Items" at bounding box center [232, 124] width 54 height 16
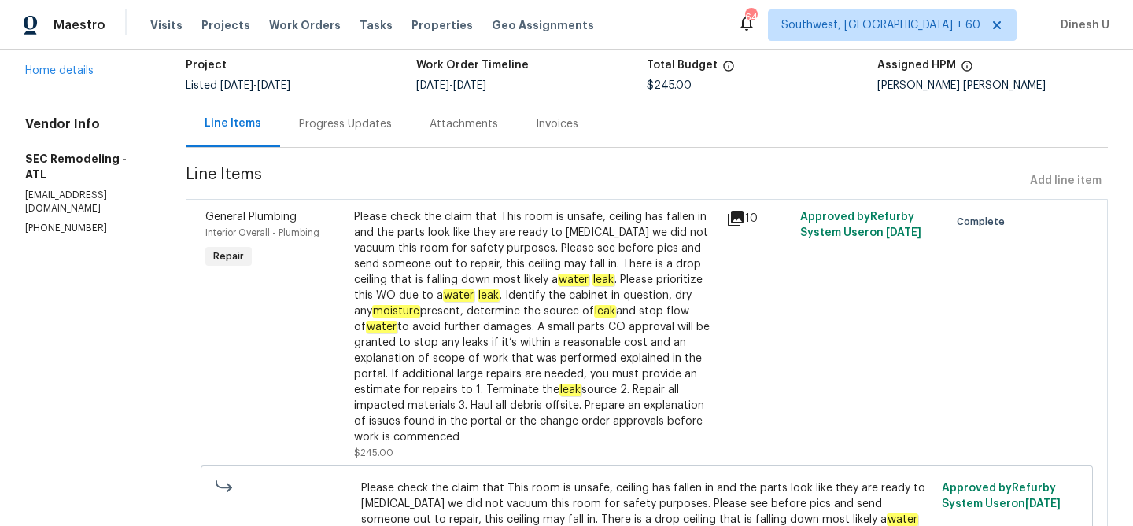
click at [747, 218] on div "10" at bounding box center [758, 218] width 65 height 19
click at [733, 220] on icon at bounding box center [735, 218] width 19 height 19
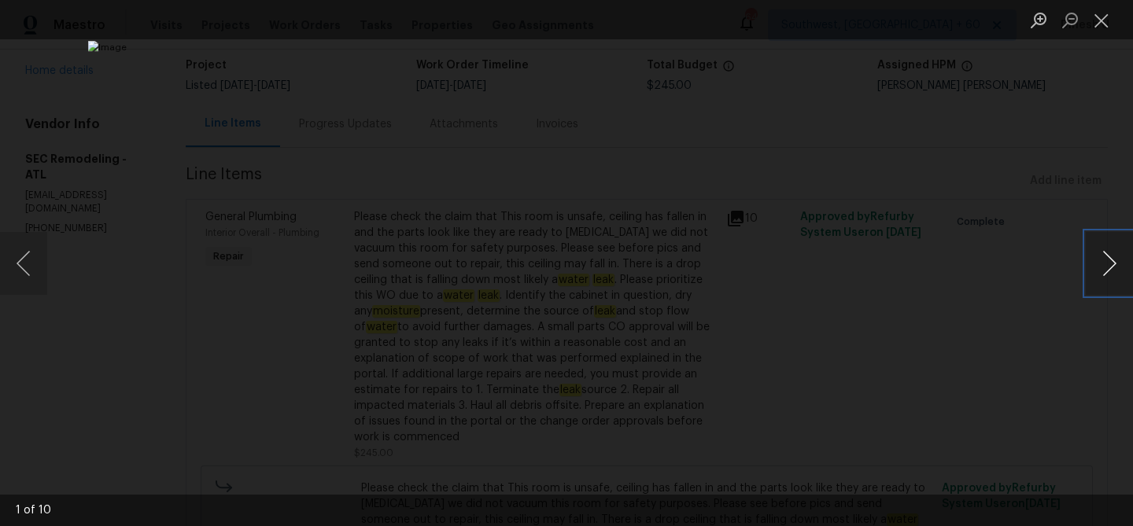
click at [1102, 268] on button "Next image" at bounding box center [1109, 263] width 47 height 63
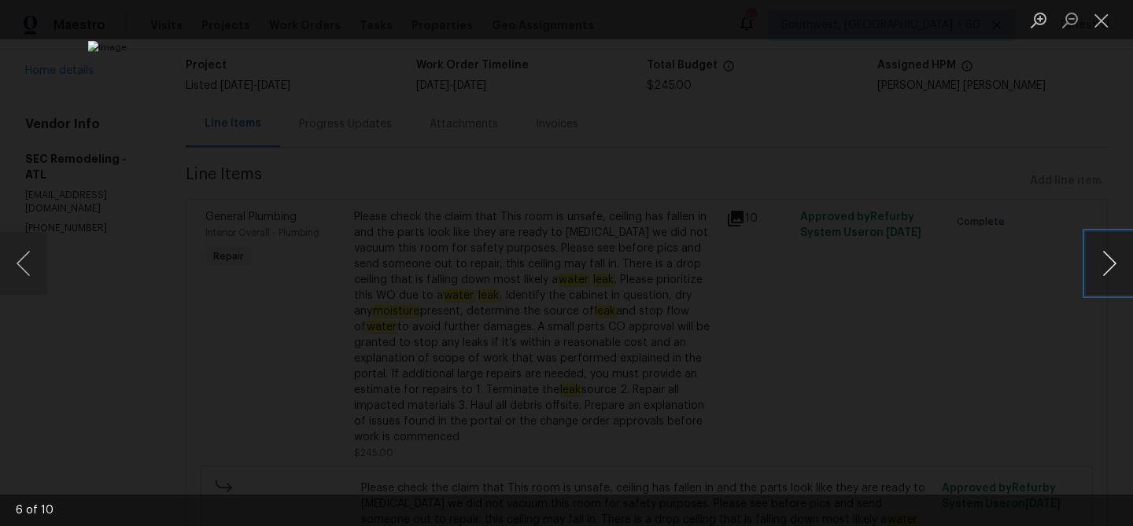
click at [1102, 268] on button "Next image" at bounding box center [1109, 263] width 47 height 63
click at [1098, 17] on button "Close lightbox" at bounding box center [1101, 20] width 31 height 28
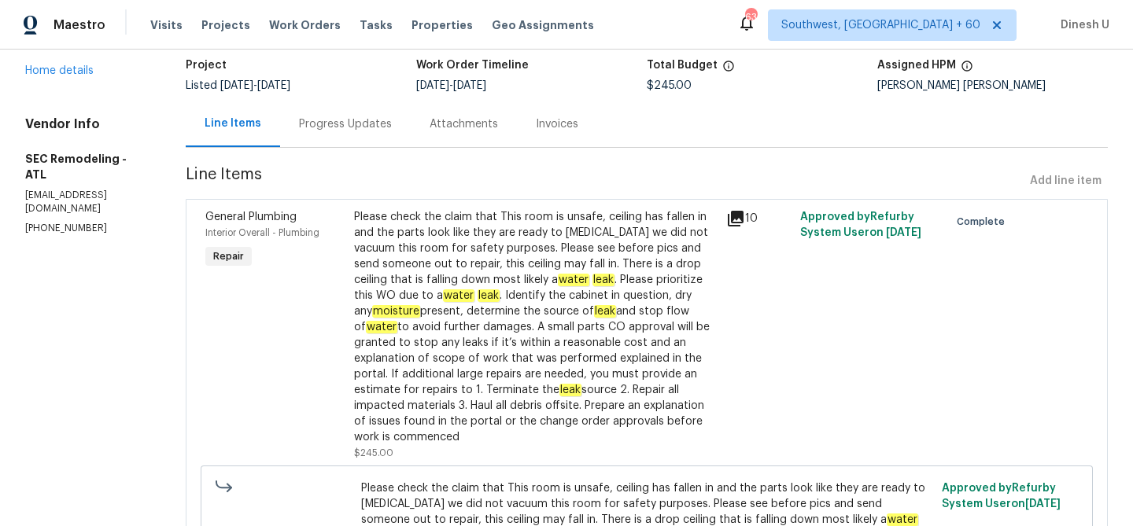
click at [319, 117] on div "Progress Updates" at bounding box center [345, 124] width 93 height 16
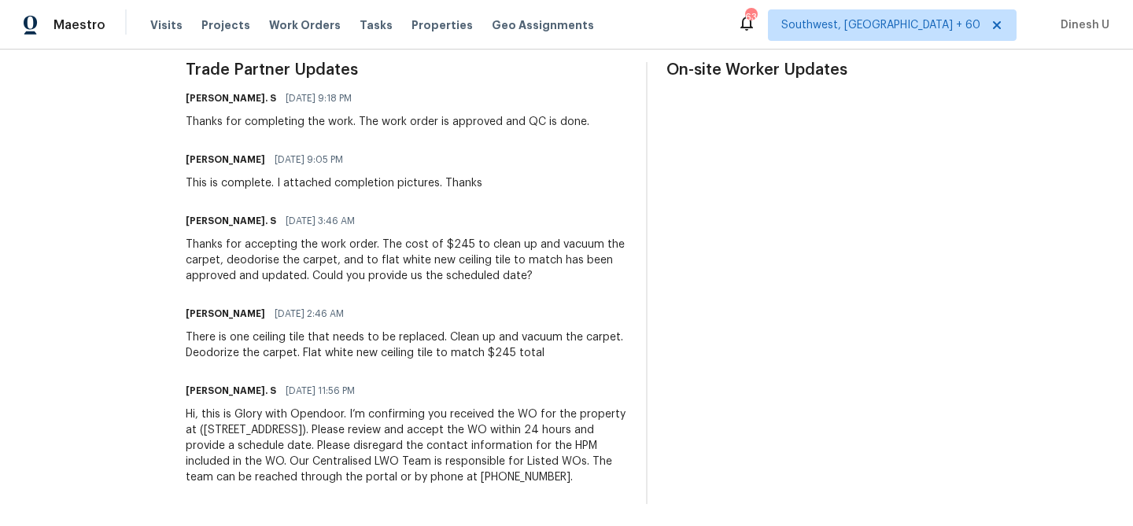
scroll to position [467, 0]
